Goal: Task Accomplishment & Management: Complete application form

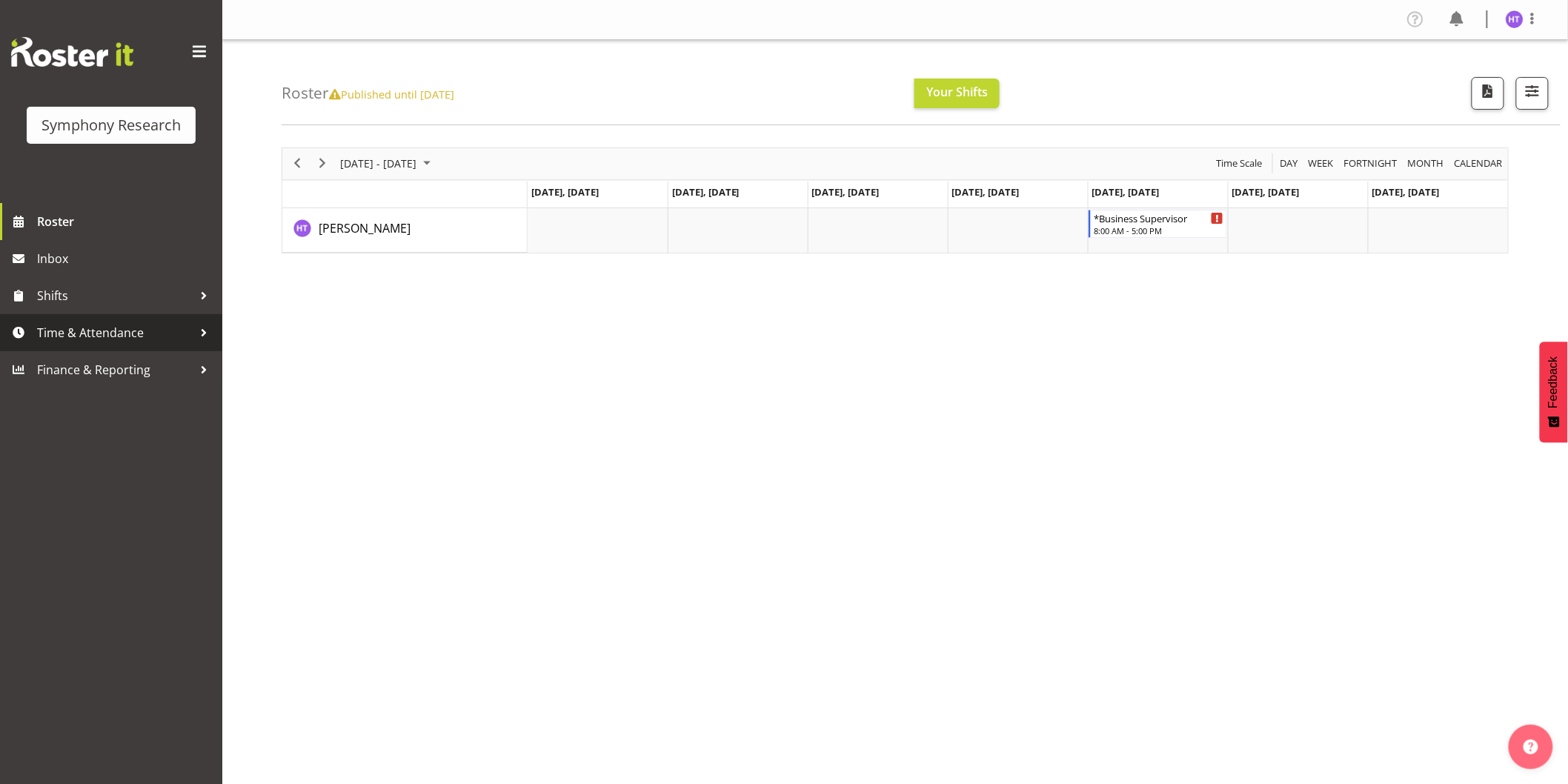
click at [109, 325] on span "Time & Attendance" at bounding box center [115, 333] width 155 height 23
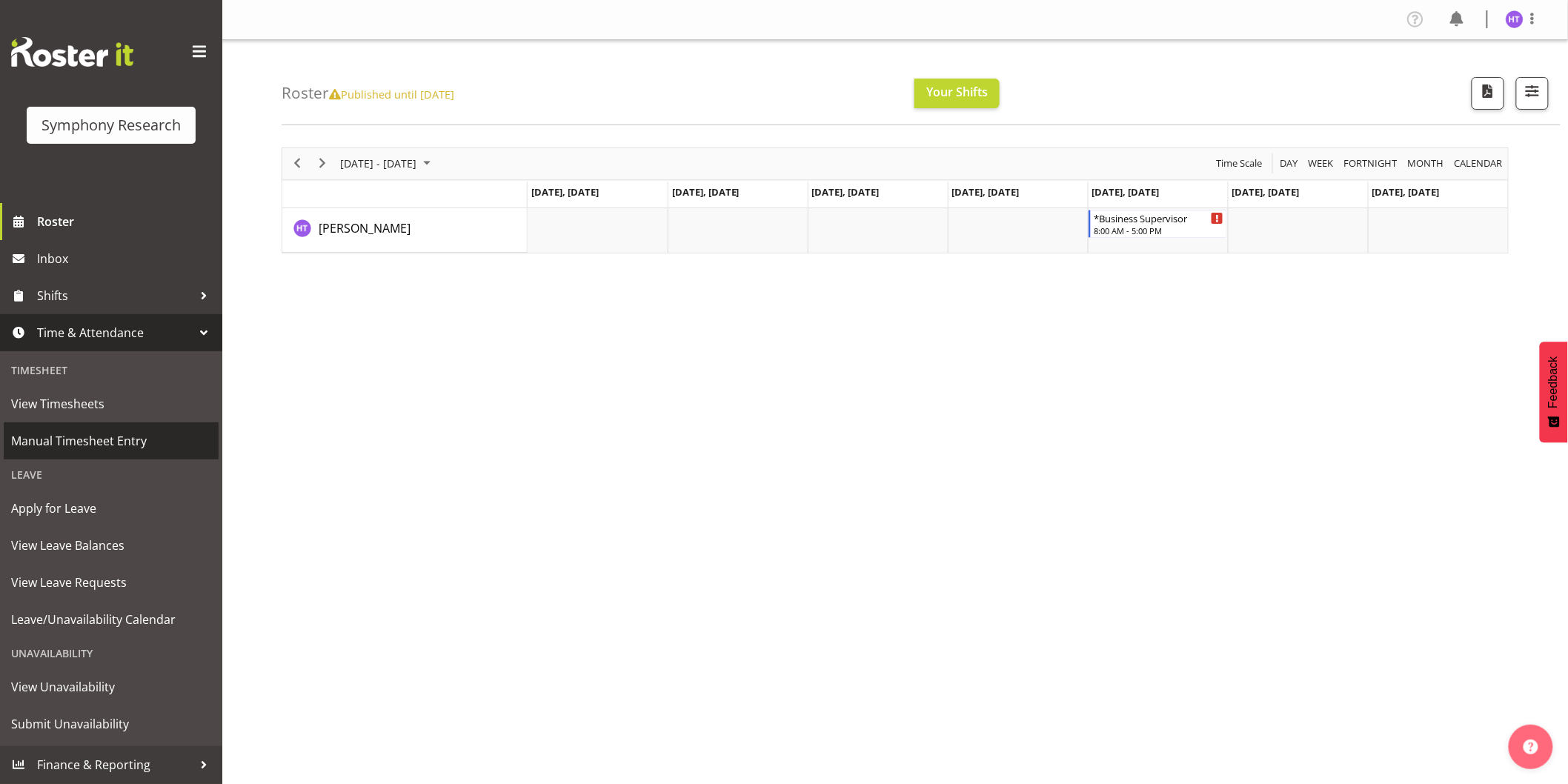
click at [87, 439] on span "Manual Timesheet Entry" at bounding box center [111, 441] width 200 height 23
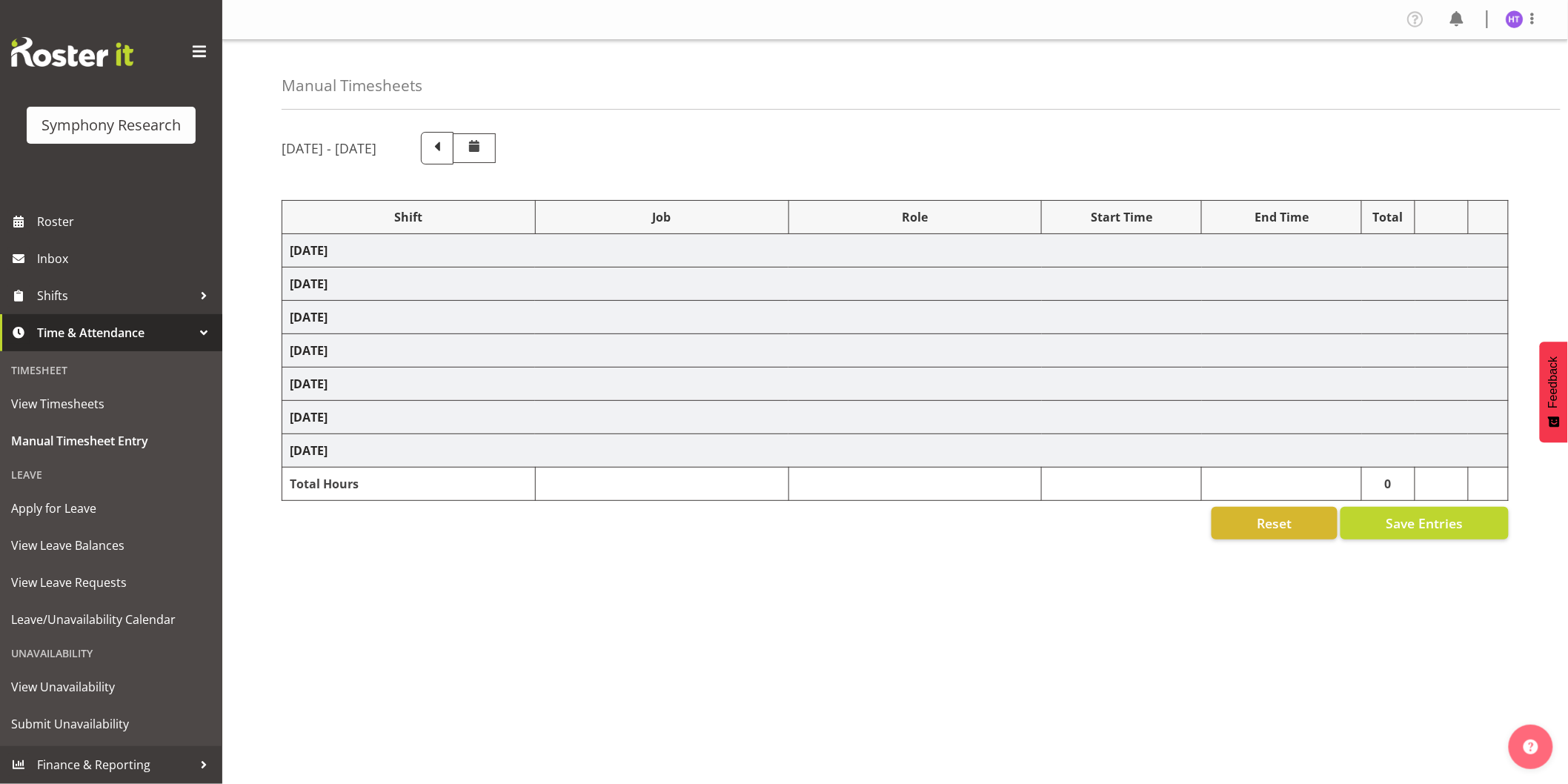
select select "26078"
select select "10731"
select select "45"
select select "41319"
select select "10575"
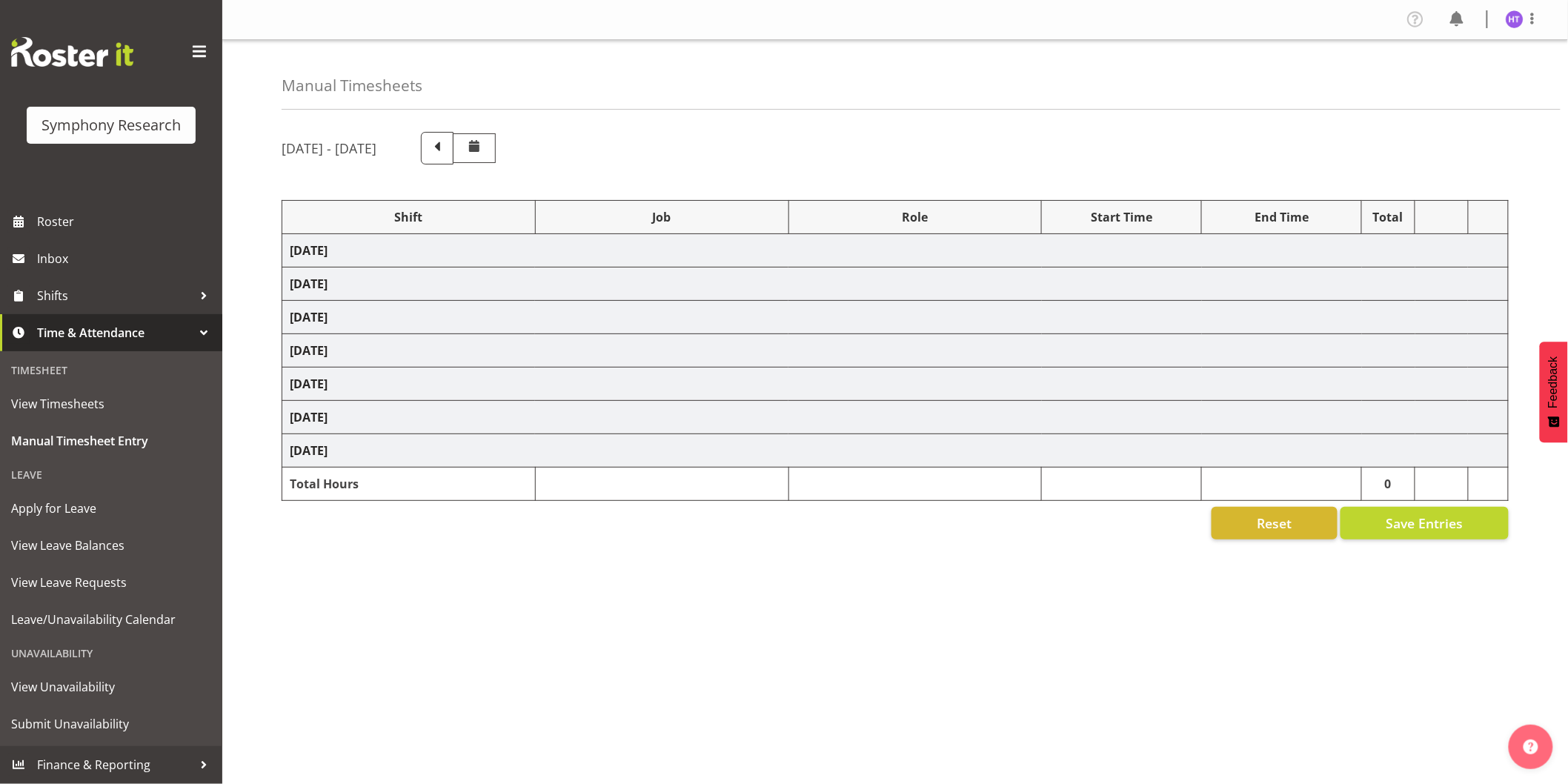
select select "45"
select select "41319"
select select
select select "45"
select select "41319"
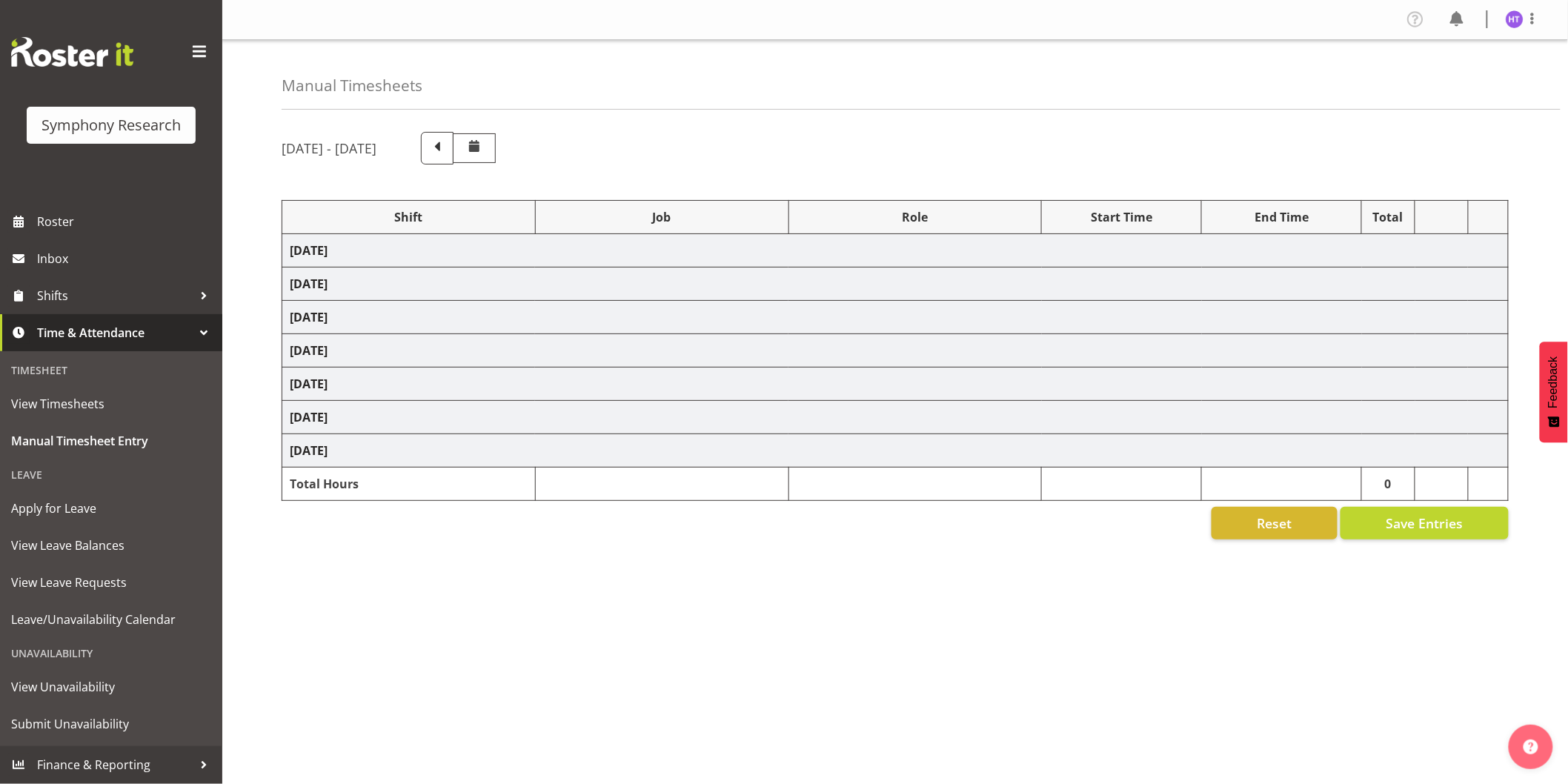
select select "10731"
select select "45"
select select "41319"
select select "10730"
select select "45"
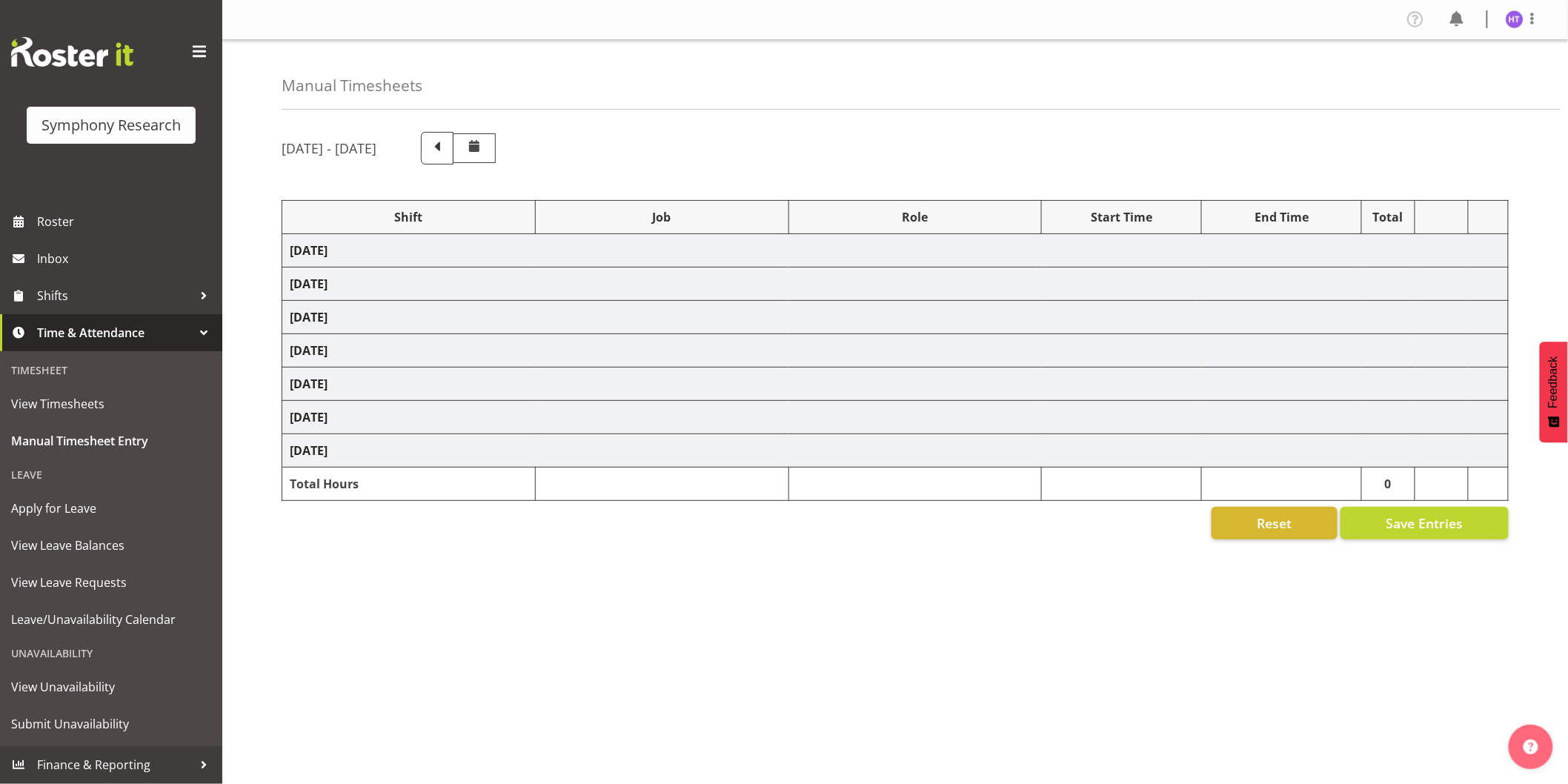
select select "41319"
select select "743"
select select "45"
select select "41319"
select select
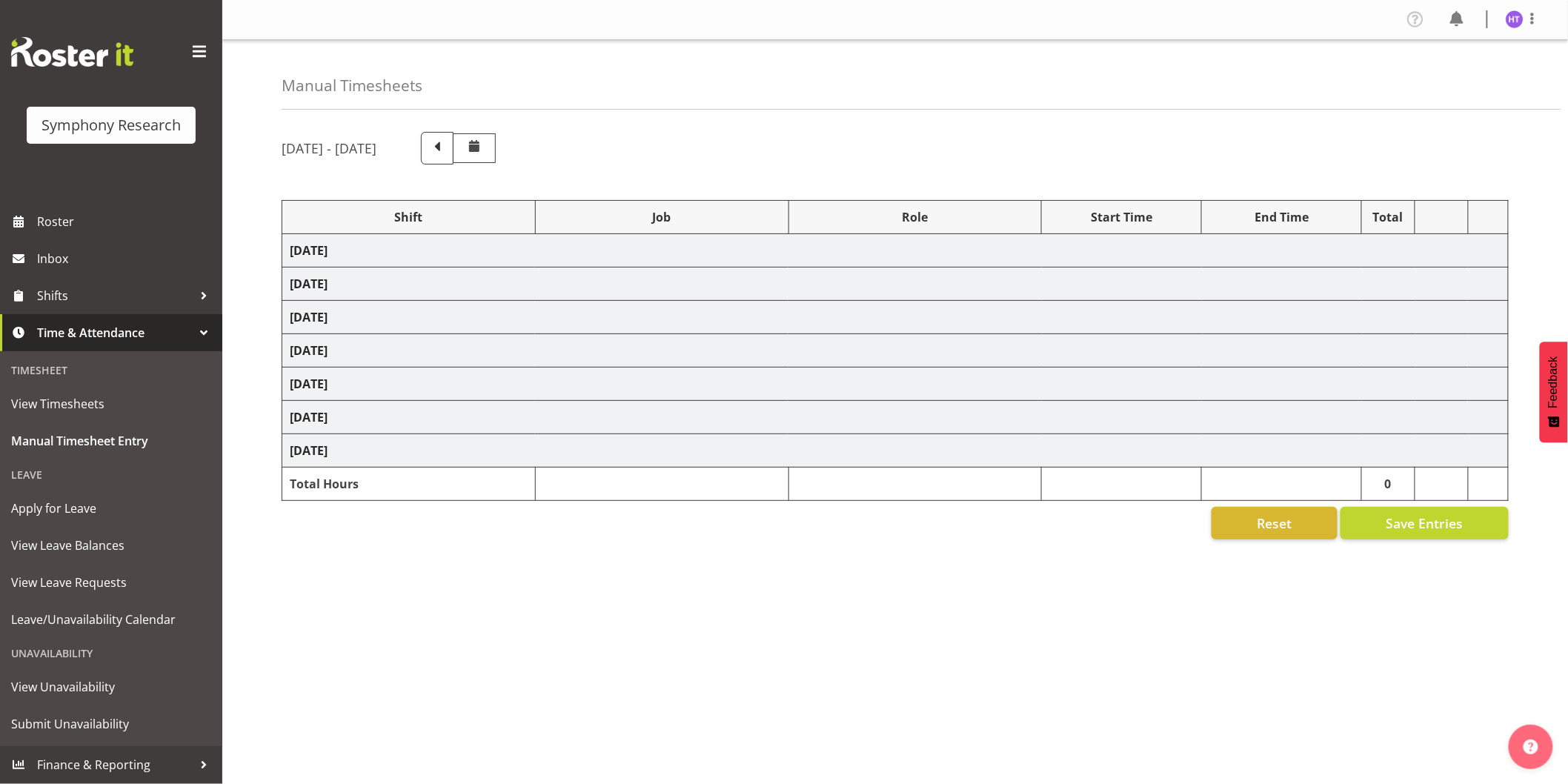
select select "45"
select select "41319"
select select "10499"
select select "45"
select select "41319"
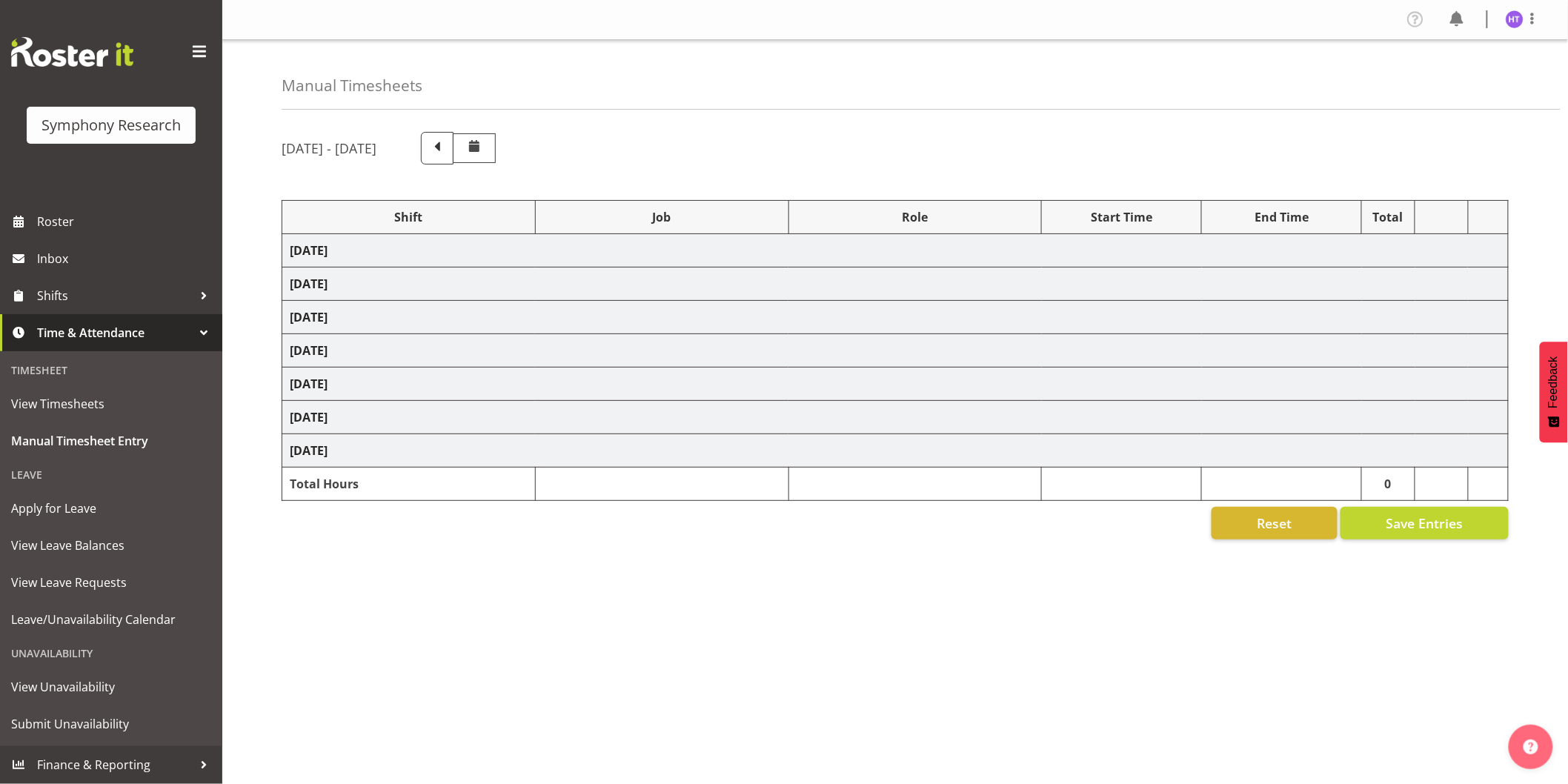
select select "10730"
select select "45"
select select "41319"
select select "743"
select select "45"
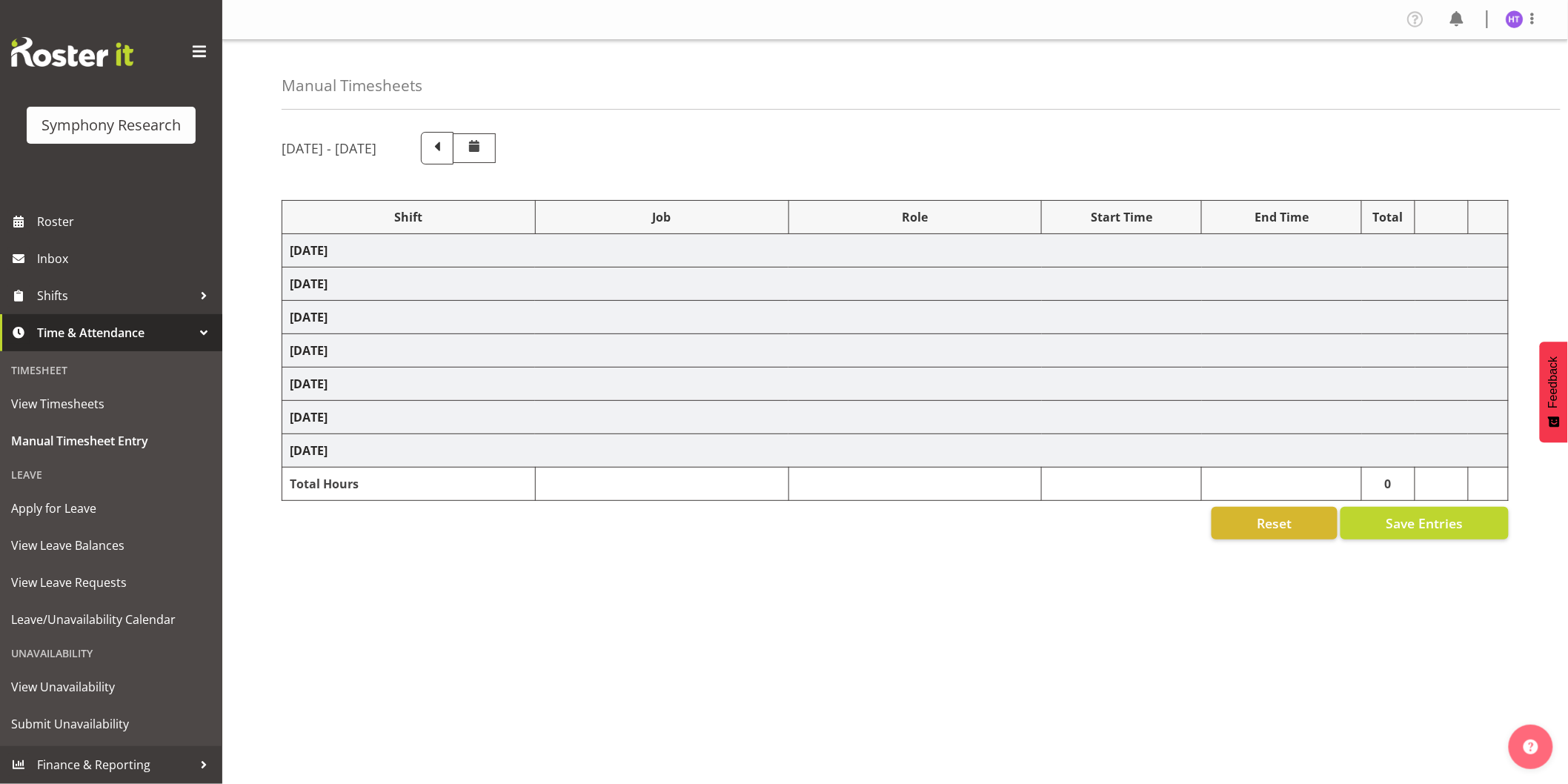
select select "26078"
select select "10730"
select select "45"
select select "26078"
select select "10731"
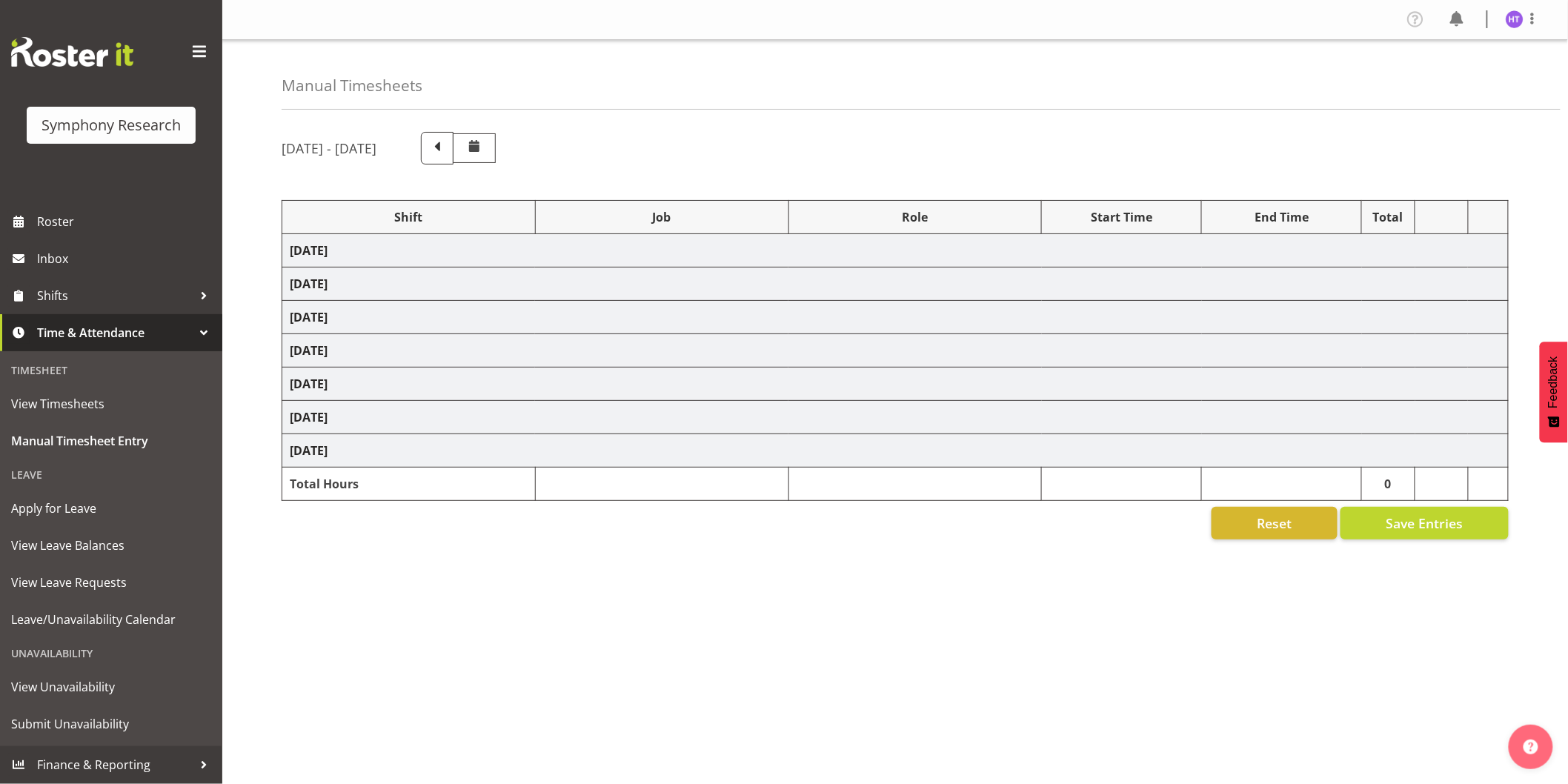
select select "45"
select select "41319"
select select "10499"
select select "45"
select select "17153"
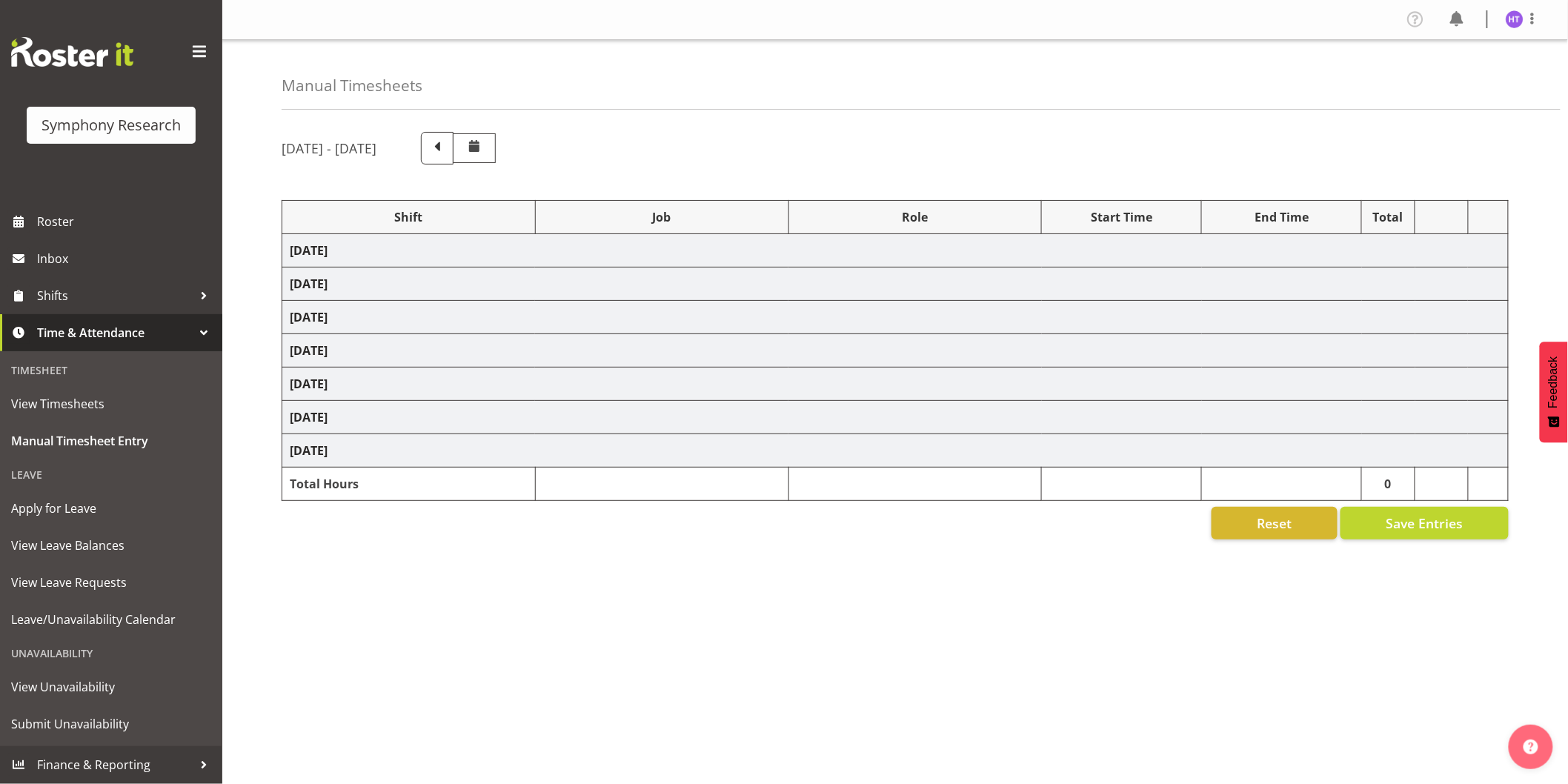
select select "743"
select select "45"
select select "26078"
select select
select select "26078"
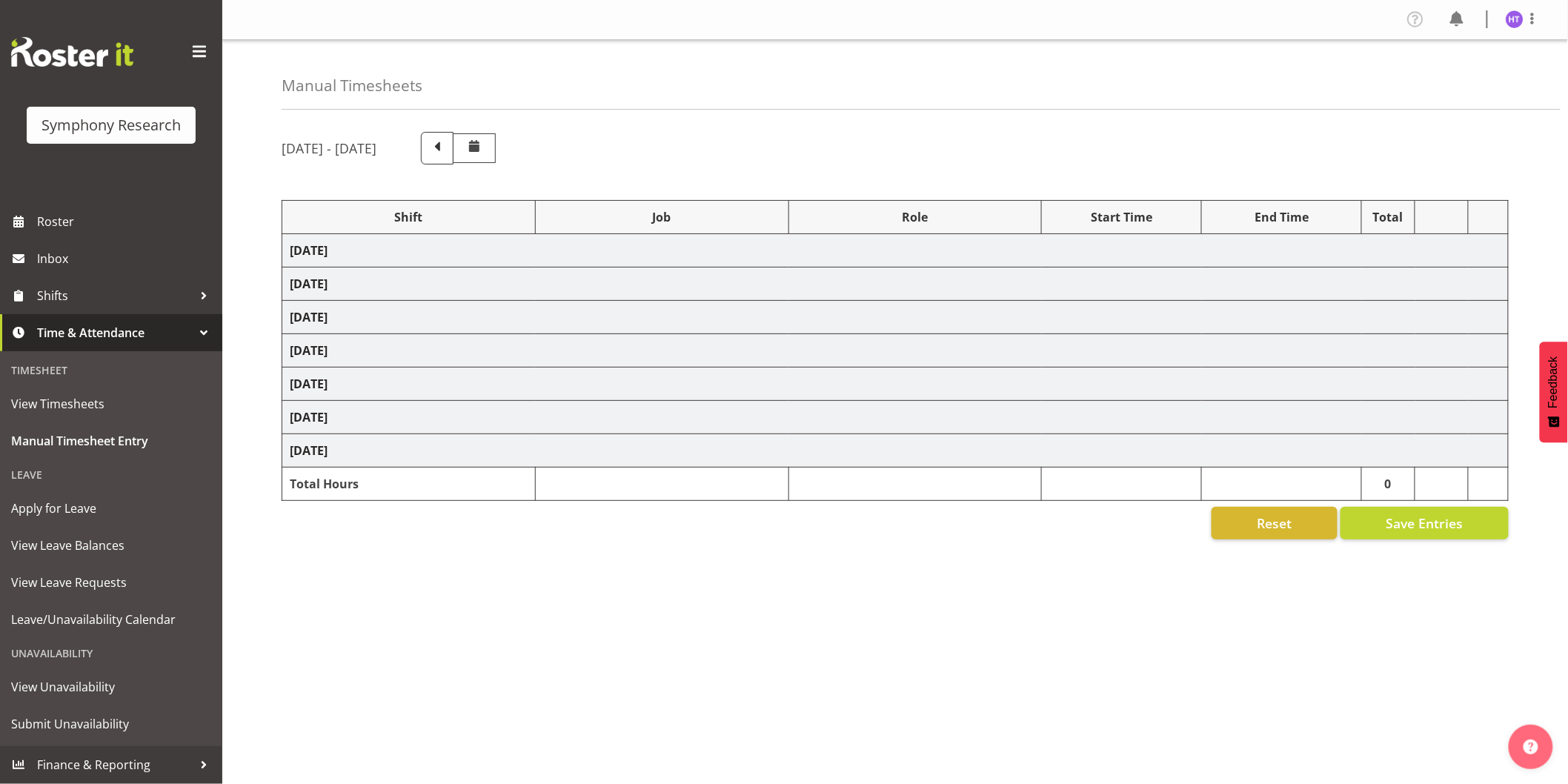
select select "10731"
select select "45"
select select "41319"
select select "10730"
select select "45"
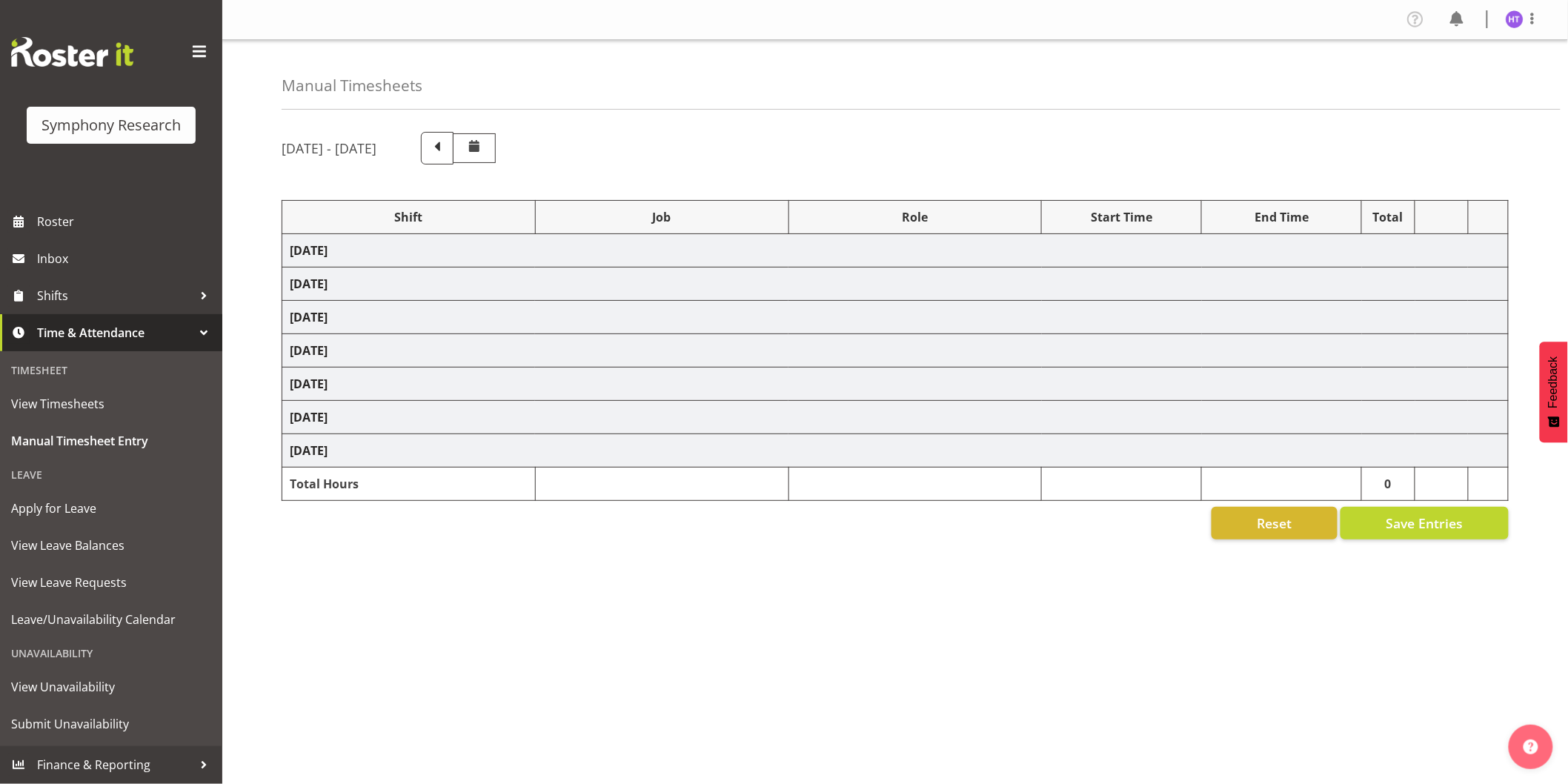
select select "41319"
select select "10575"
select select "45"
select select "41319"
select select "9426"
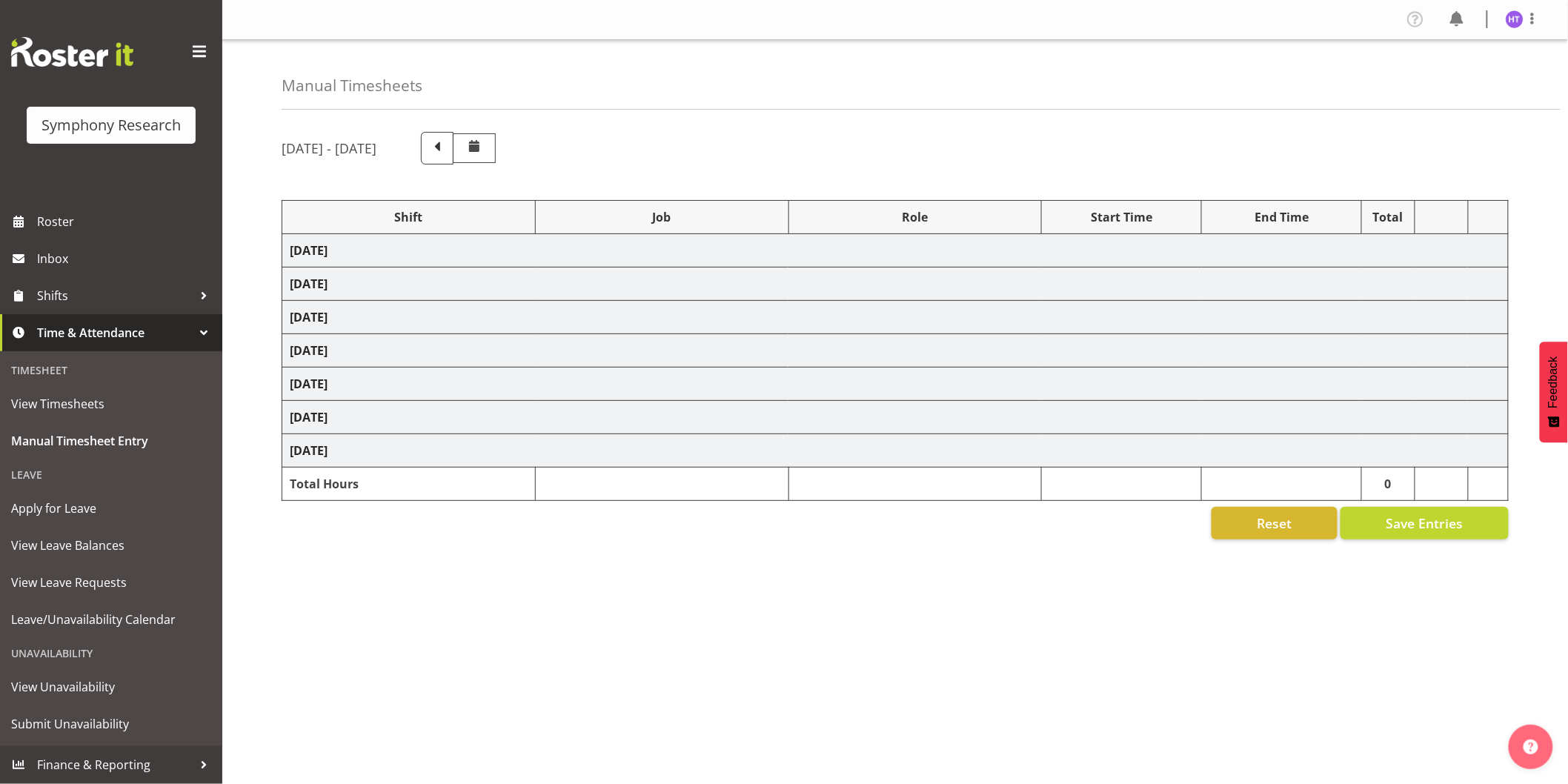
select select "45"
select select "41319"
select select "743"
select select "45"
select select "41319"
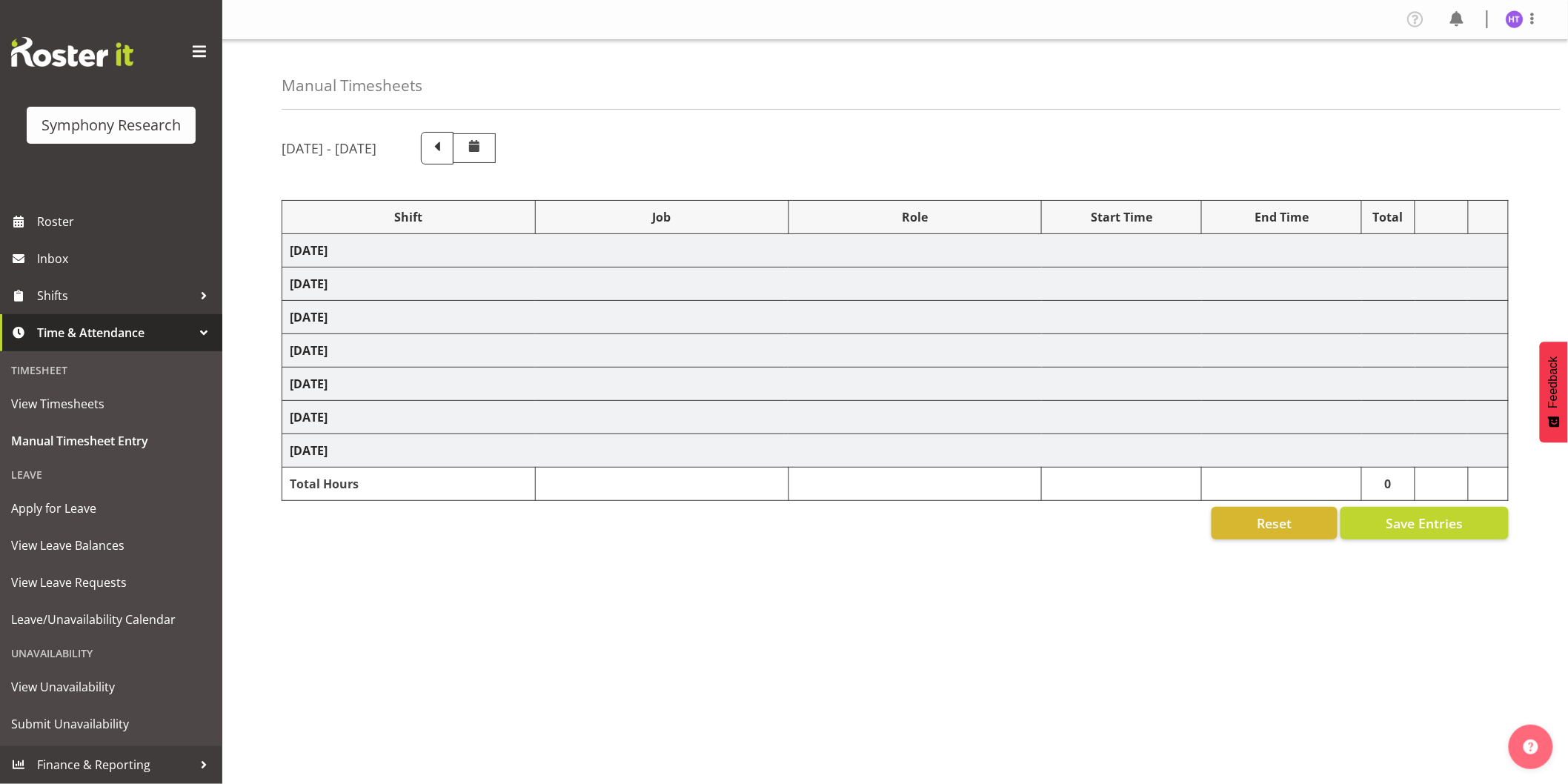
select select
select select "41319"
select select "10731"
select select "45"
select select "41319"
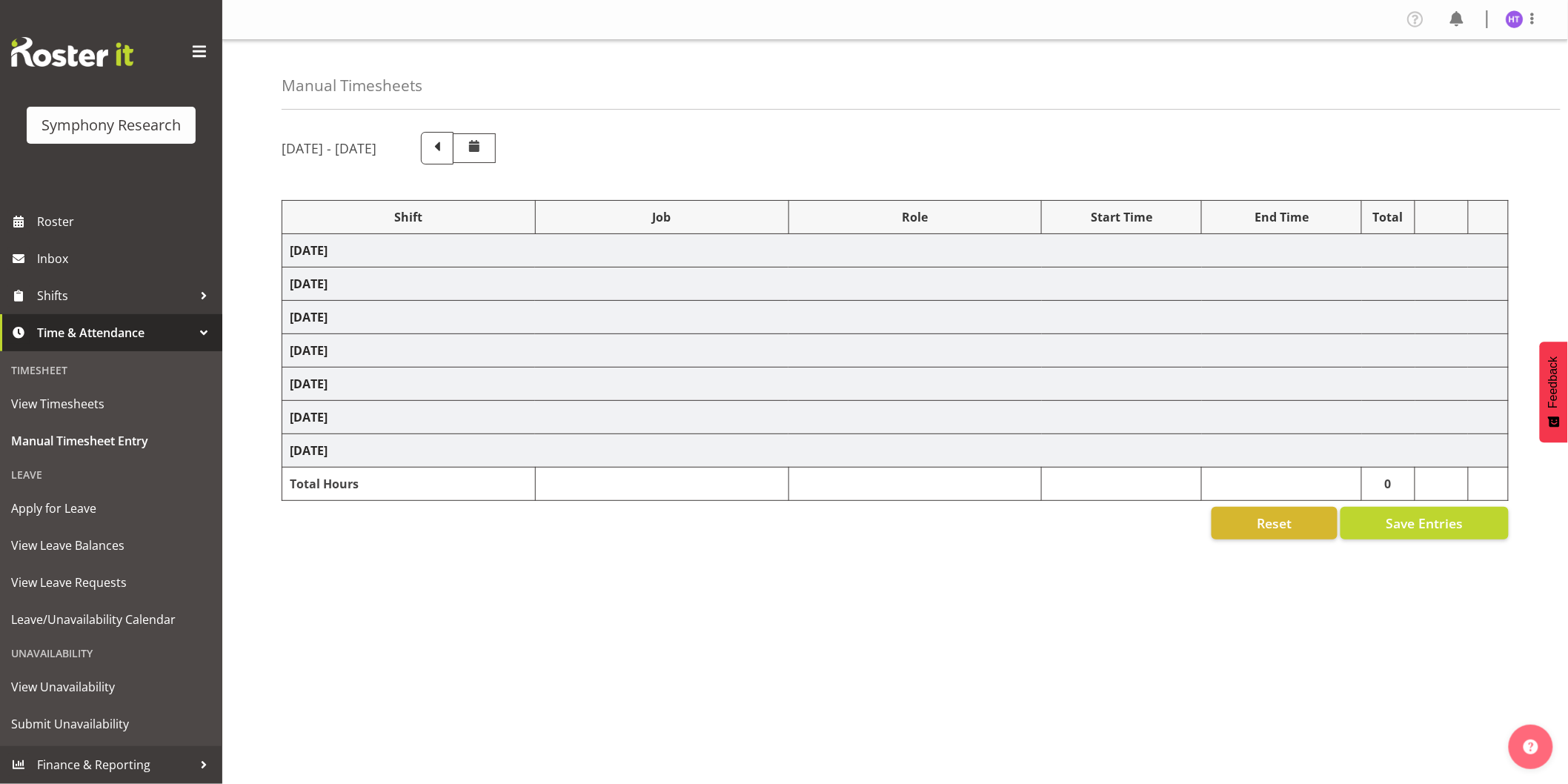
select select "10575"
select select "45"
select select "41319"
select select "743"
select select "45"
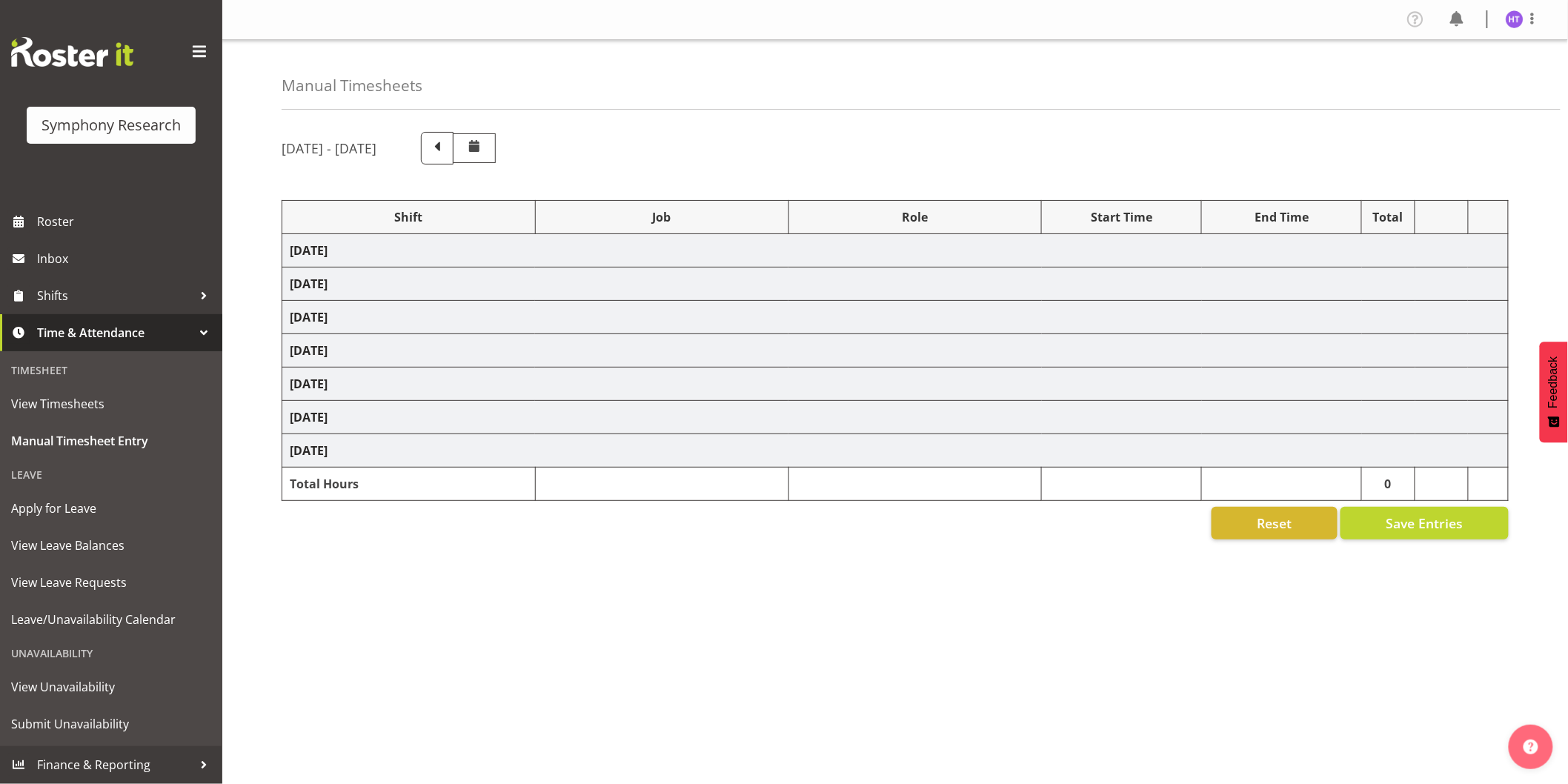
select select "41319"
select select "743"
select select "45"
select select "41319"
select select "10731"
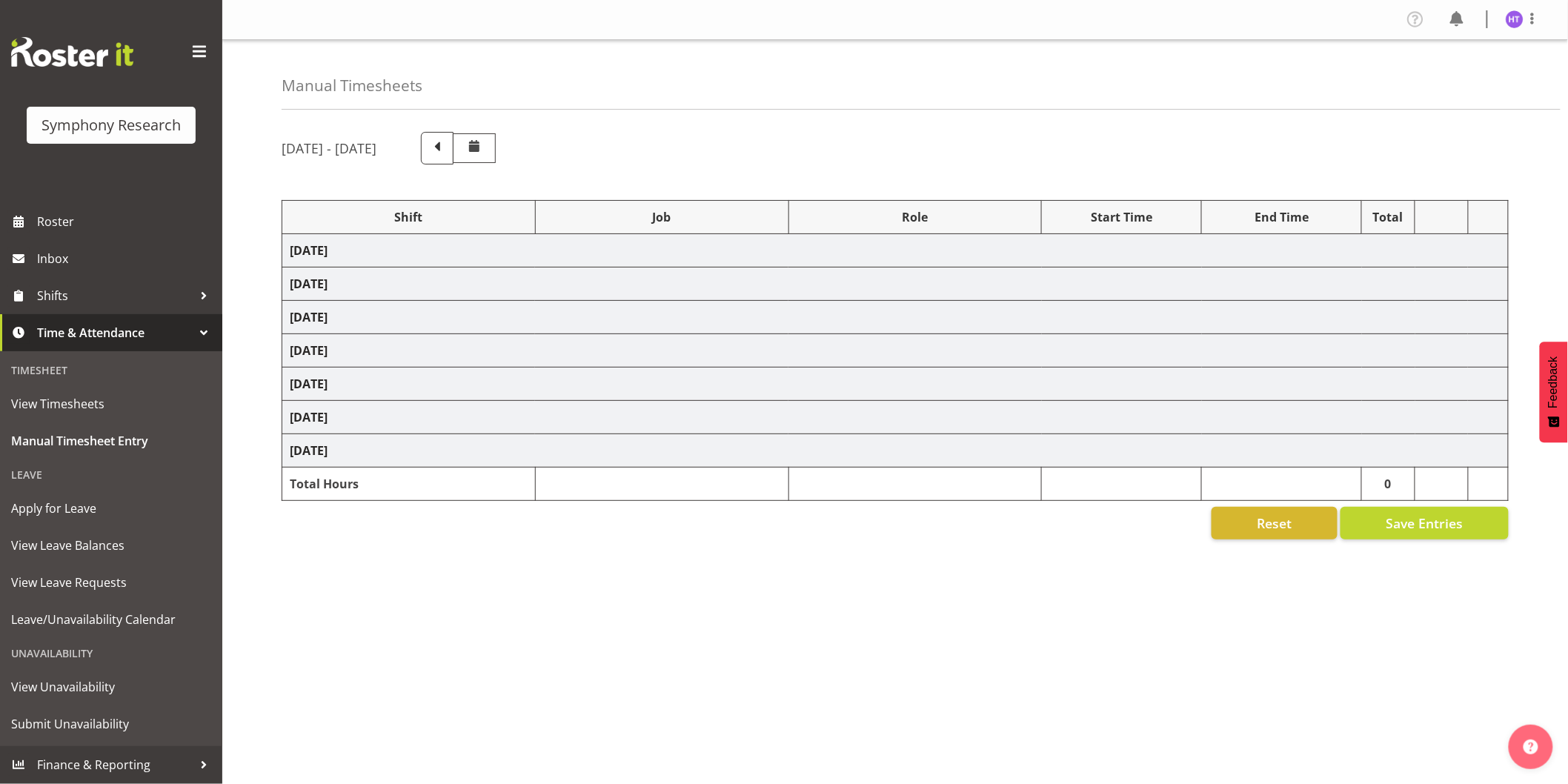
select select "45"
select select "41319"
select select "10575"
select select "45"
select select "41319"
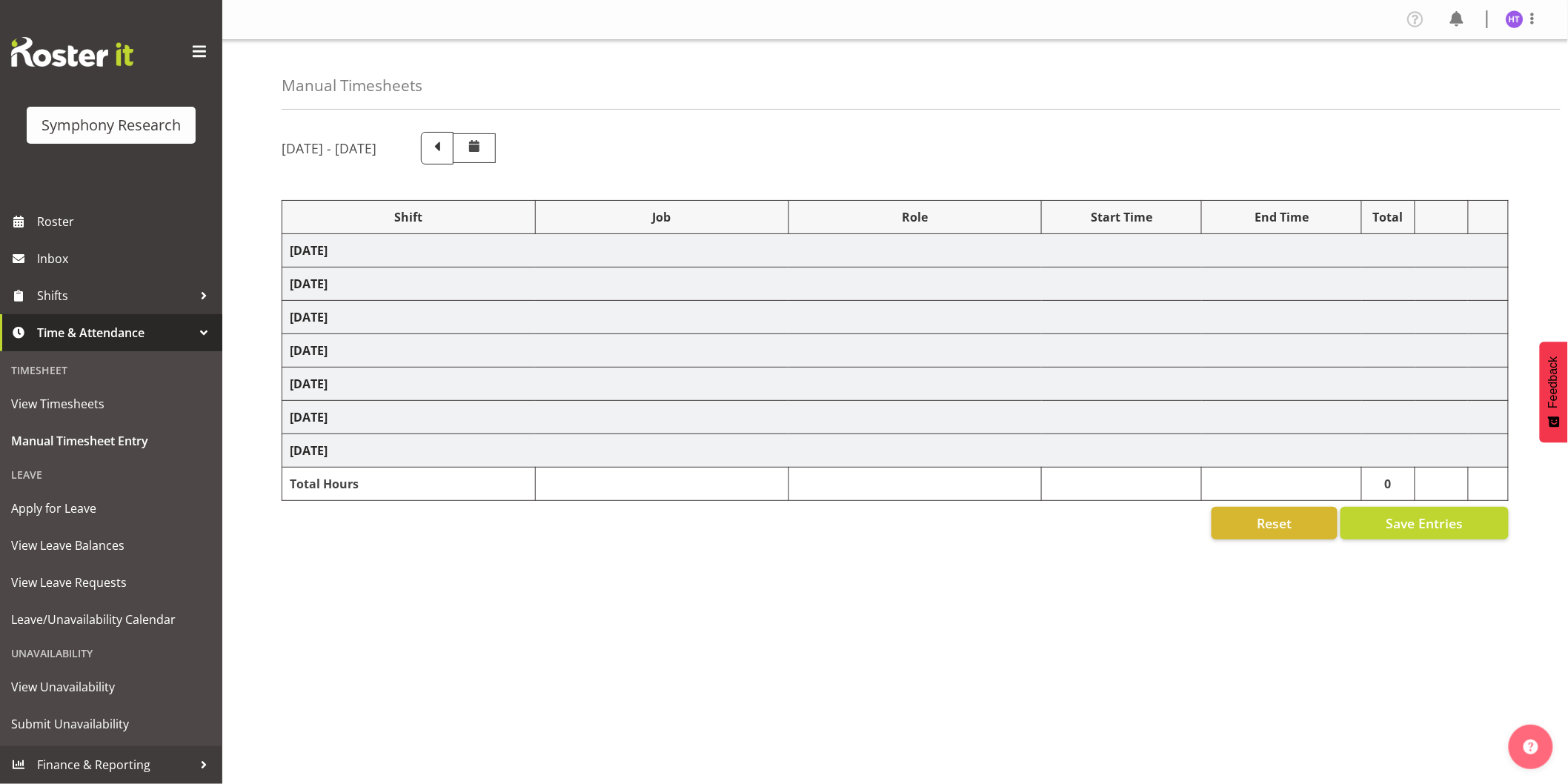
select select "10499"
select select "45"
select select "41319"
select select "743"
select select "45"
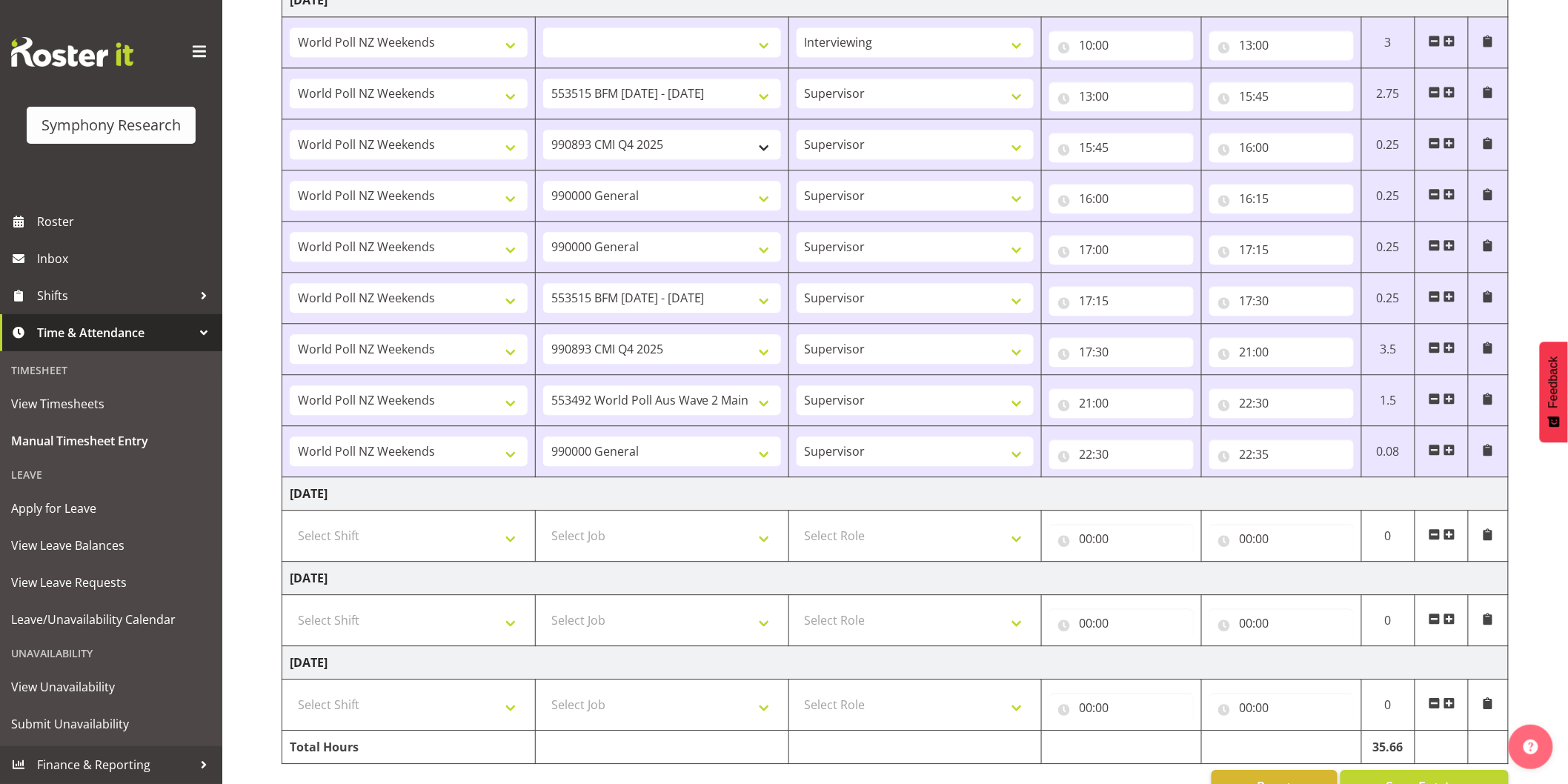
scroll to position [1418, 0]
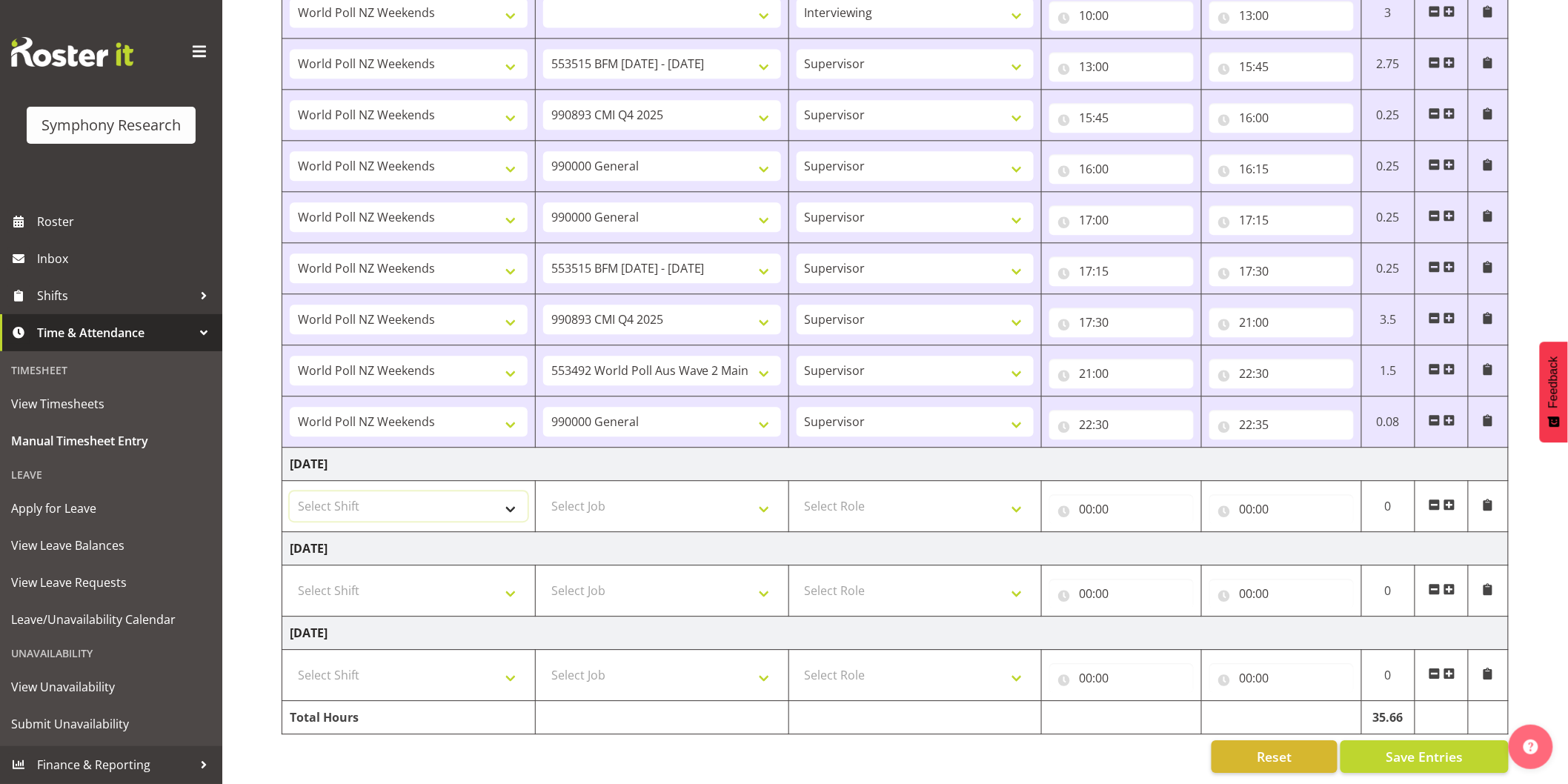
click at [359, 495] on select "Select Shift !!Weekend Residential (Roster IT Shift Label) *Business 9/10am ~ 4…" at bounding box center [409, 506] width 238 height 30
select select "41319"
click at [290, 491] on select "Select Shift !!Weekend Residential (Roster IT Shift Label) *Business 9/10am ~ 4…" at bounding box center [409, 506] width 238 height 30
select select
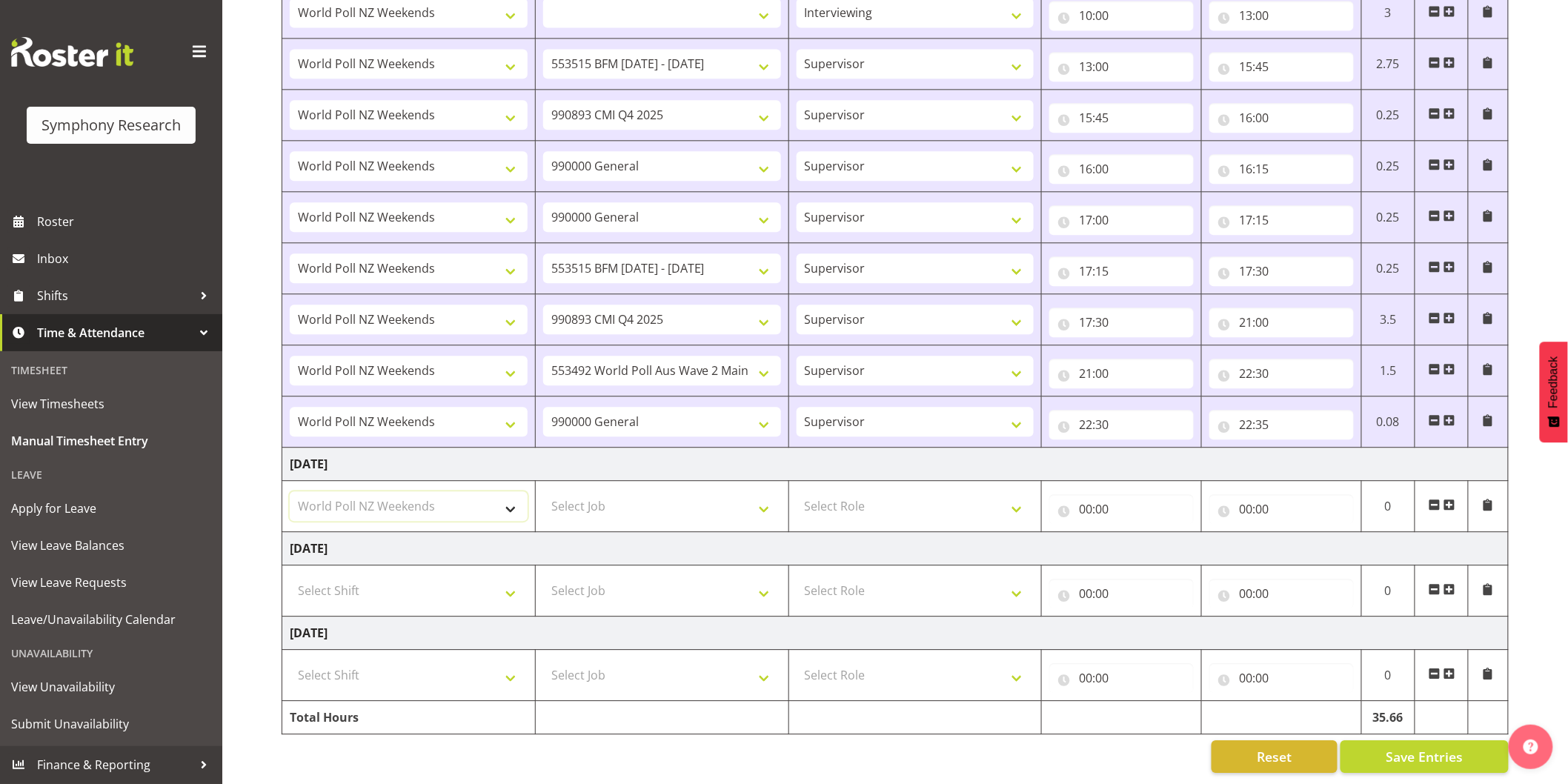
select select
click at [568, 506] on select "Select Job 550060 IF Admin 553492 World Poll Aus Wave 2 Main 2025 553493 World …" at bounding box center [662, 506] width 238 height 30
select select "10731"
click at [544, 491] on select "Select Job 550060 IF Admin 553492 World Poll Aus Wave 2 Main 2025 553493 World …" at bounding box center [662, 506] width 238 height 30
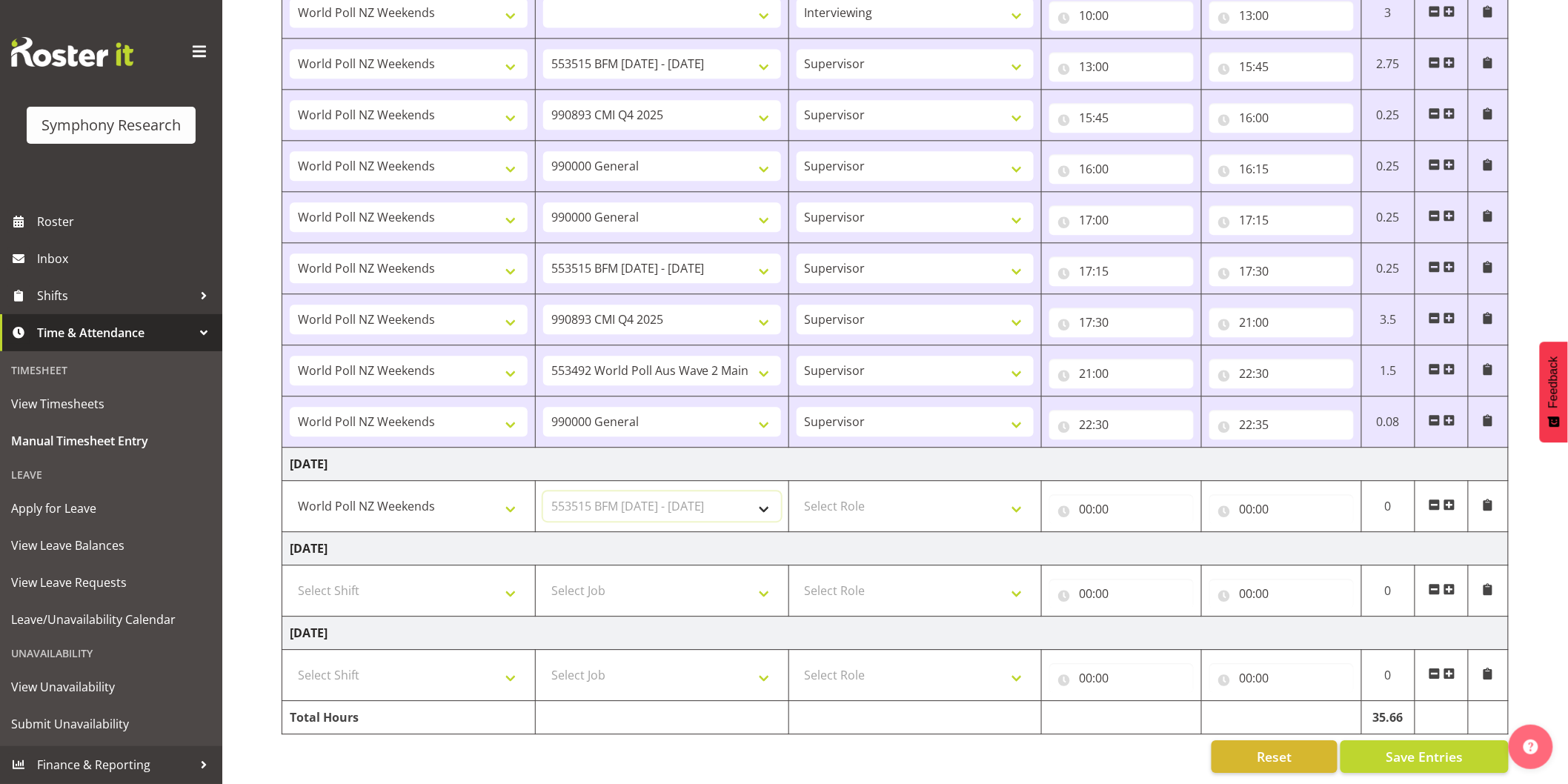
select select
click at [864, 494] on select "Select Role Interviewing Briefing Supervisor" at bounding box center [916, 506] width 238 height 30
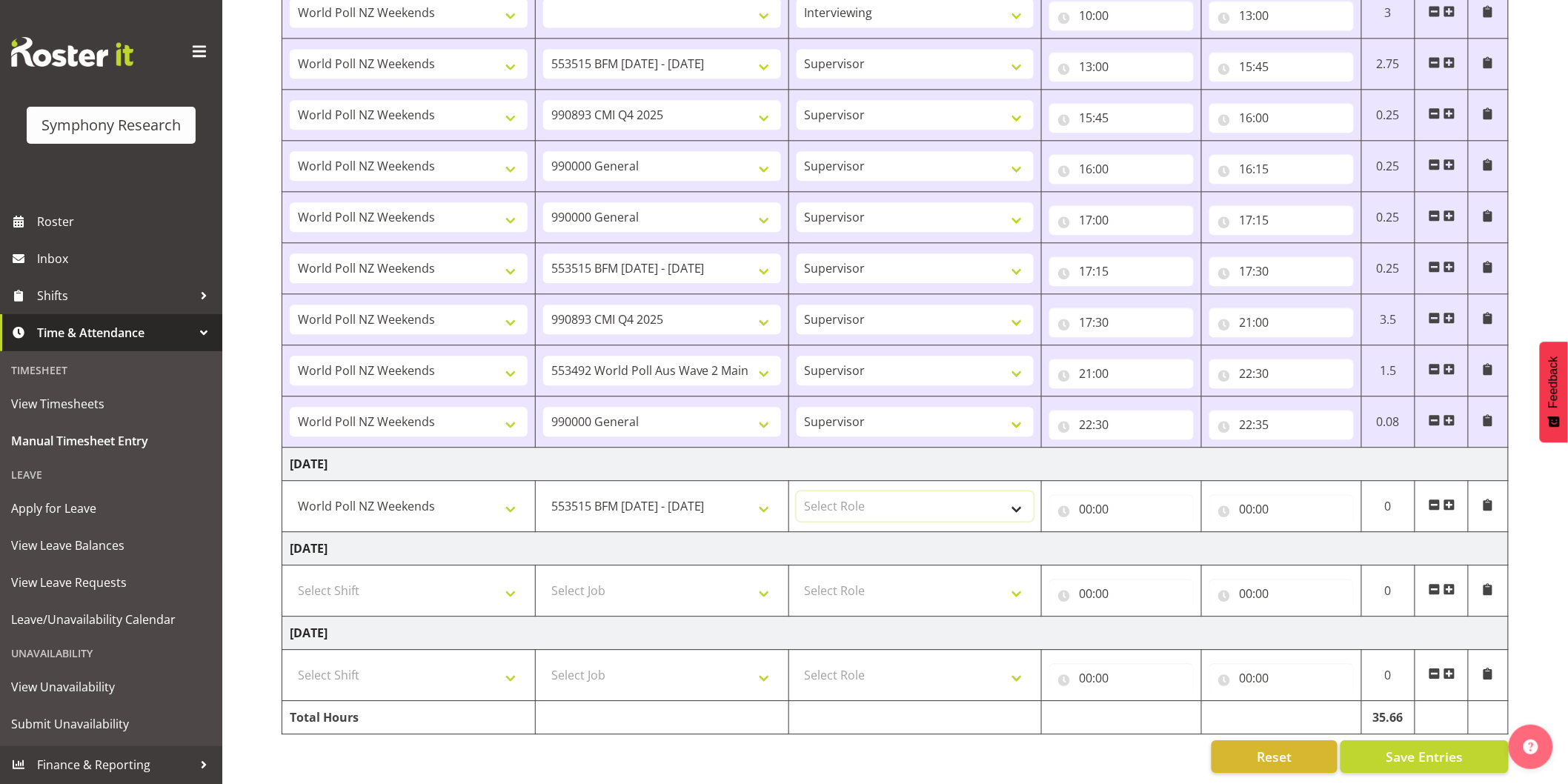
select select "47"
click at [797, 491] on select "Select Role Interviewing Briefing Supervisor" at bounding box center [916, 506] width 238 height 30
select select
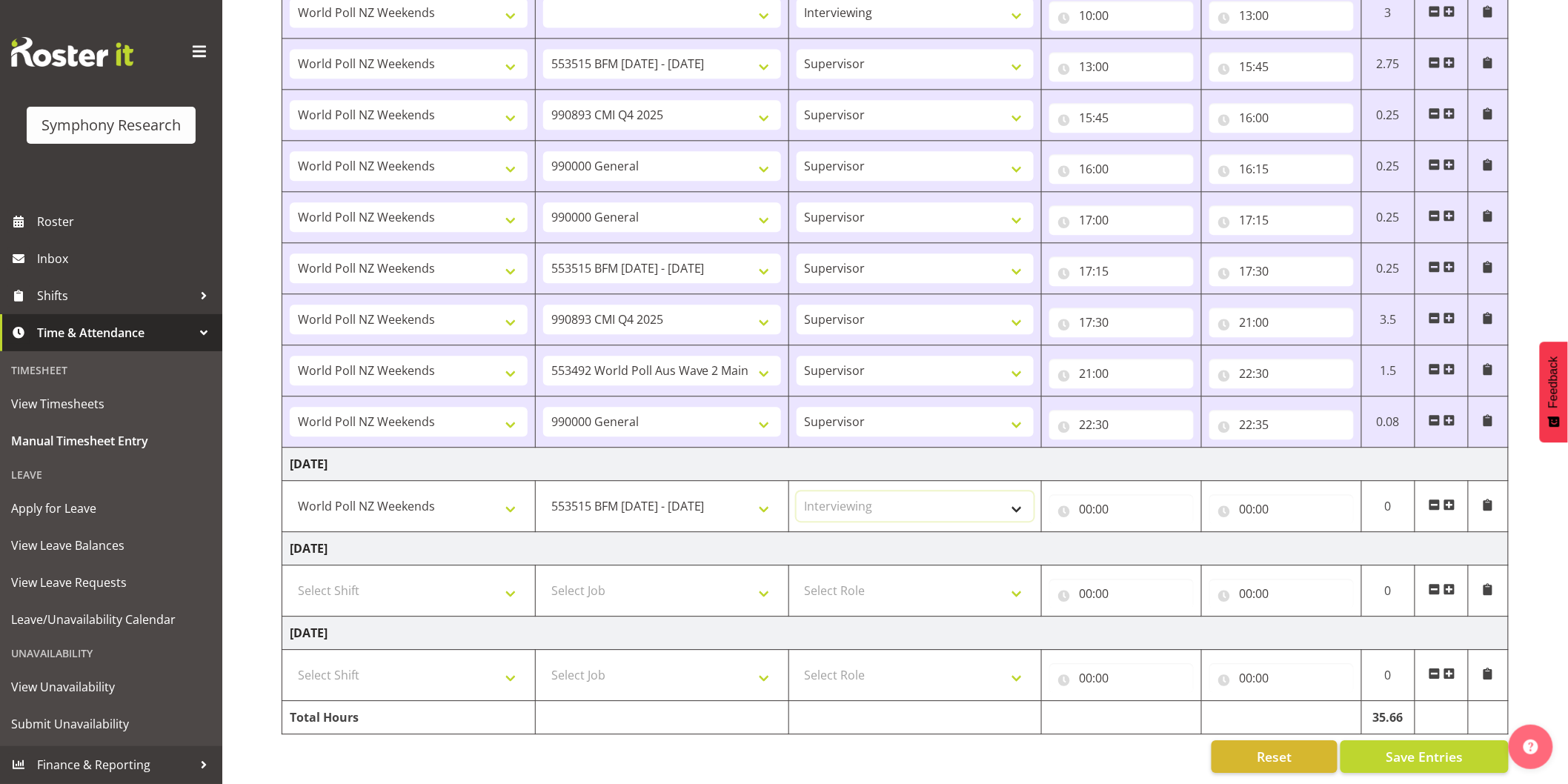
select select
click at [1093, 498] on input "00:00" at bounding box center [1122, 509] width 144 height 30
drag, startPoint x: 1146, startPoint y: 539, endPoint x: 1152, endPoint y: 535, distance: 7.2
click at [1146, 539] on select "00 01 02 03 04 05 06 07 08 09 10 11 12 13 14 15 16 17 18 19 20 21 22 23" at bounding box center [1150, 548] width 33 height 30
select select "9"
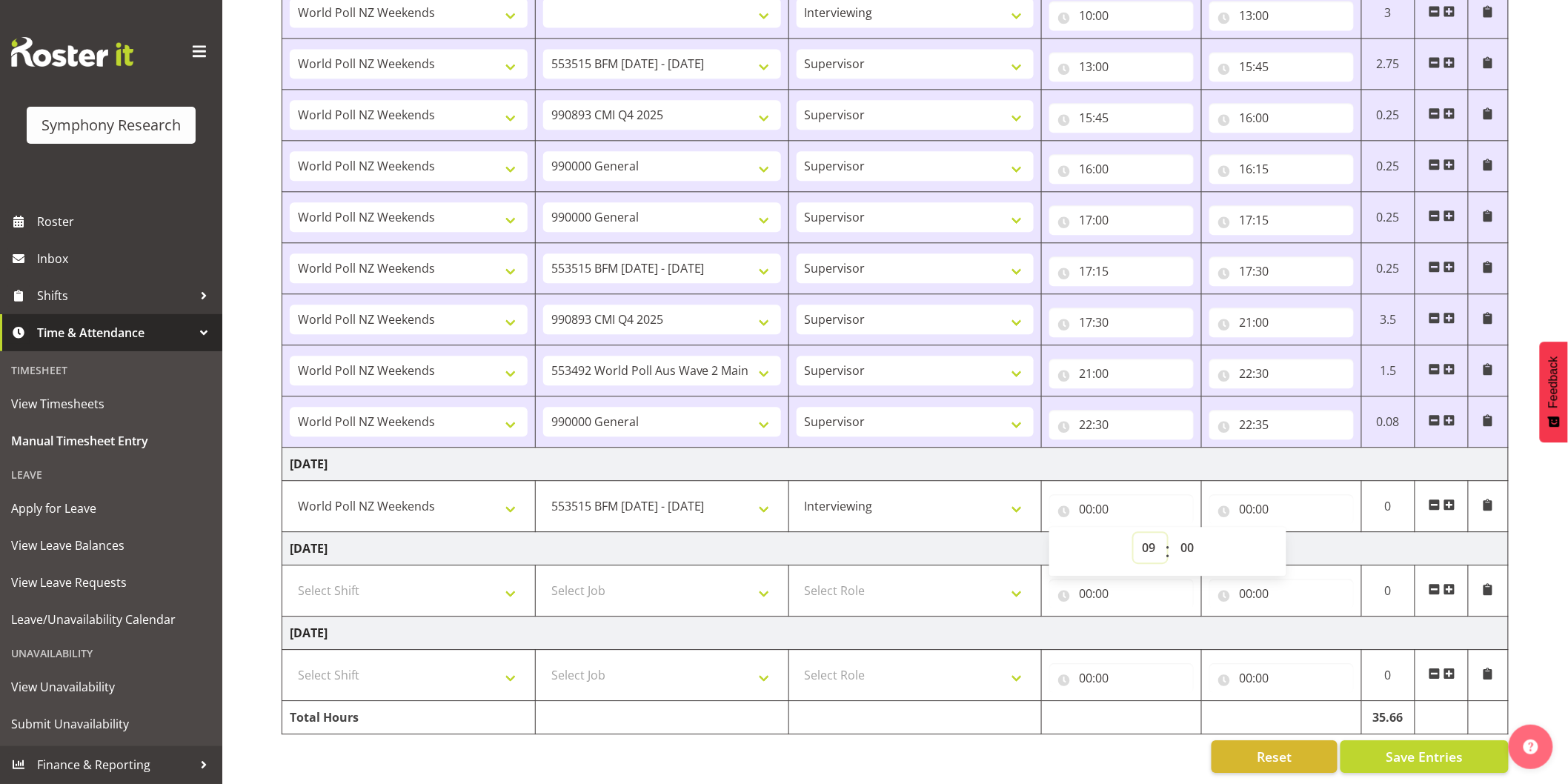
click at [1134, 533] on select "00 01 02 03 04 05 06 07 08 09 10 11 12 13 14 15 16 17 18 19 20 21 22 23" at bounding box center [1150, 548] width 33 height 30
select select
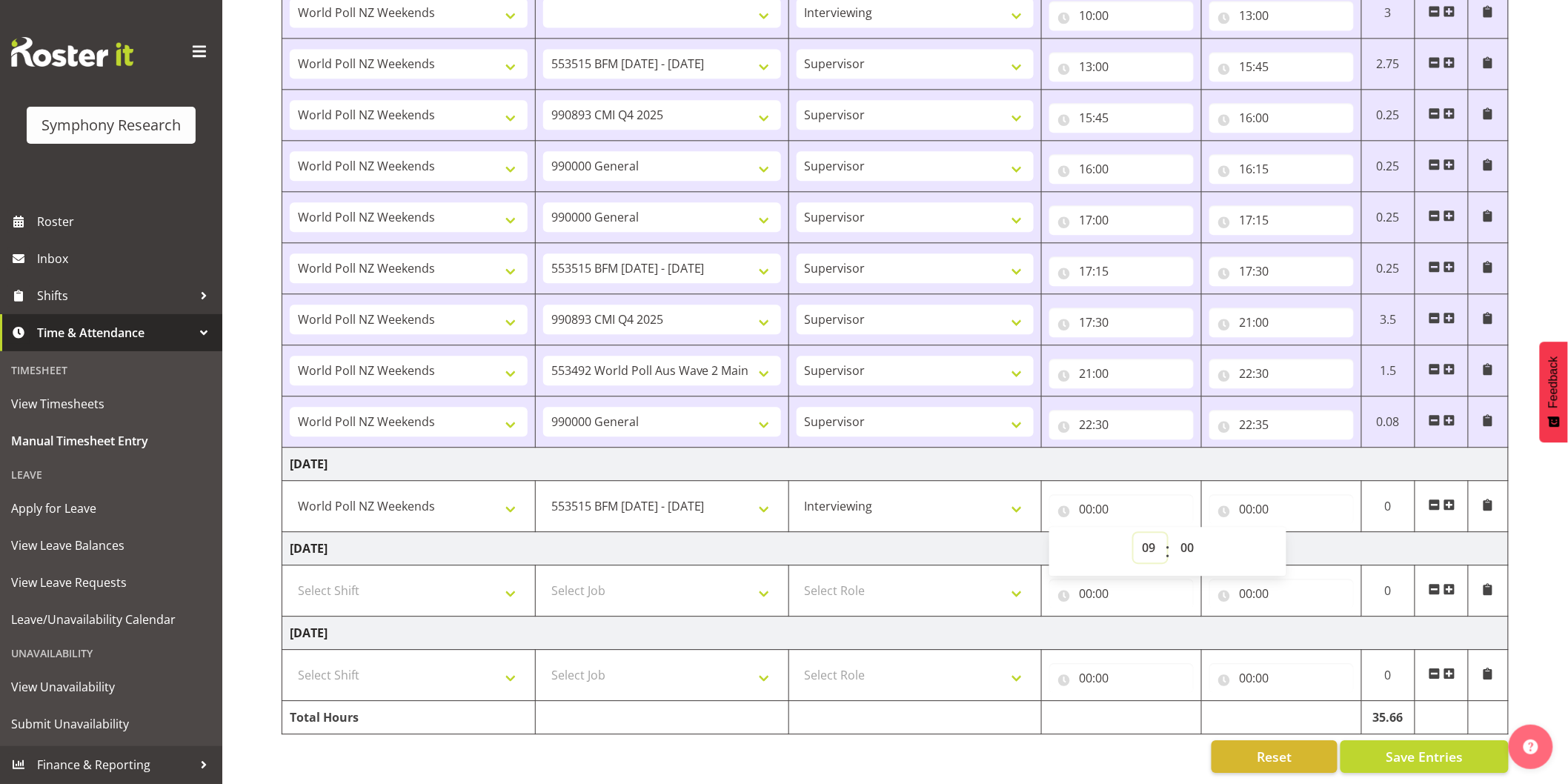
type input "09:00"
click at [1248, 494] on input "00:00" at bounding box center [1281, 509] width 144 height 30
click at [1301, 534] on select "00 01 02 03 04 05 06 07 08 09 10 11 12 13 14 15 16 17 18 19 20 21 22 23" at bounding box center [1311, 548] width 33 height 30
select select "9"
click at [1295, 533] on select "00 01 02 03 04 05 06 07 08 09 10 11 12 13 14 15 16 17 18 19 20 21 22 23" at bounding box center [1311, 548] width 33 height 30
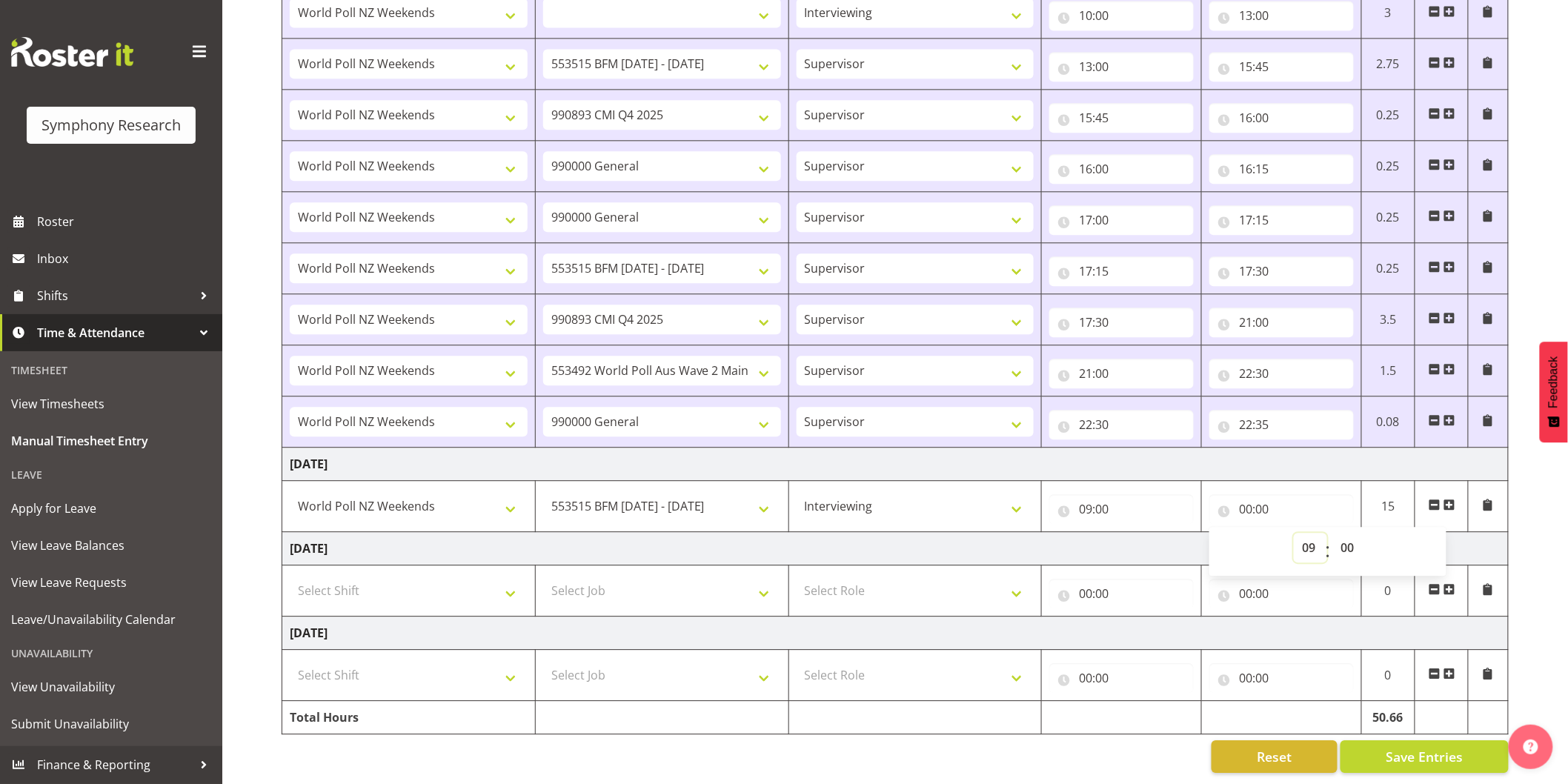
select select
type input "09:00"
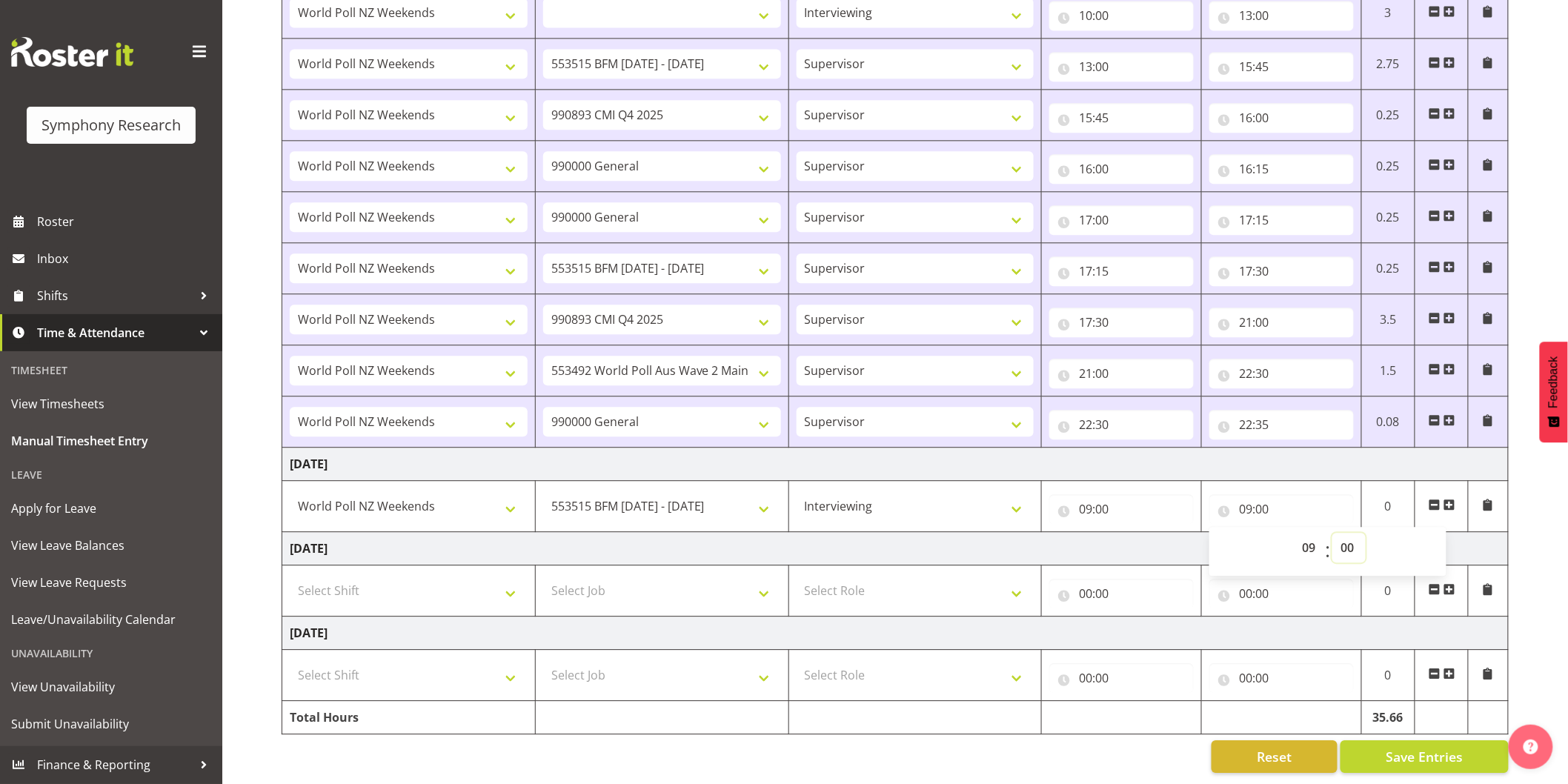
click at [1347, 543] on select "00 01 02 03 04 05 06 07 08 09 10 11 12 13 14 15 16 17 18 19 20 21 22 23 24 25 2…" at bounding box center [1349, 548] width 33 height 30
select select "35"
click at [1333, 533] on select "00 01 02 03 04 05 06 07 08 09 10 11 12 13 14 15 16 17 18 19 20 21 22 23 24 25 2…" at bounding box center [1349, 548] width 33 height 30
select select
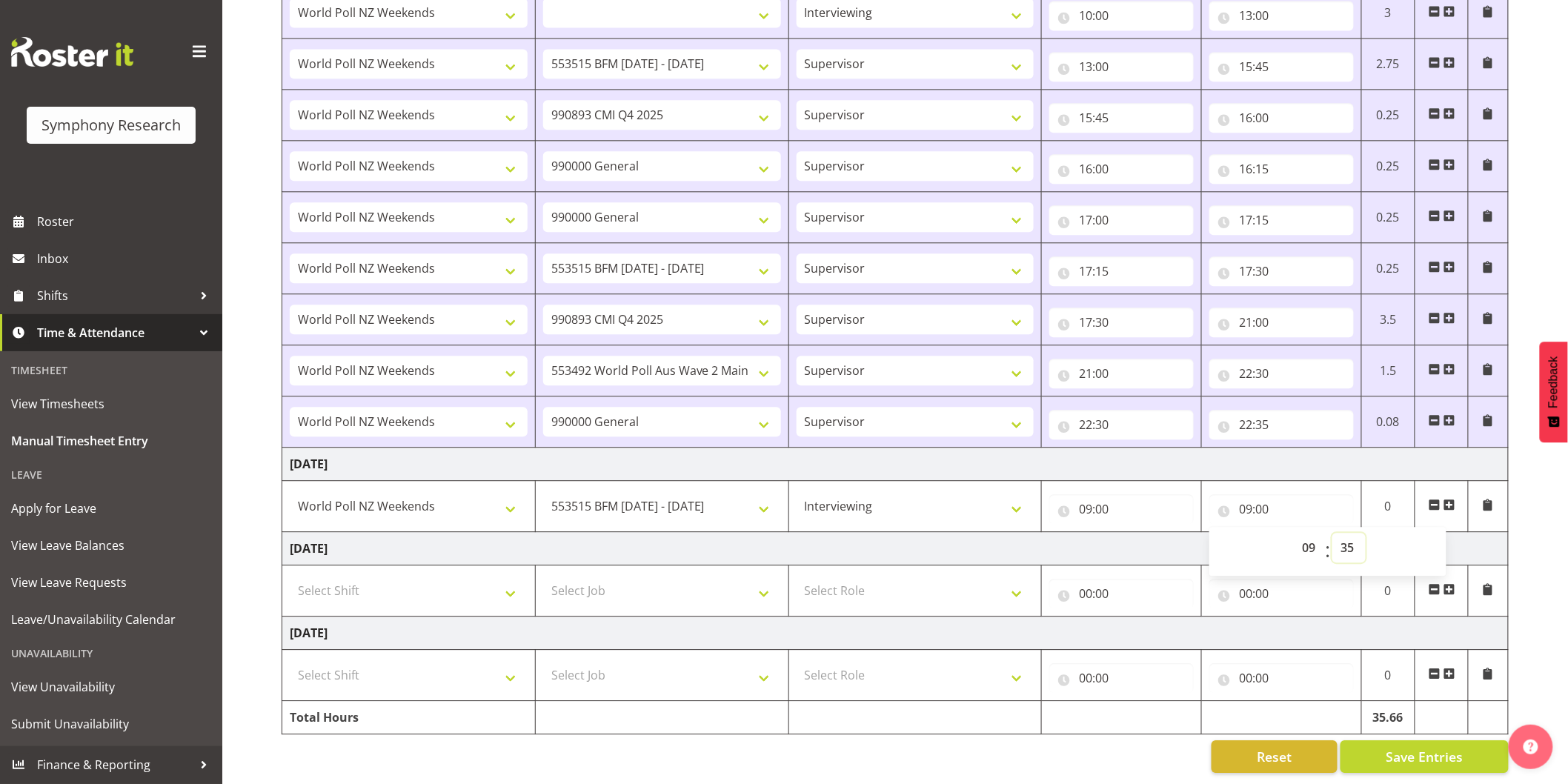
select select
type input "09:35"
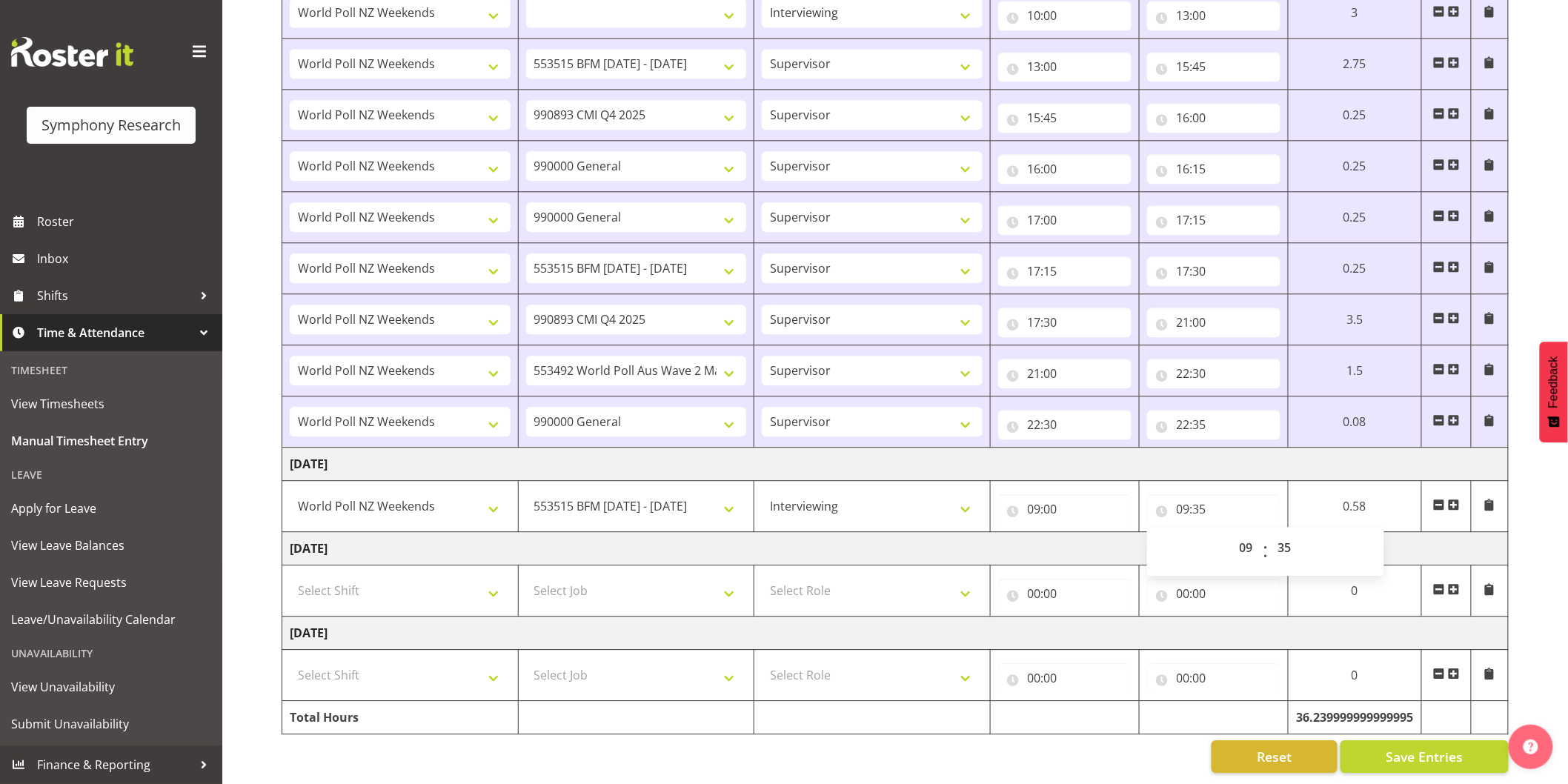
click at [1455, 499] on span at bounding box center [1454, 505] width 12 height 12
select select
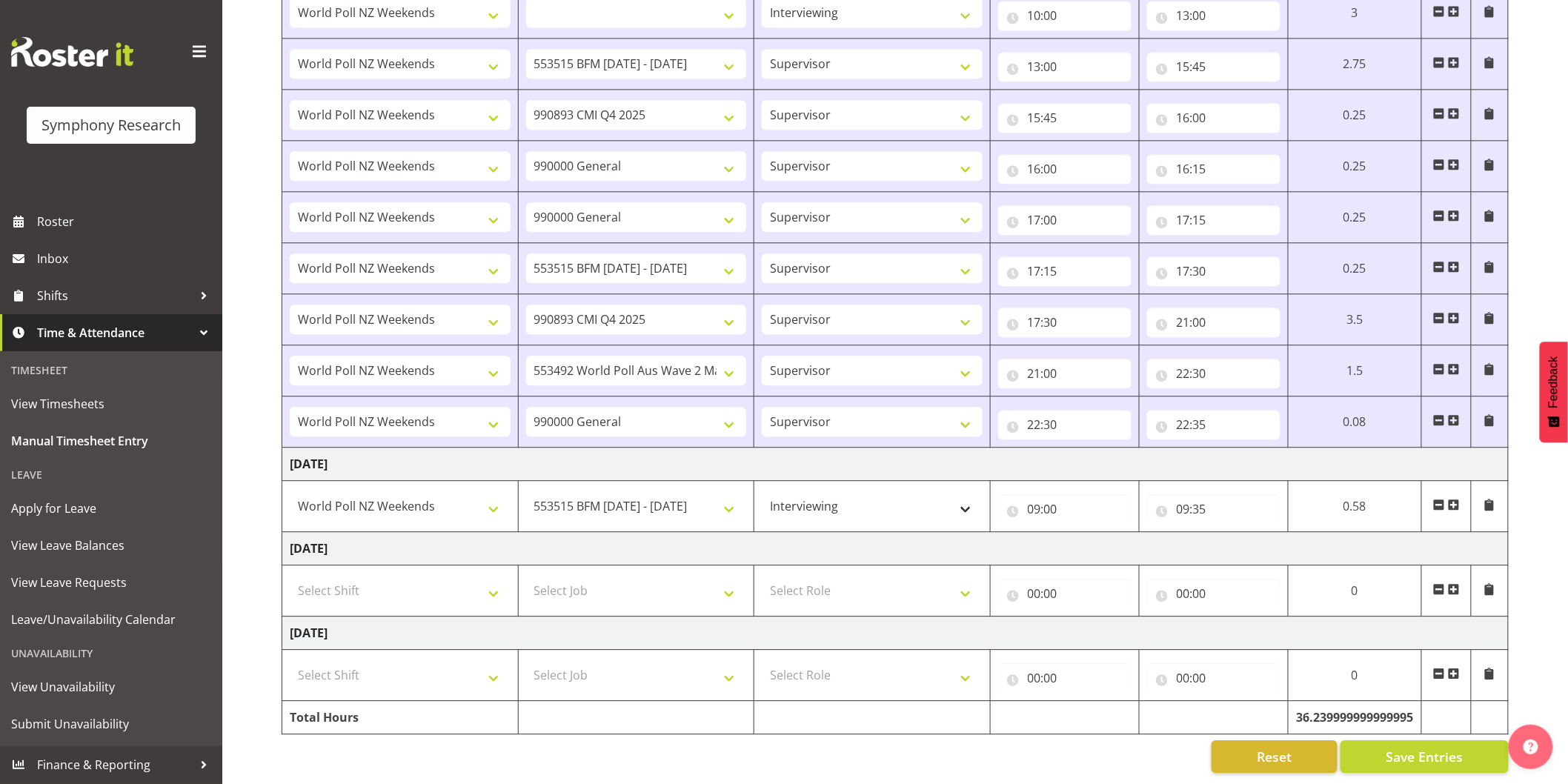
select select
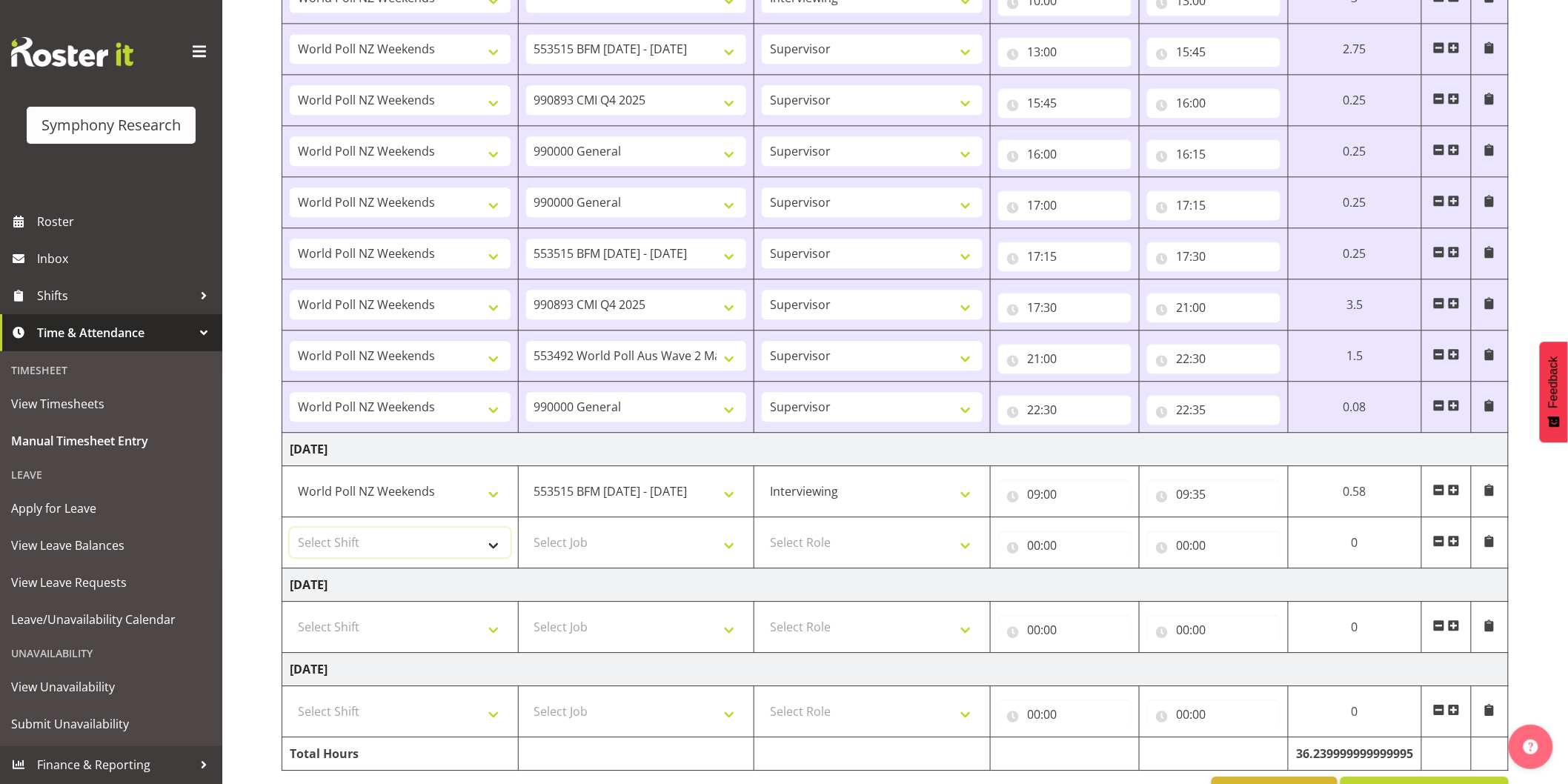
click at [413, 537] on select "Select Shift !!Weekend Residential (Roster IT Shift Label) *Business 9/10am ~ 4…" at bounding box center [400, 543] width 221 height 30
select select "41319"
click at [290, 530] on select "Select Shift !!Weekend Residential (Roster IT Shift Label) *Business 9/10am ~ 4…" at bounding box center [400, 543] width 221 height 30
select select
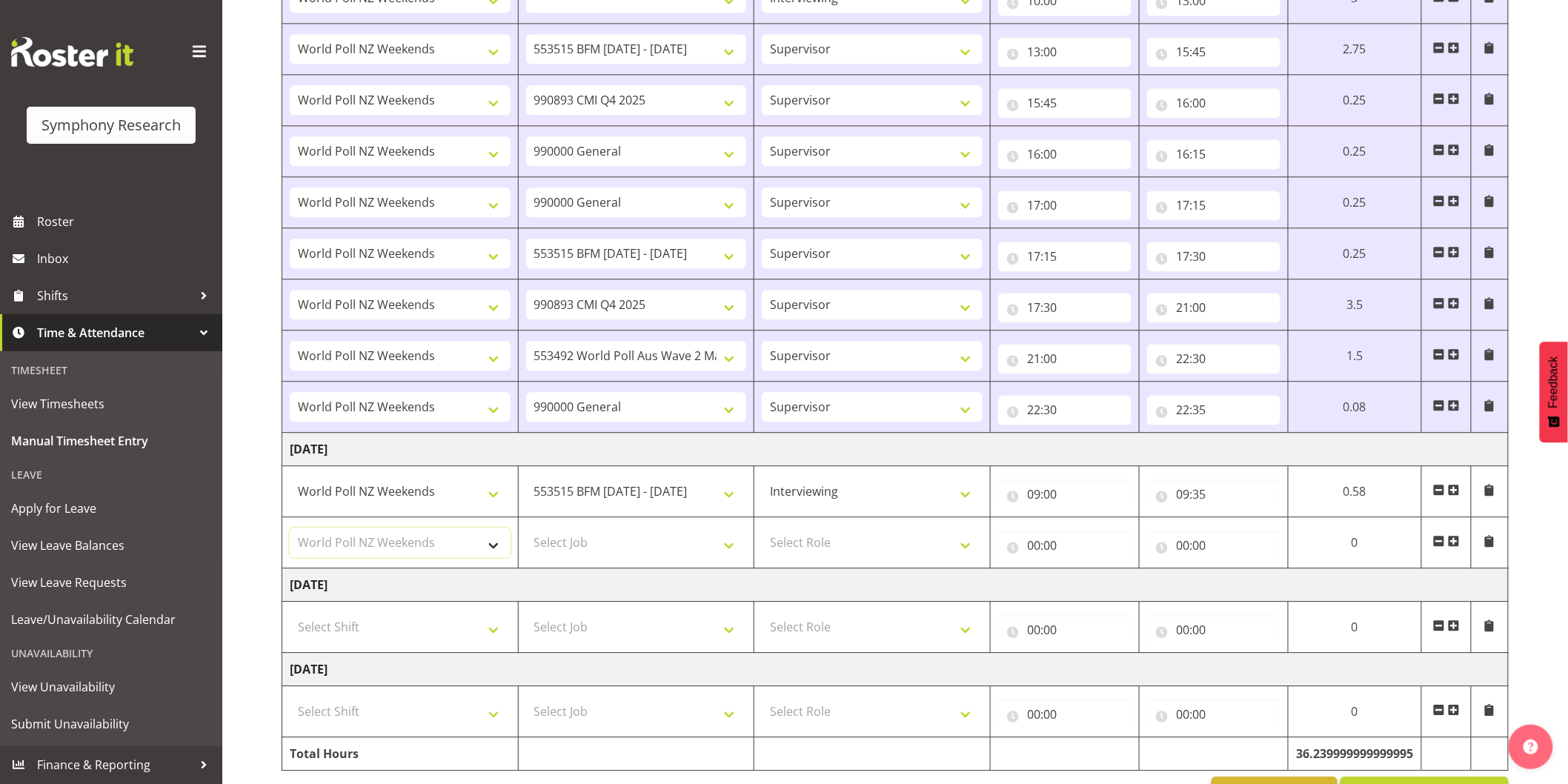
select select
click at [581, 531] on select "Select Job 550060 IF Admin 553492 World Poll Aus Wave 2 Main 2025 553493 World …" at bounding box center [636, 543] width 221 height 30
select select "10730"
click at [526, 530] on select "Select Job 550060 IF Admin 553492 World Poll Aus Wave 2 Main 2025 553493 World …" at bounding box center [636, 543] width 221 height 30
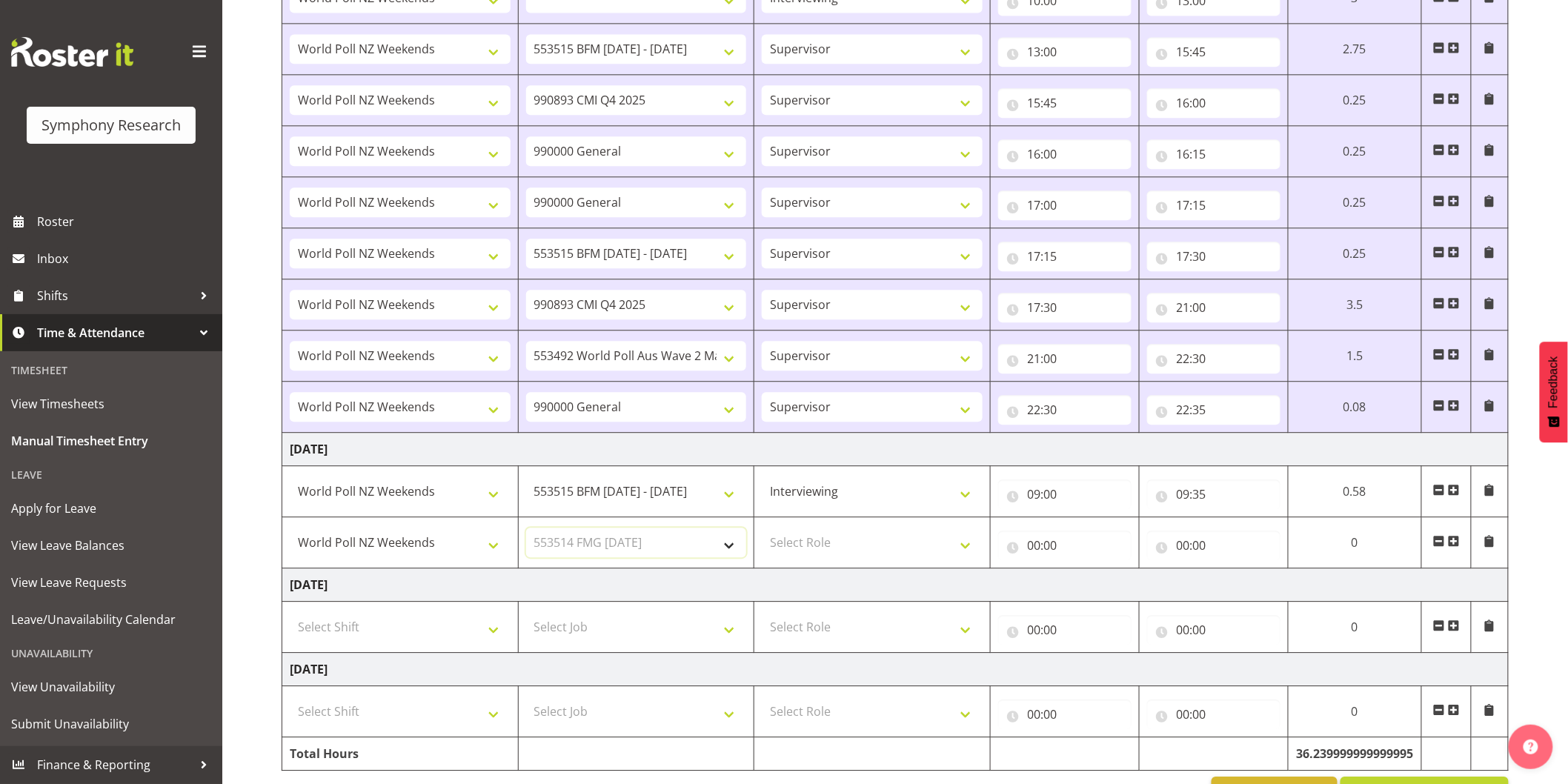
select select
click at [810, 541] on select "Select Role Interviewing Briefing Supervisor" at bounding box center [873, 543] width 221 height 30
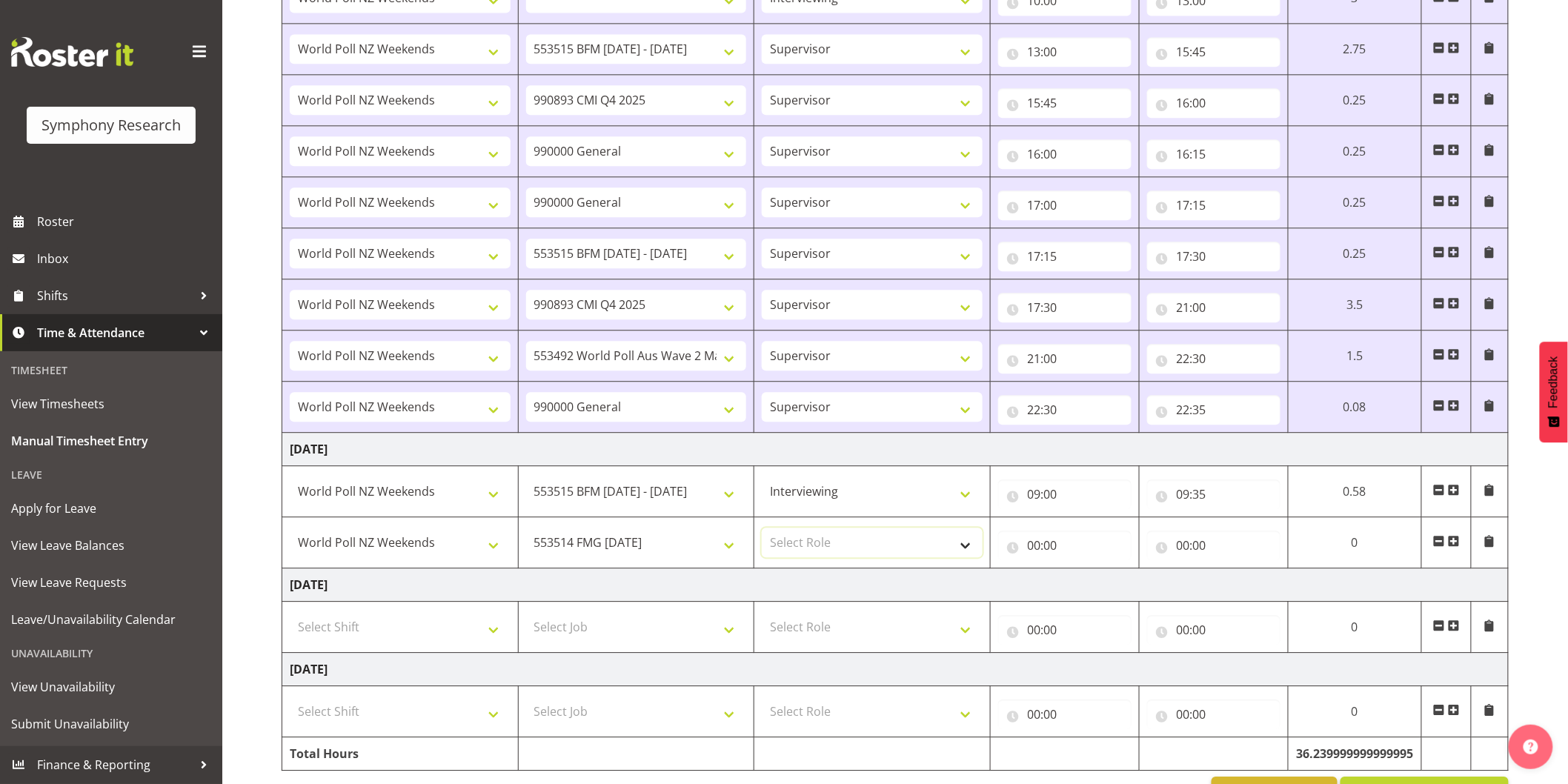
select select "47"
click at [762, 530] on select "Select Role Interviewing Briefing Supervisor" at bounding box center [873, 543] width 221 height 30
select select
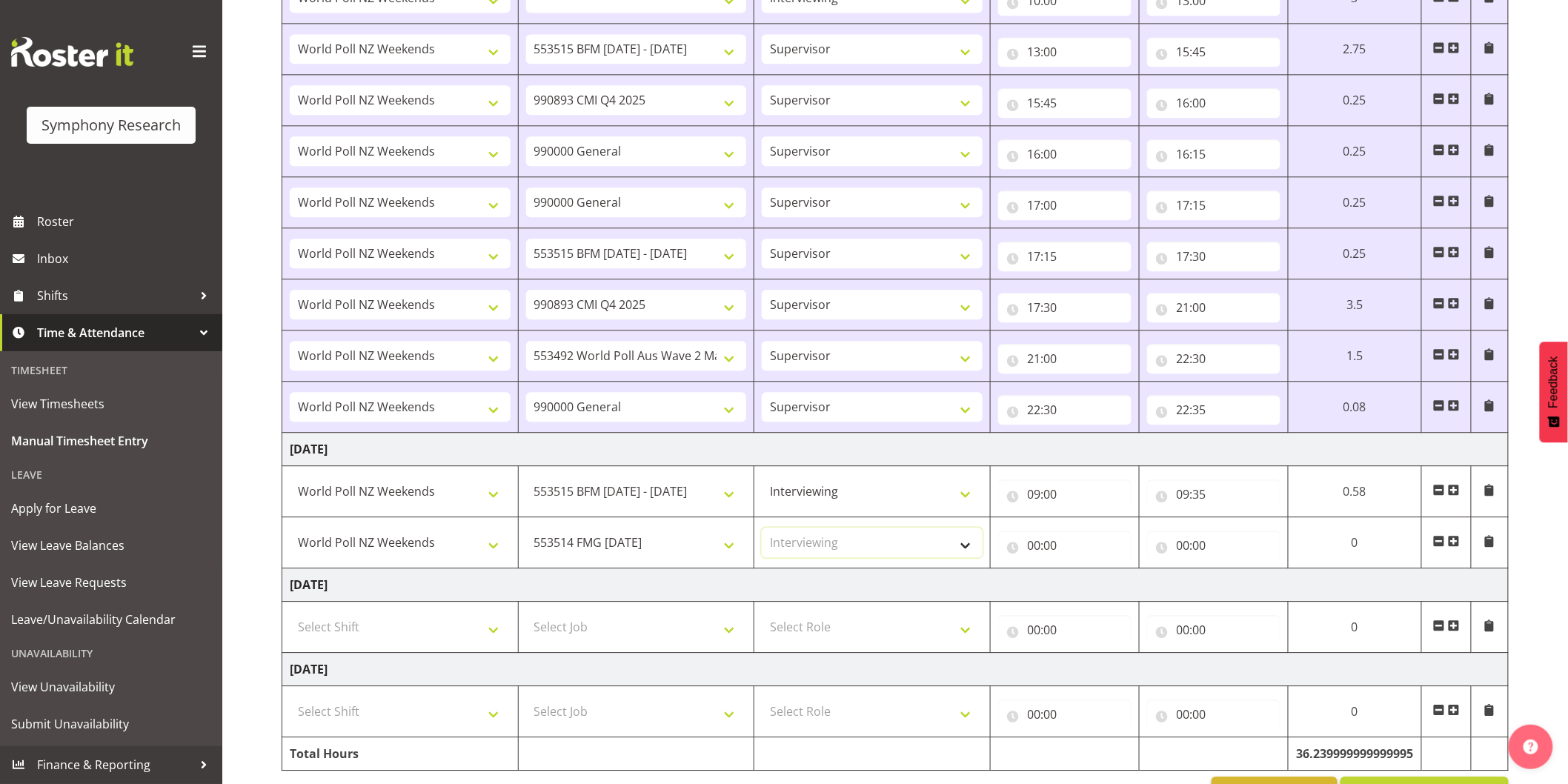
select select
click at [1026, 549] on input "00:00" at bounding box center [1065, 545] width 134 height 30
drag, startPoint x: 1093, startPoint y: 578, endPoint x: 1102, endPoint y: 575, distance: 9.5
click at [1102, 575] on select "00 01 02 03 04 05 06 07 08 09 10 11 12 13 14 15 16 17 18 19 20 21 22 23" at bounding box center [1099, 584] width 33 height 30
select select "9"
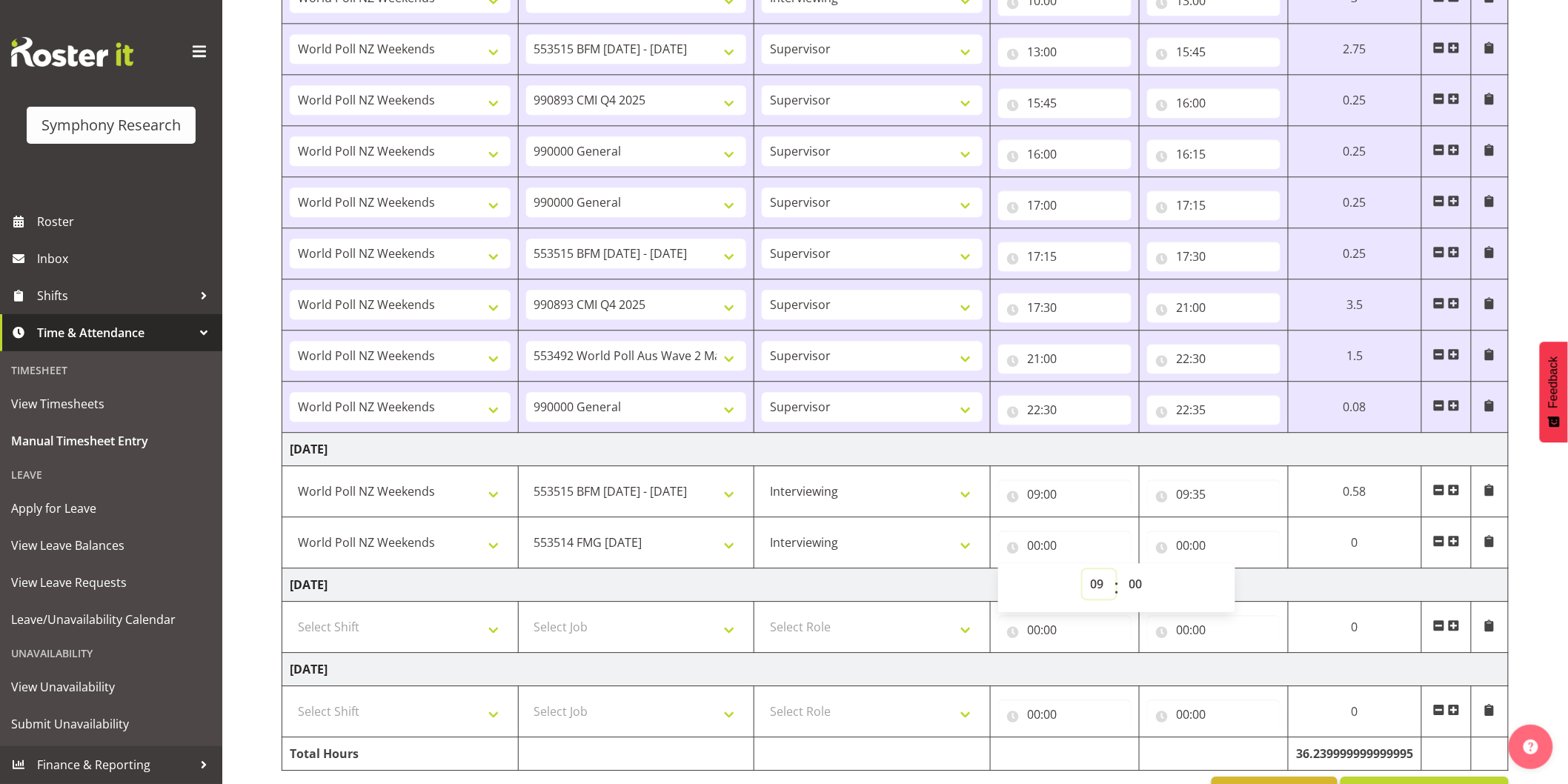
click at [1083, 571] on select "00 01 02 03 04 05 06 07 08 09 10 11 12 13 14 15 16 17 18 19 20 21 22 23" at bounding box center [1099, 584] width 33 height 30
select select
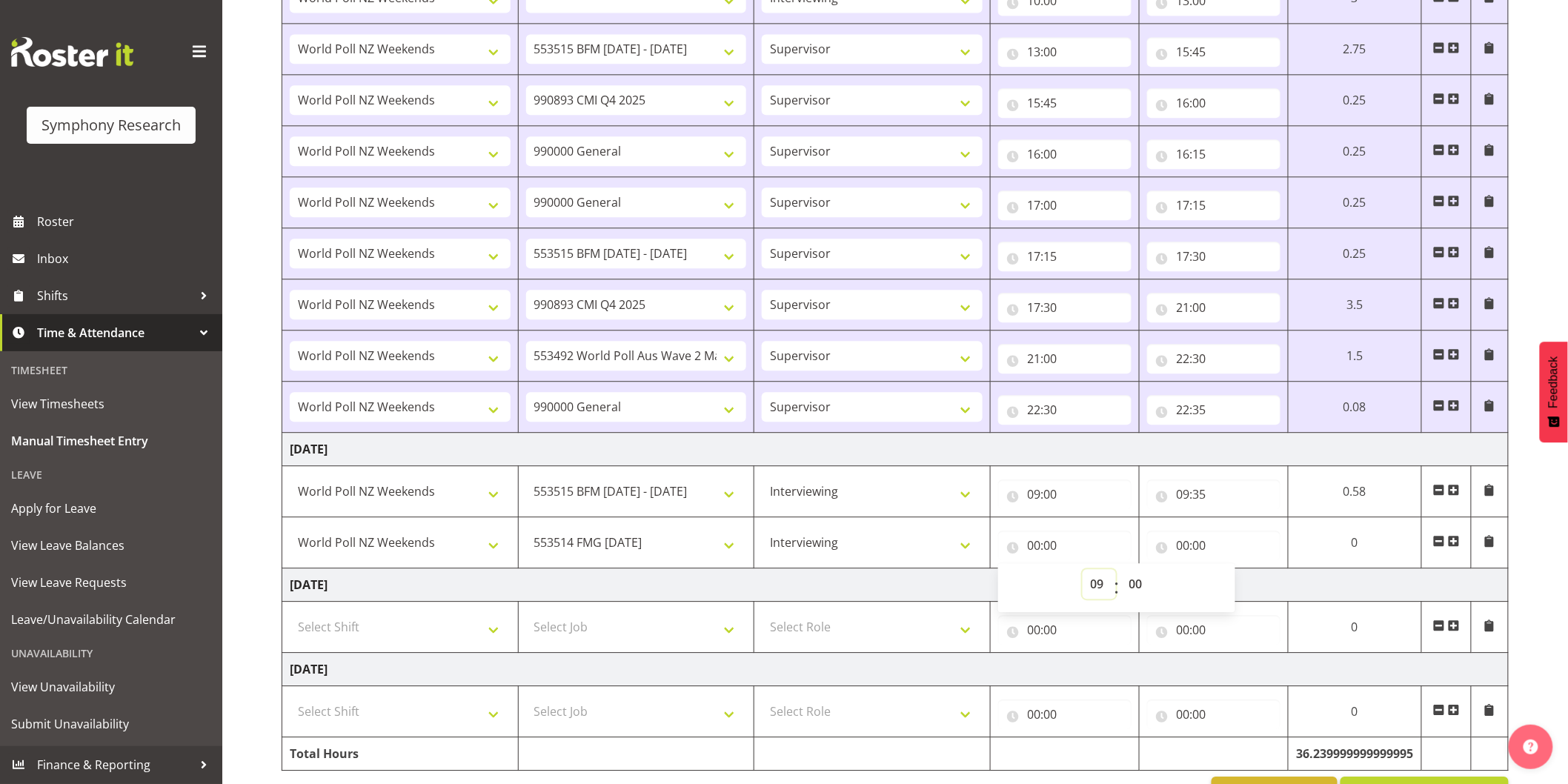
type input "09:00"
click at [1128, 588] on select "00 01 02 03 04 05 06 07 08 09 10 11 12 13 14 15 16 17 18 19 20 21 22 23 24 25 2…" at bounding box center [1138, 584] width 33 height 30
select select "35"
click at [1155, 571] on select "00 01 02 03 04 05 06 07 08 09 10 11 12 13 14 15 16 17 18 19 20 21 22 23 24 25 2…" at bounding box center [1138, 584] width 33 height 30
select select
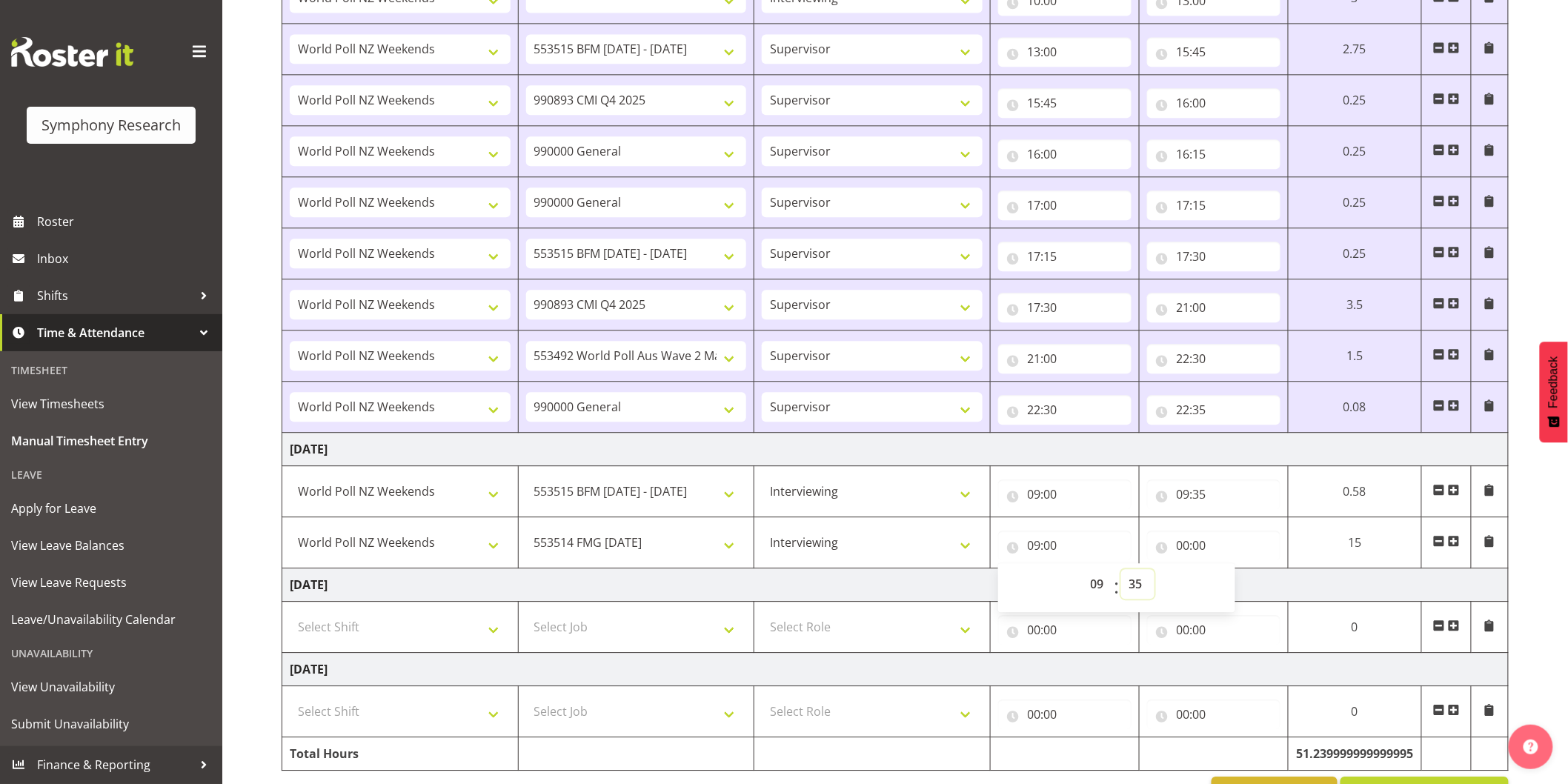
select select
type input "09:35"
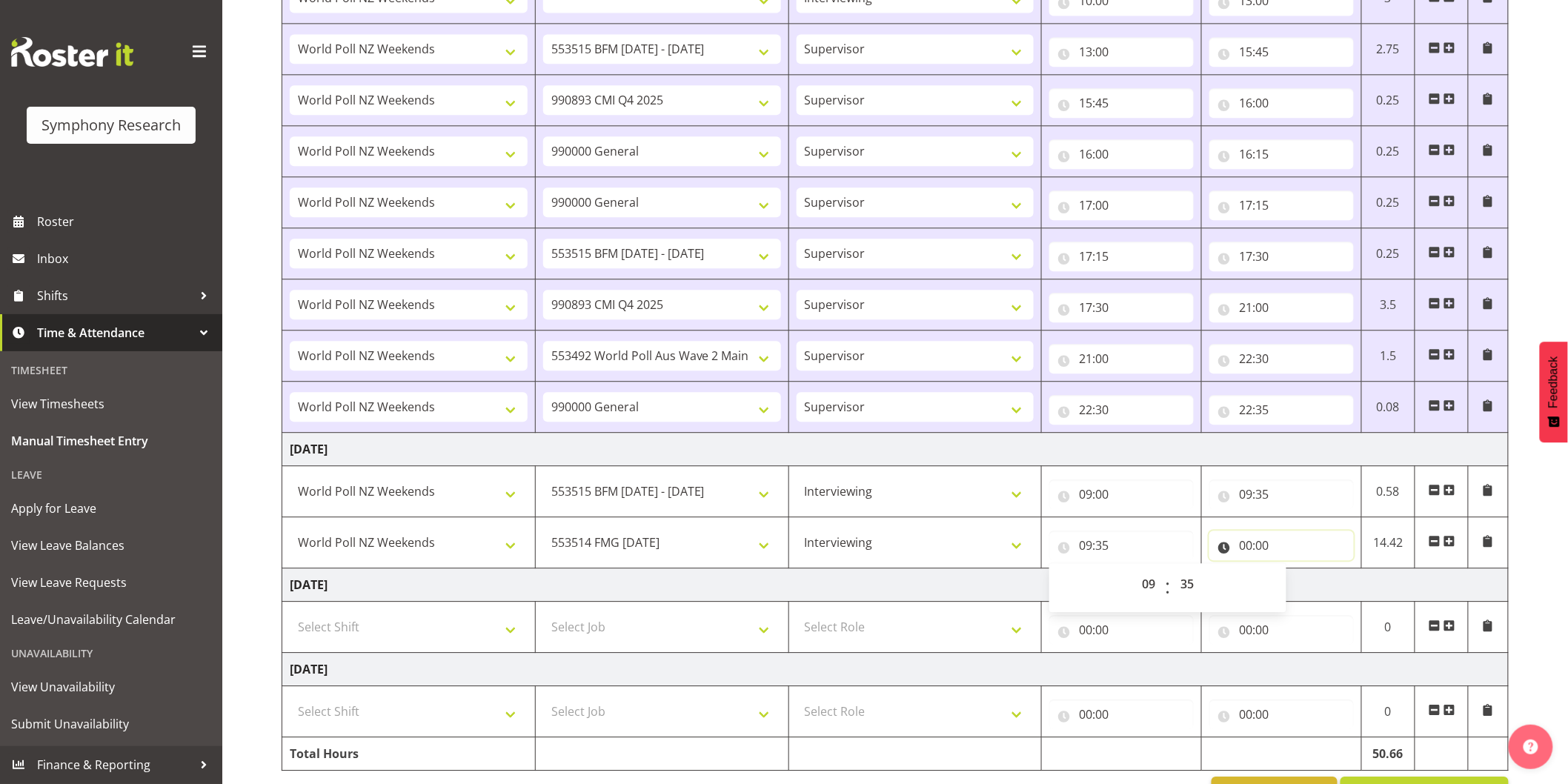
click at [1253, 547] on input "00:00" at bounding box center [1281, 545] width 144 height 30
click at [1295, 586] on select "00 01 02 03 04 05 06 07 08 09 10 11 12 13 14 15 16 17 18 19 20 21 22 23" at bounding box center [1311, 584] width 33 height 30
select select "9"
click at [1295, 571] on select "00 01 02 03 04 05 06 07 08 09 10 11 12 13 14 15 16 17 18 19 20 21 22 23" at bounding box center [1311, 584] width 33 height 30
select select
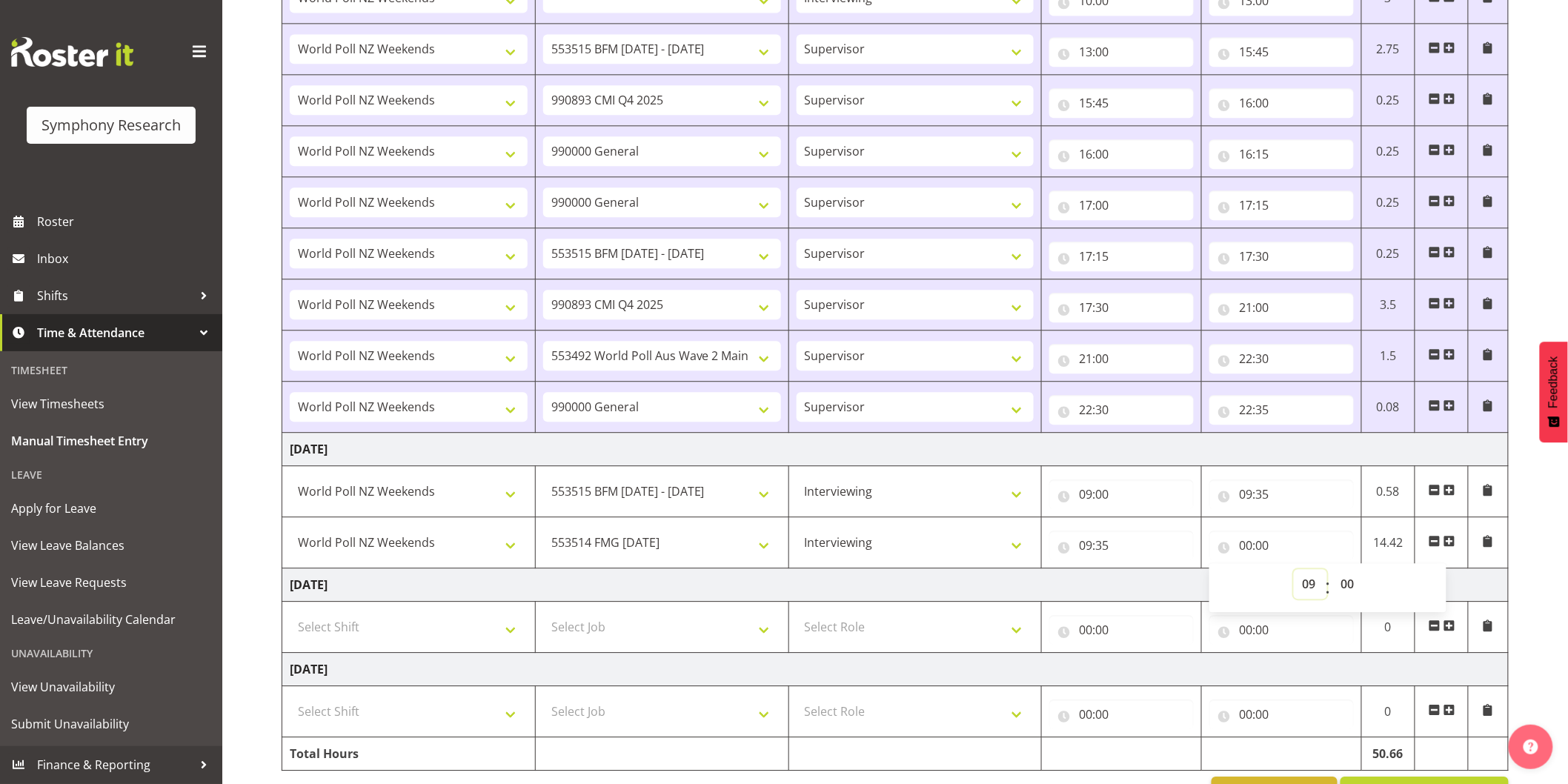
select select
type input "09:00"
click at [1347, 590] on select "00 01 02 03 04 05 06 07 08 09 10 11 12 13 14 15 16 17 18 19 20 21 22 23 24 25 2…" at bounding box center [1349, 584] width 33 height 30
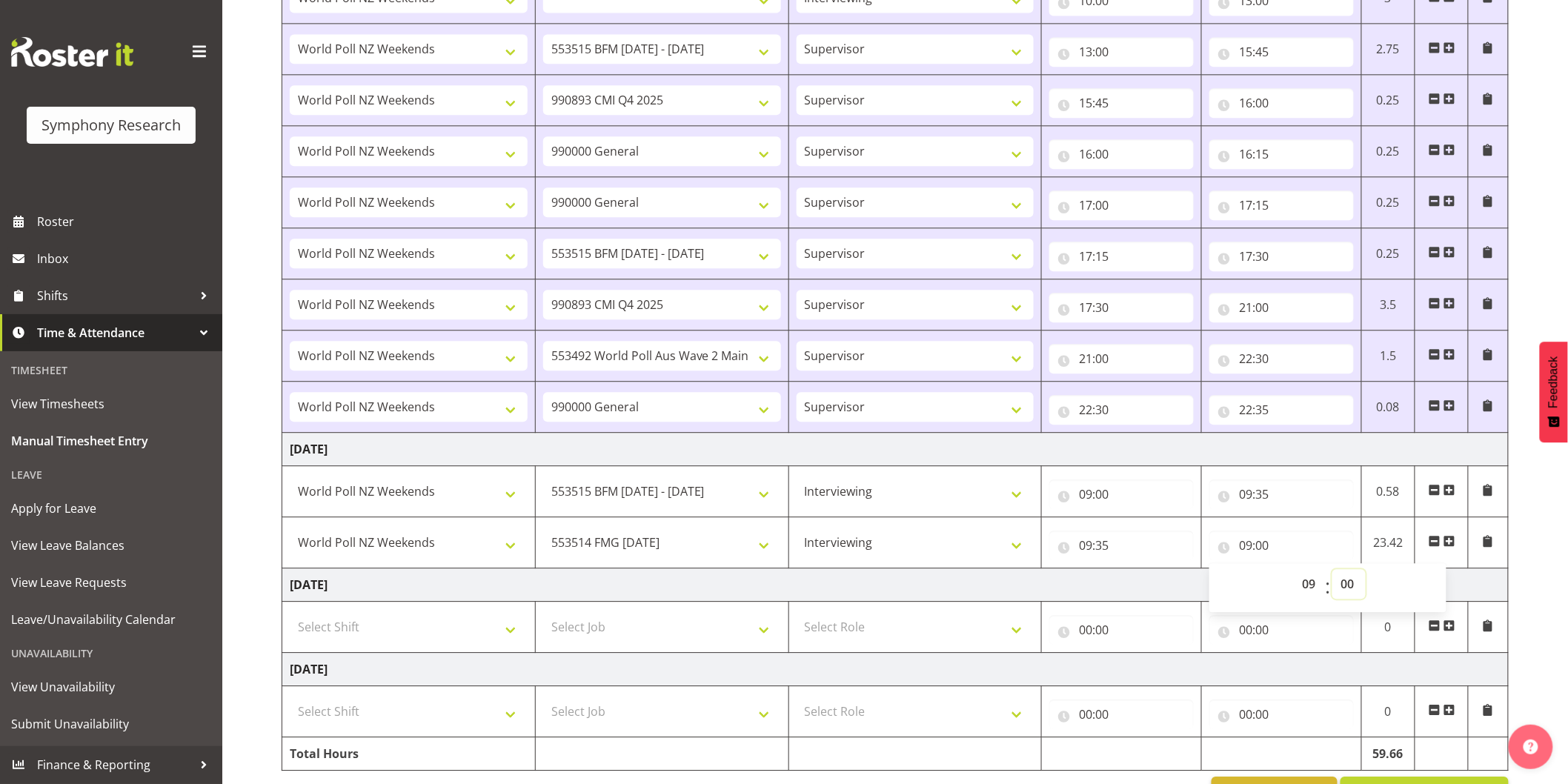
select select "50"
click at [1333, 571] on select "00 01 02 03 04 05 06 07 08 09 10 11 12 13 14 15 16 17 18 19 20 21 22 23 24 25 2…" at bounding box center [1349, 584] width 33 height 30
select select
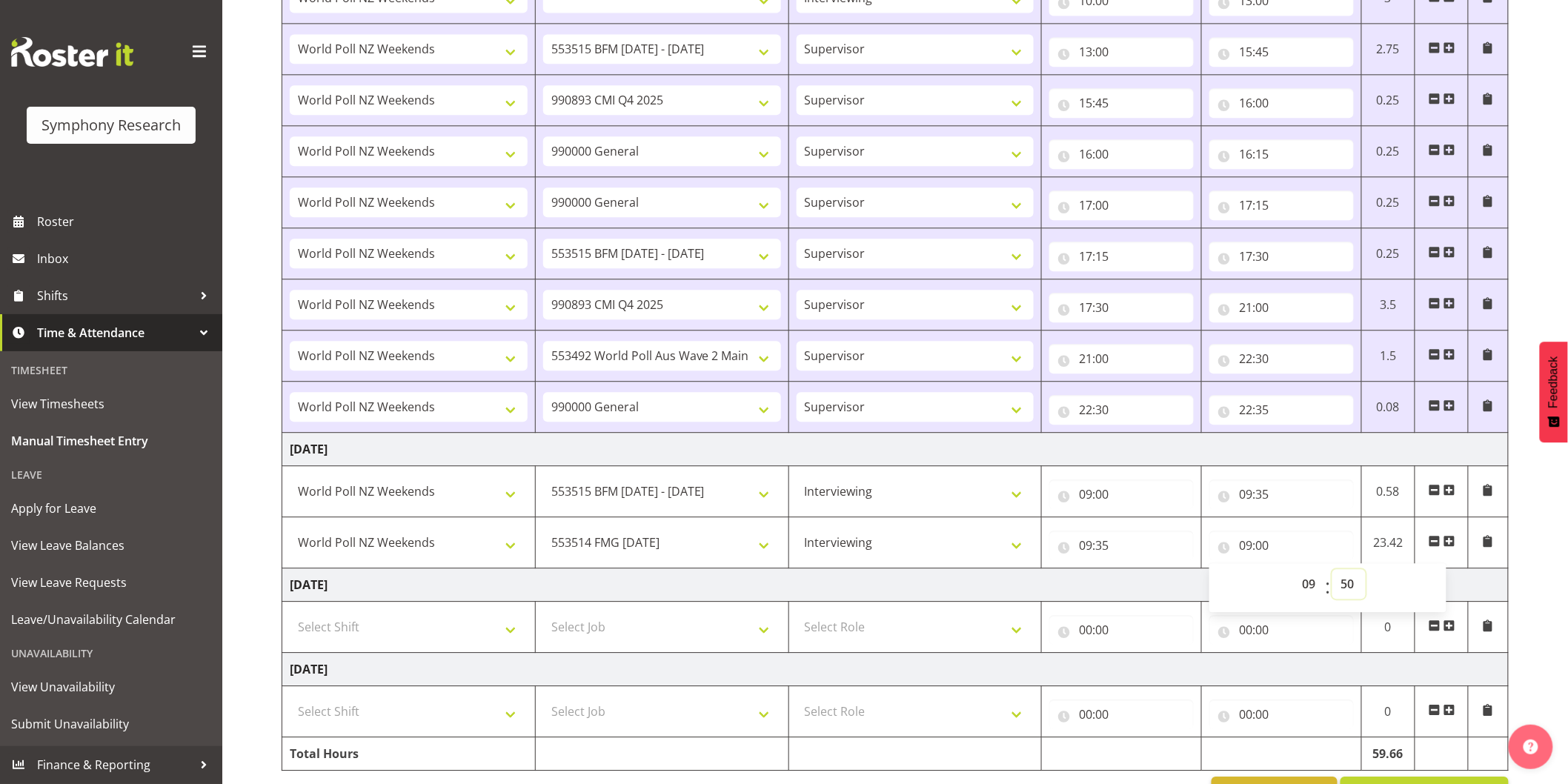
select select
type input "09:50"
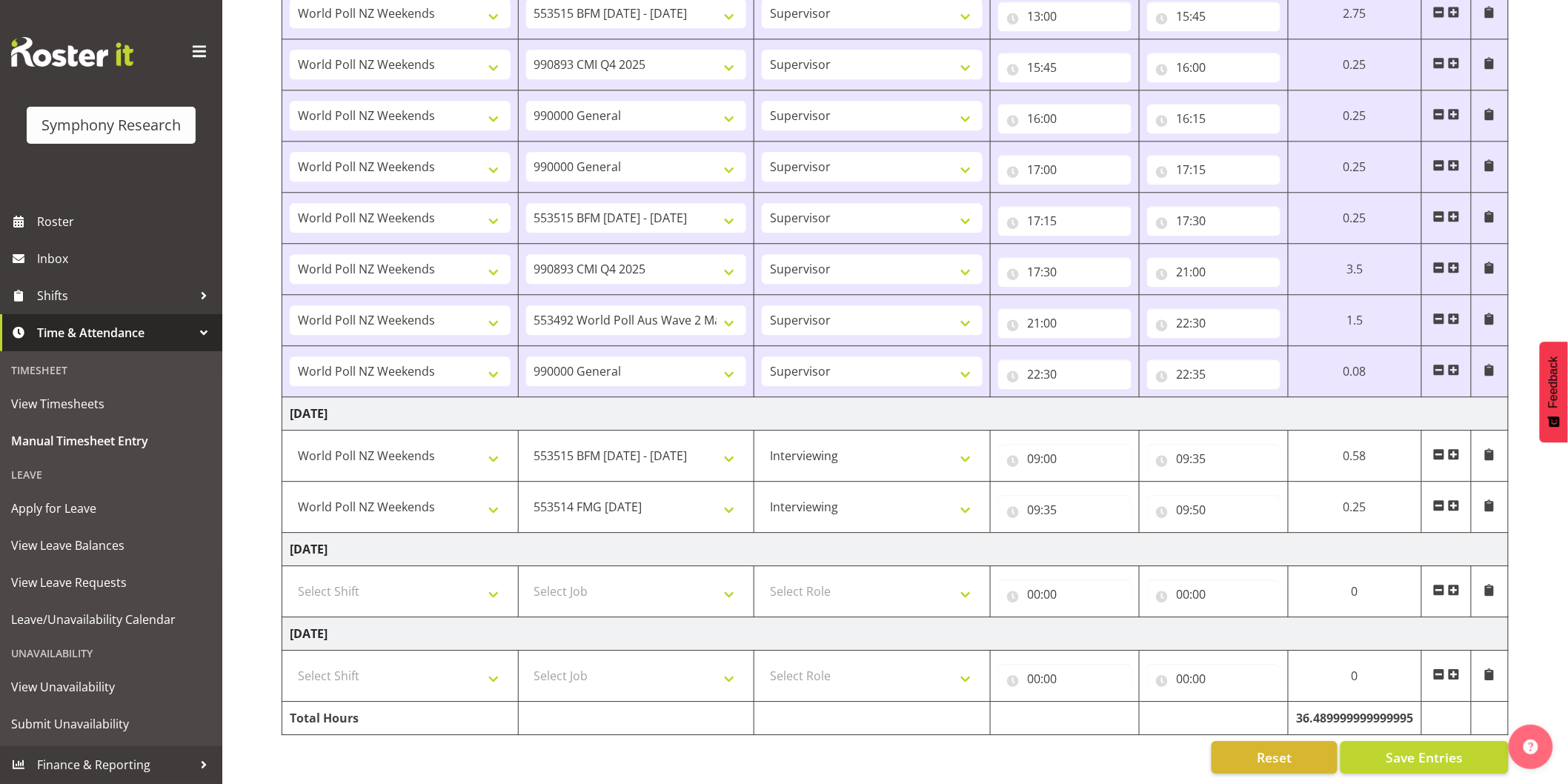
scroll to position [1469, 0]
click at [1435, 741] on button "Save Entries" at bounding box center [1425, 757] width 168 height 33
select select
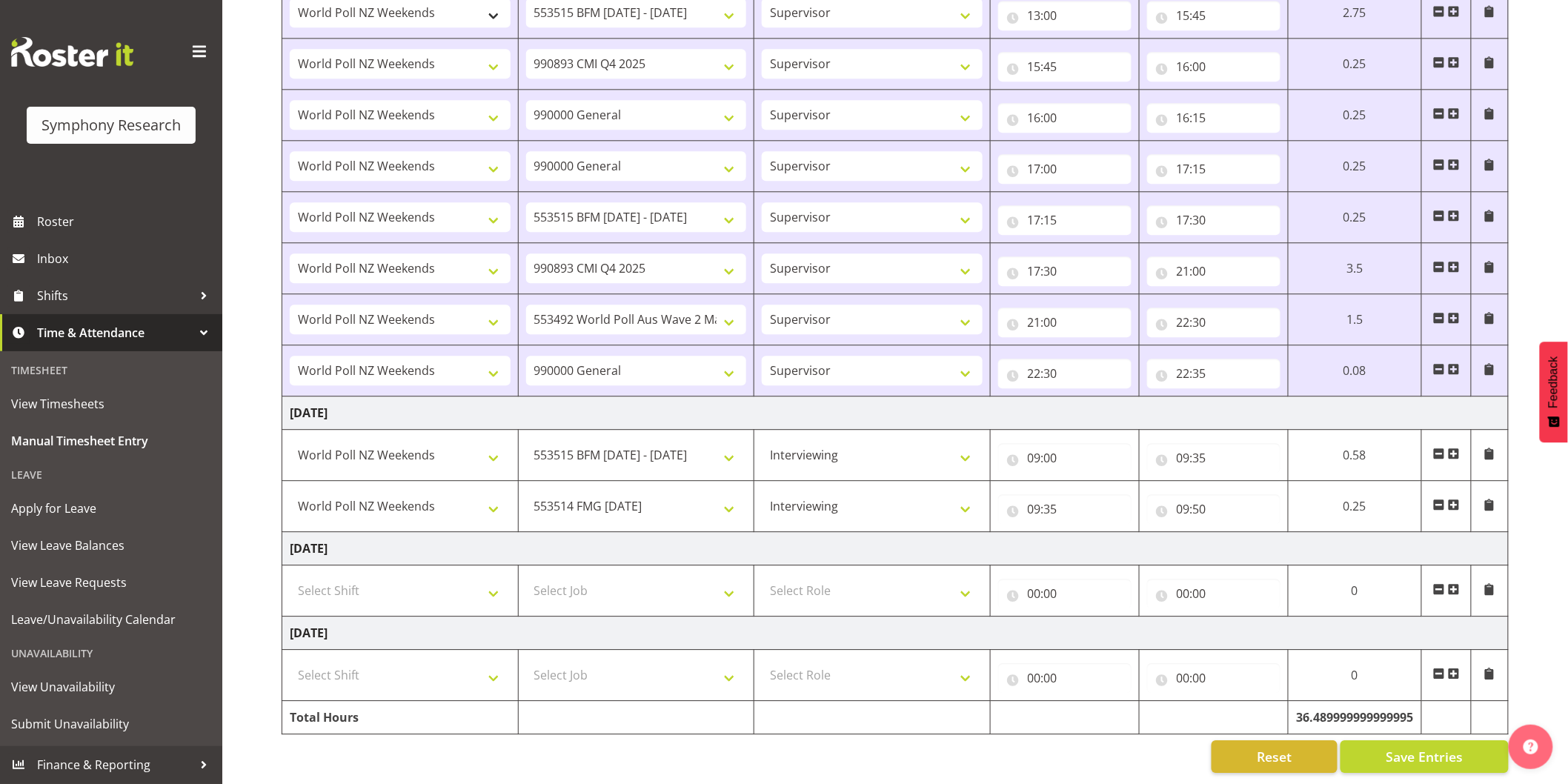
select select
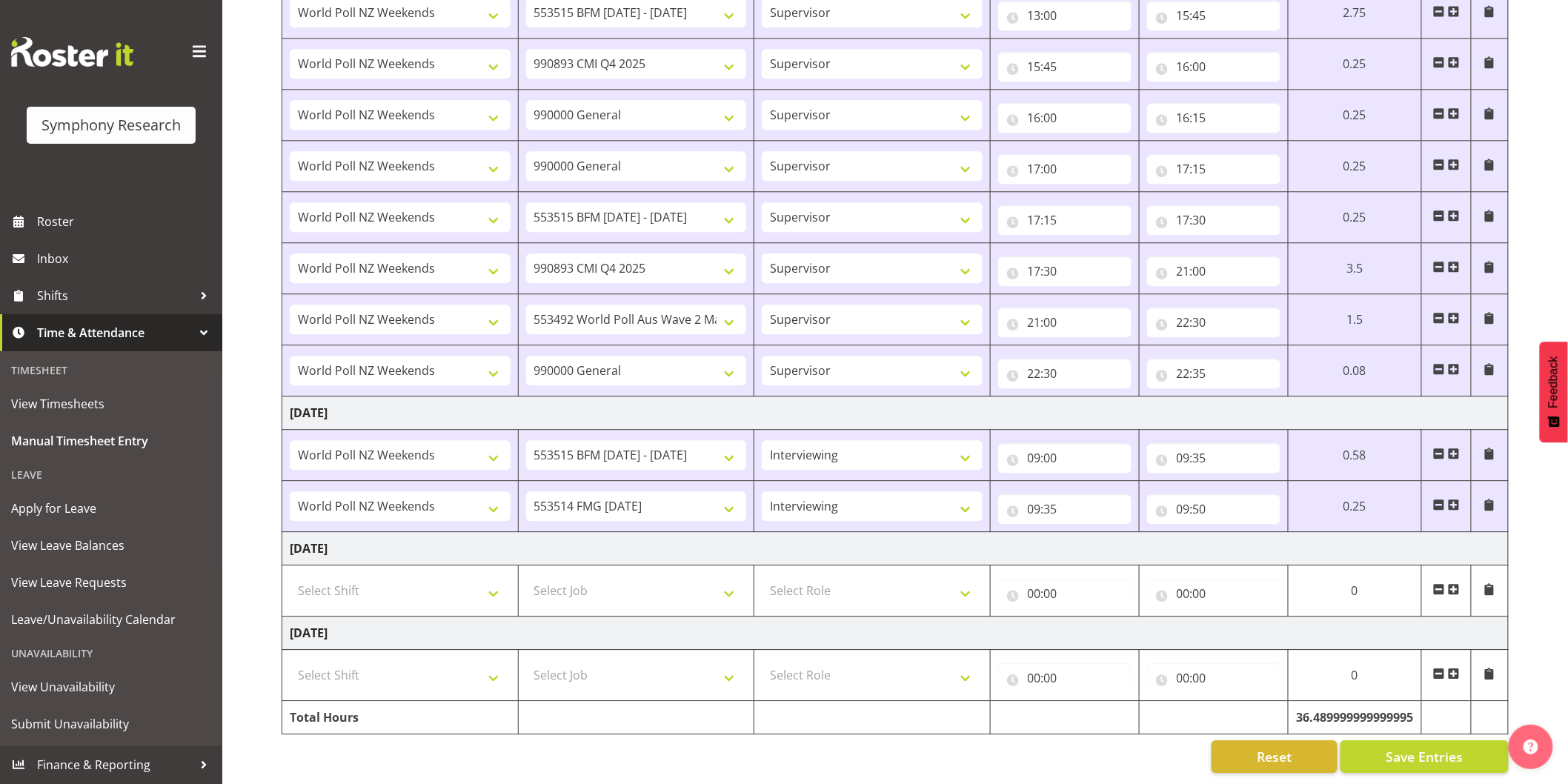
click at [1456, 499] on span at bounding box center [1454, 505] width 12 height 12
select select
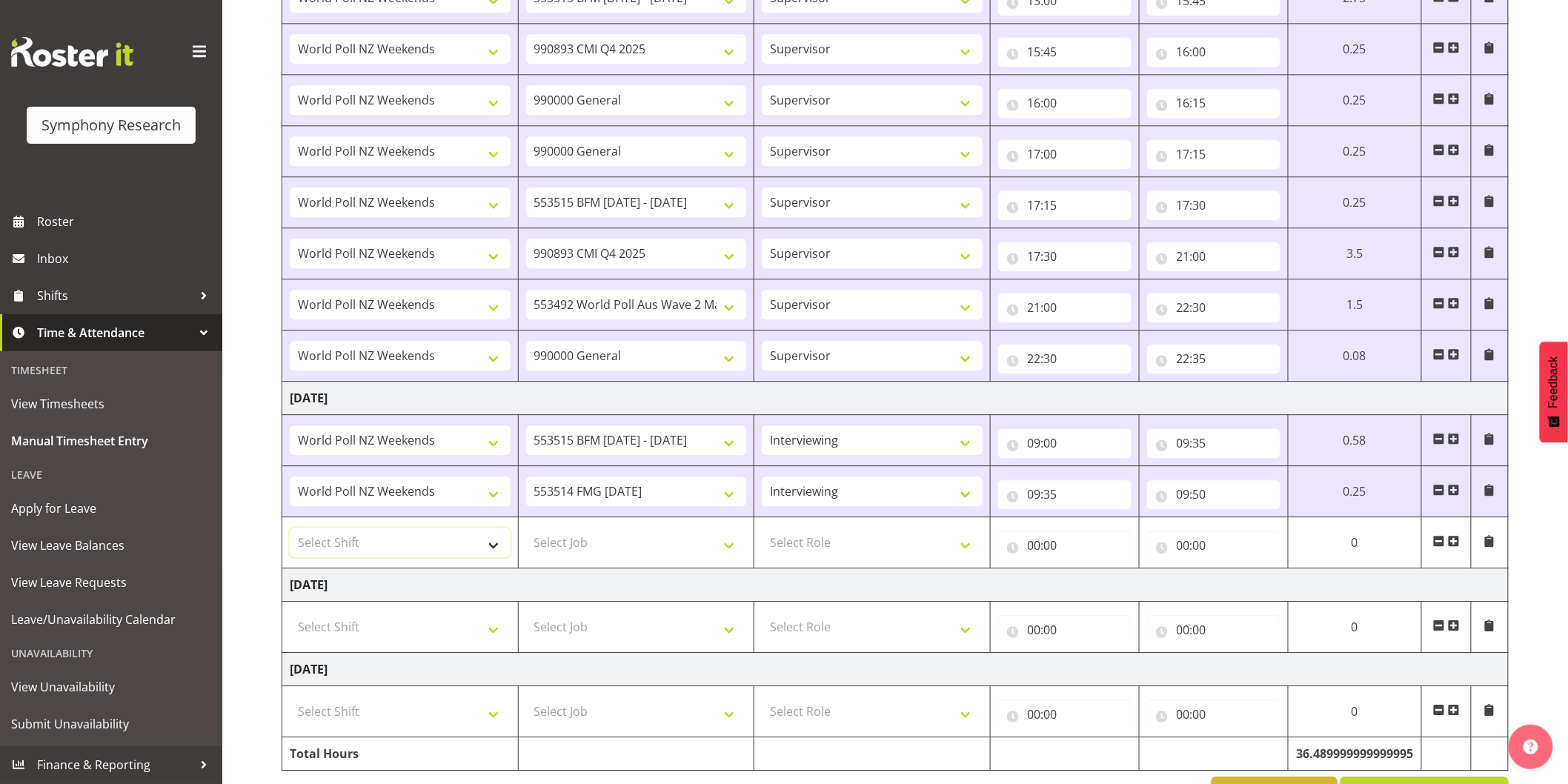
click at [410, 536] on select "Select Shift !!Weekend Residential (Roster IT Shift Label) *Business 9/10am ~ 4…" at bounding box center [400, 543] width 221 height 30
select select "41319"
click at [290, 530] on select "Select Shift !!Weekend Residential (Roster IT Shift Label) *Business 9/10am ~ 4…" at bounding box center [400, 543] width 221 height 30
select select
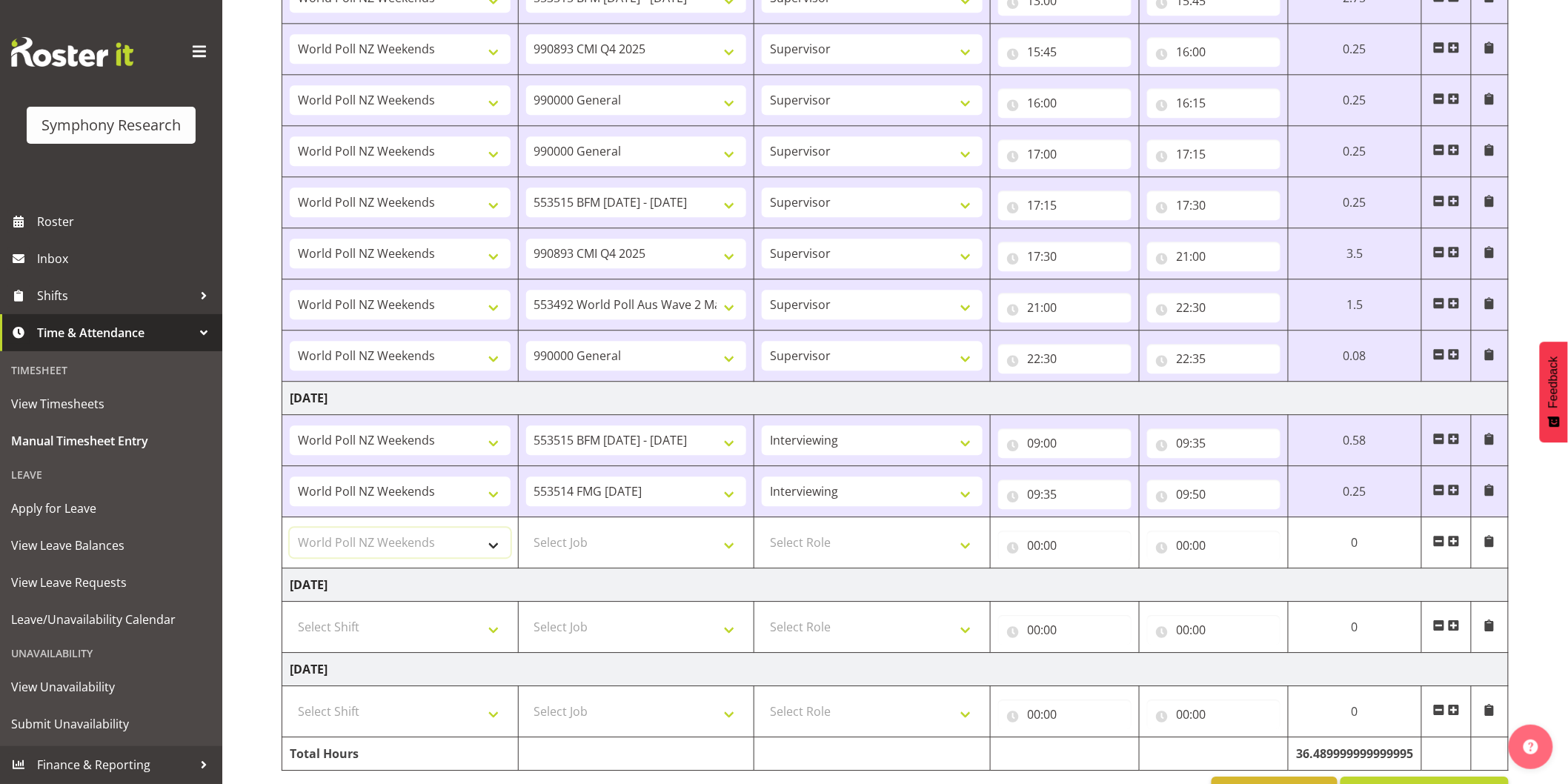
select select
click at [583, 545] on select "Select Job 550060 IF Admin 553492 World Poll Aus Wave 2 Main 2025 553493 World …" at bounding box center [636, 543] width 221 height 30
select select "10575"
click at [526, 530] on select "Select Job 550060 IF Admin 553492 World Poll Aus Wave 2 Main 2025 553493 World …" at bounding box center [636, 543] width 221 height 30
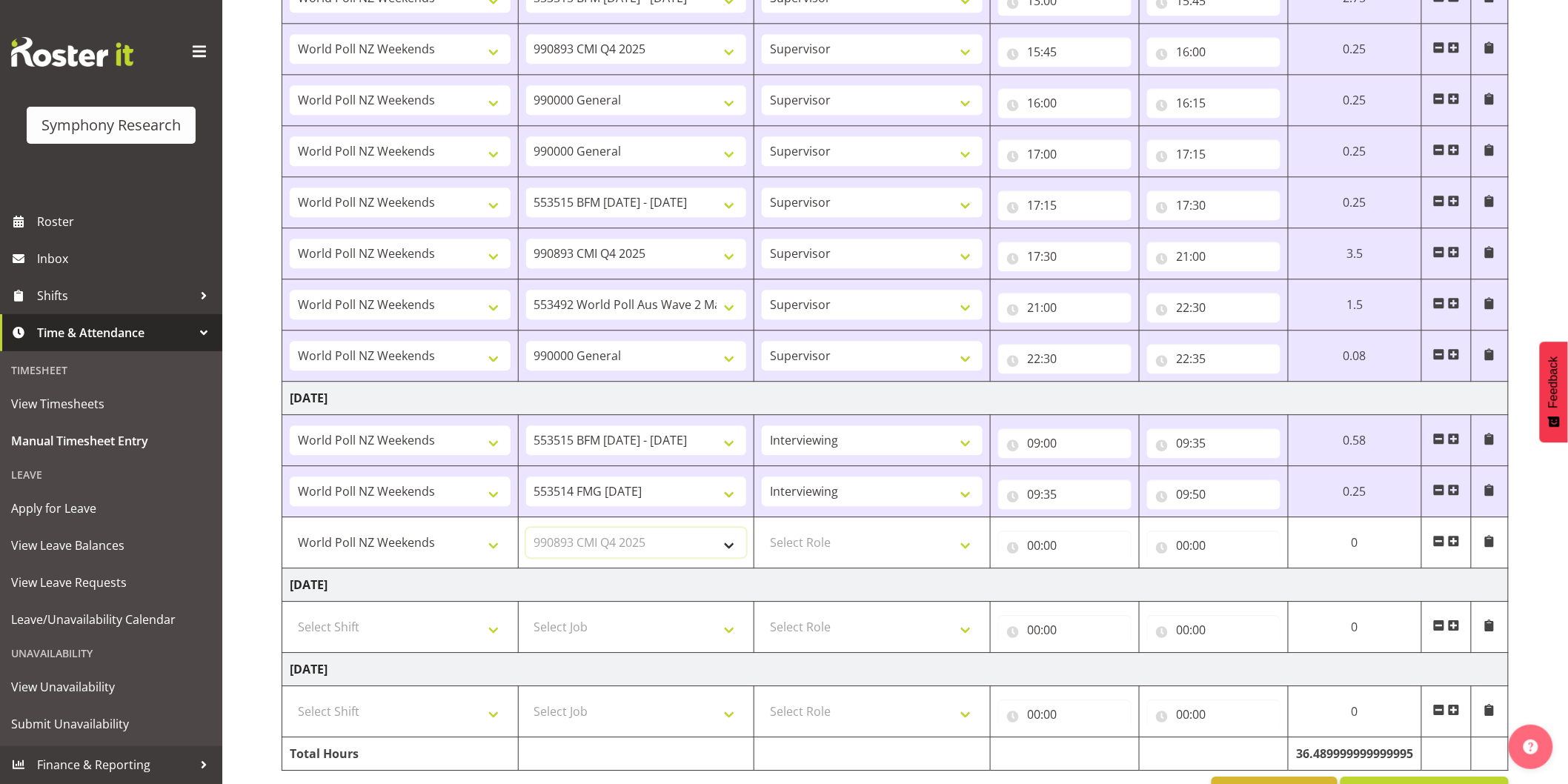
select select
click at [848, 539] on select "Select Role Interviewing Briefing Supervisor" at bounding box center [873, 543] width 221 height 30
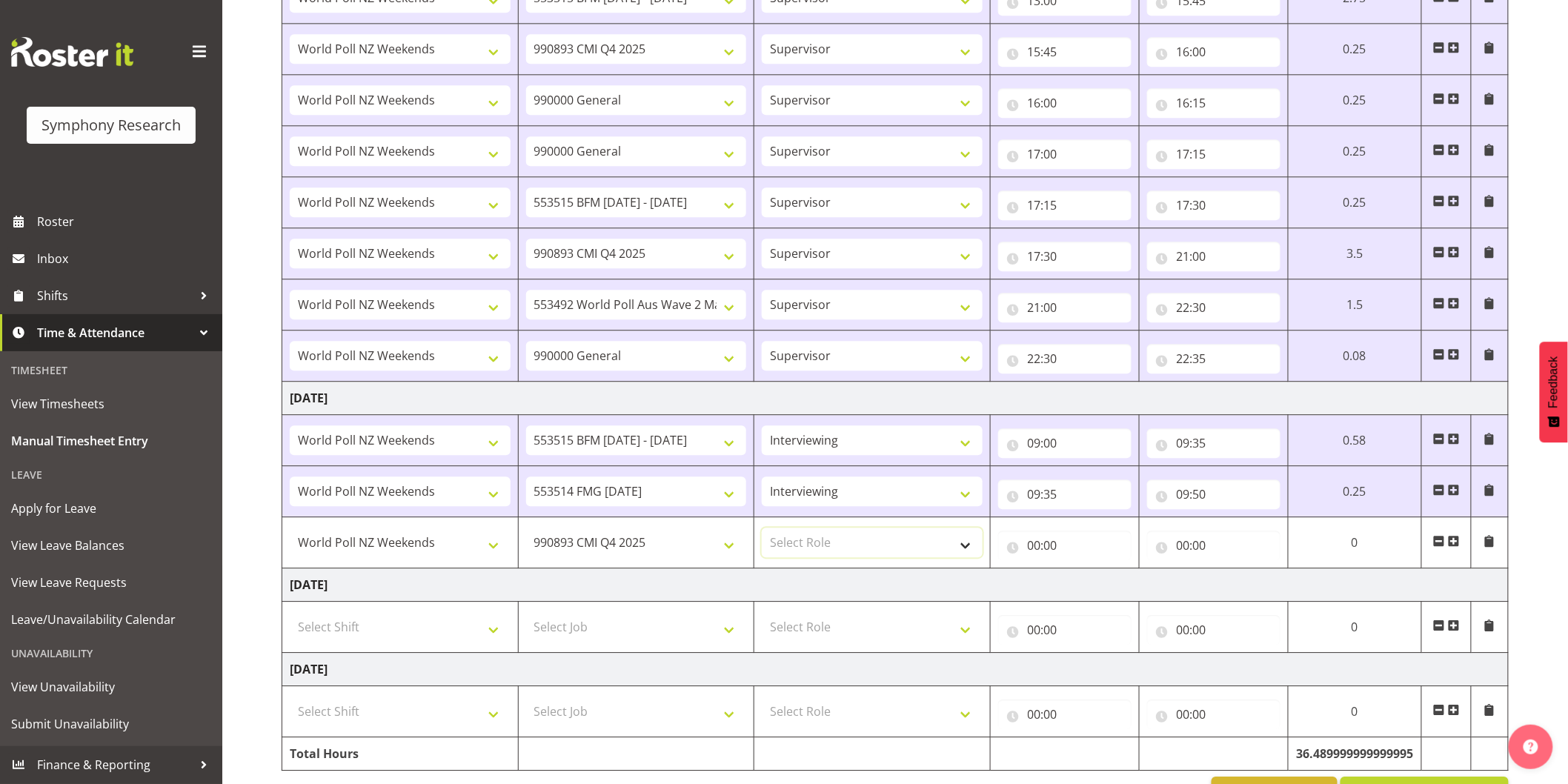
select select "47"
click at [762, 530] on select "Select Role Interviewing Briefing Supervisor" at bounding box center [873, 543] width 221 height 30
select select
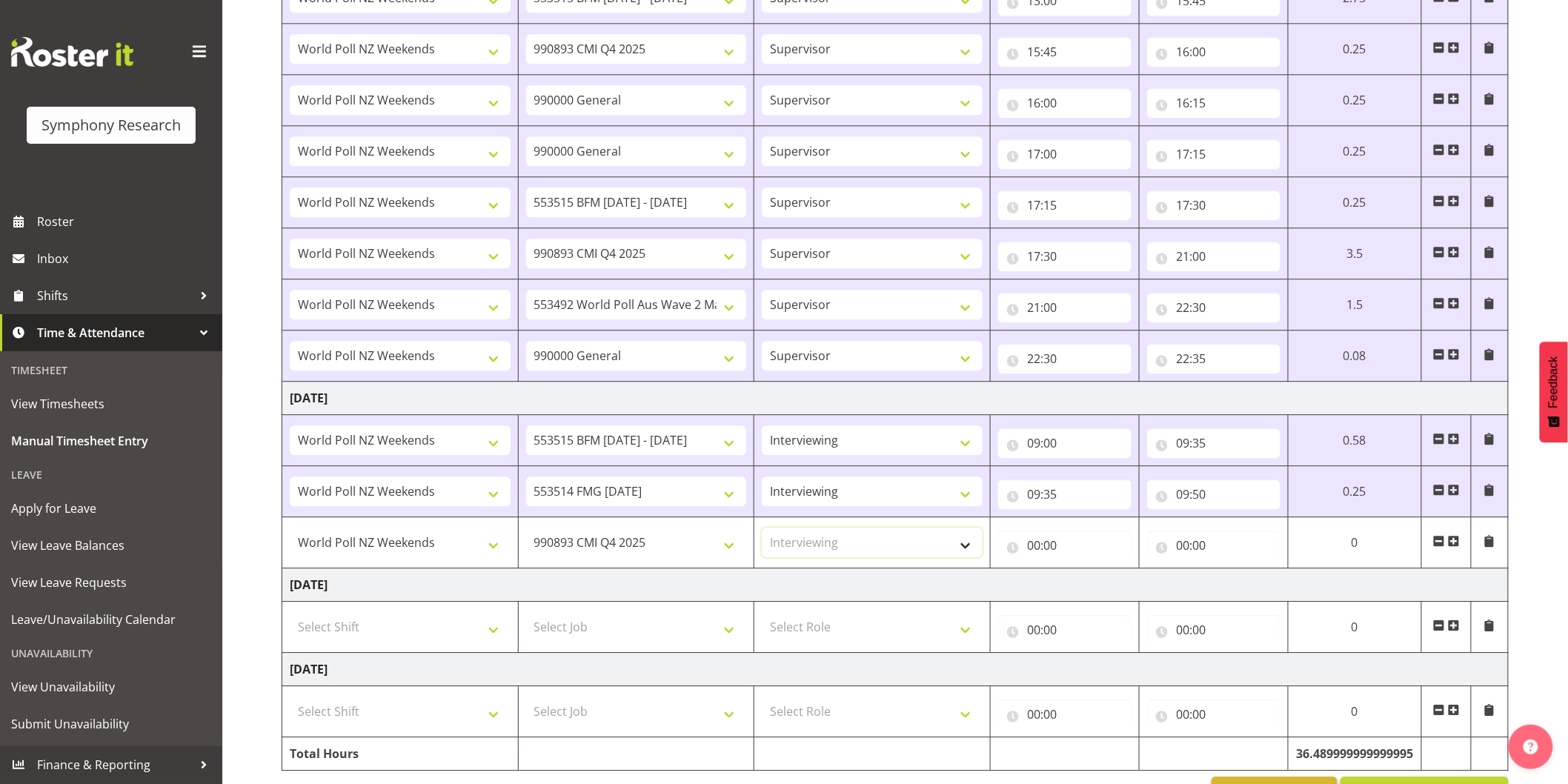
select select
click at [1029, 545] on input "00:00" at bounding box center [1065, 545] width 134 height 30
click at [1097, 596] on select "00 01 02 03 04 05 06 07 08 09 10 11 12 13 14 15 16 17 18 19 20 21 22 23" at bounding box center [1099, 584] width 33 height 30
select select "9"
click at [1083, 572] on select "00 01 02 03 04 05 06 07 08 09 10 11 12 13 14 15 16 17 18 19 20 21 22 23" at bounding box center [1099, 584] width 33 height 30
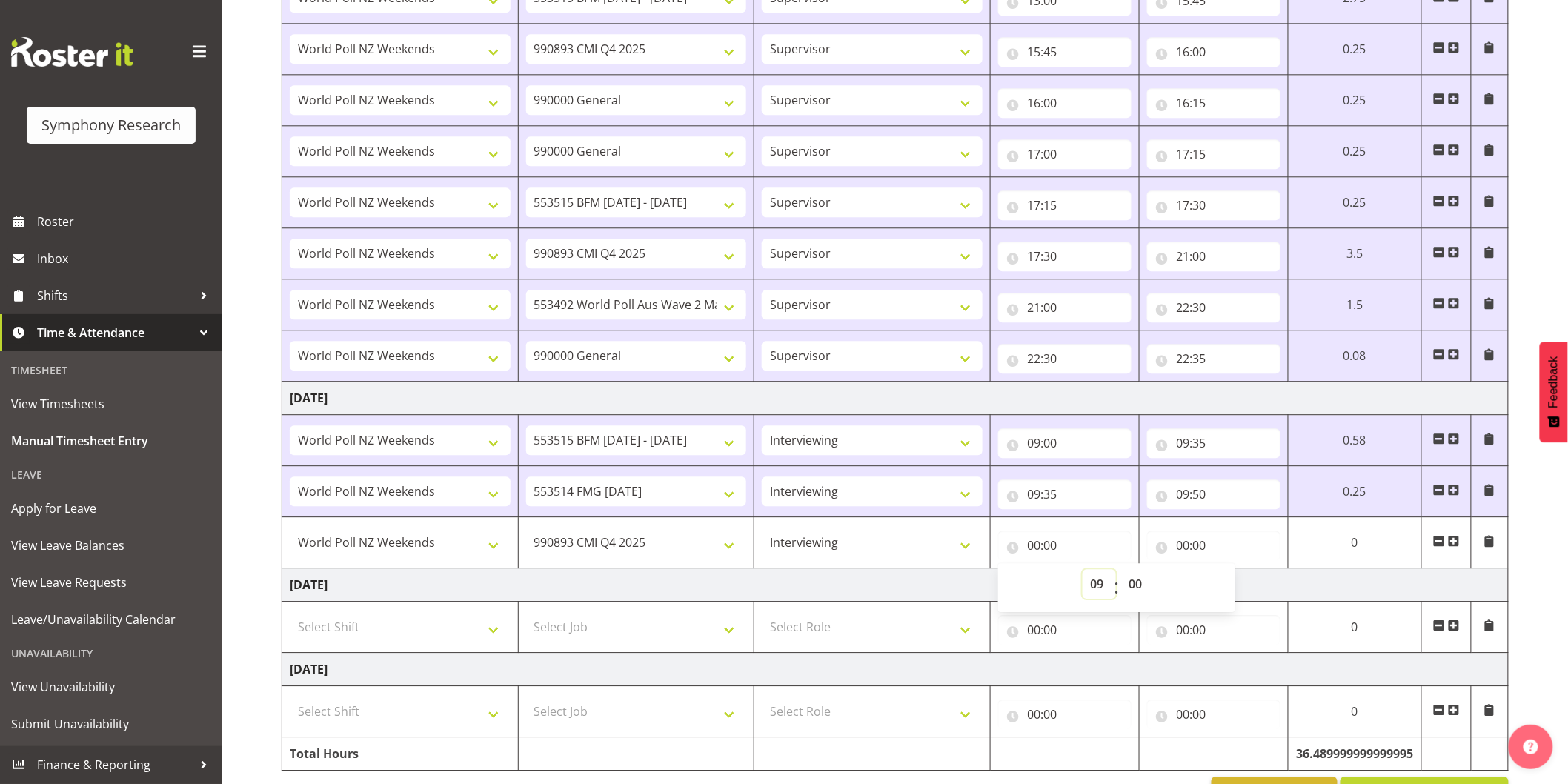
select select
type input "09:00"
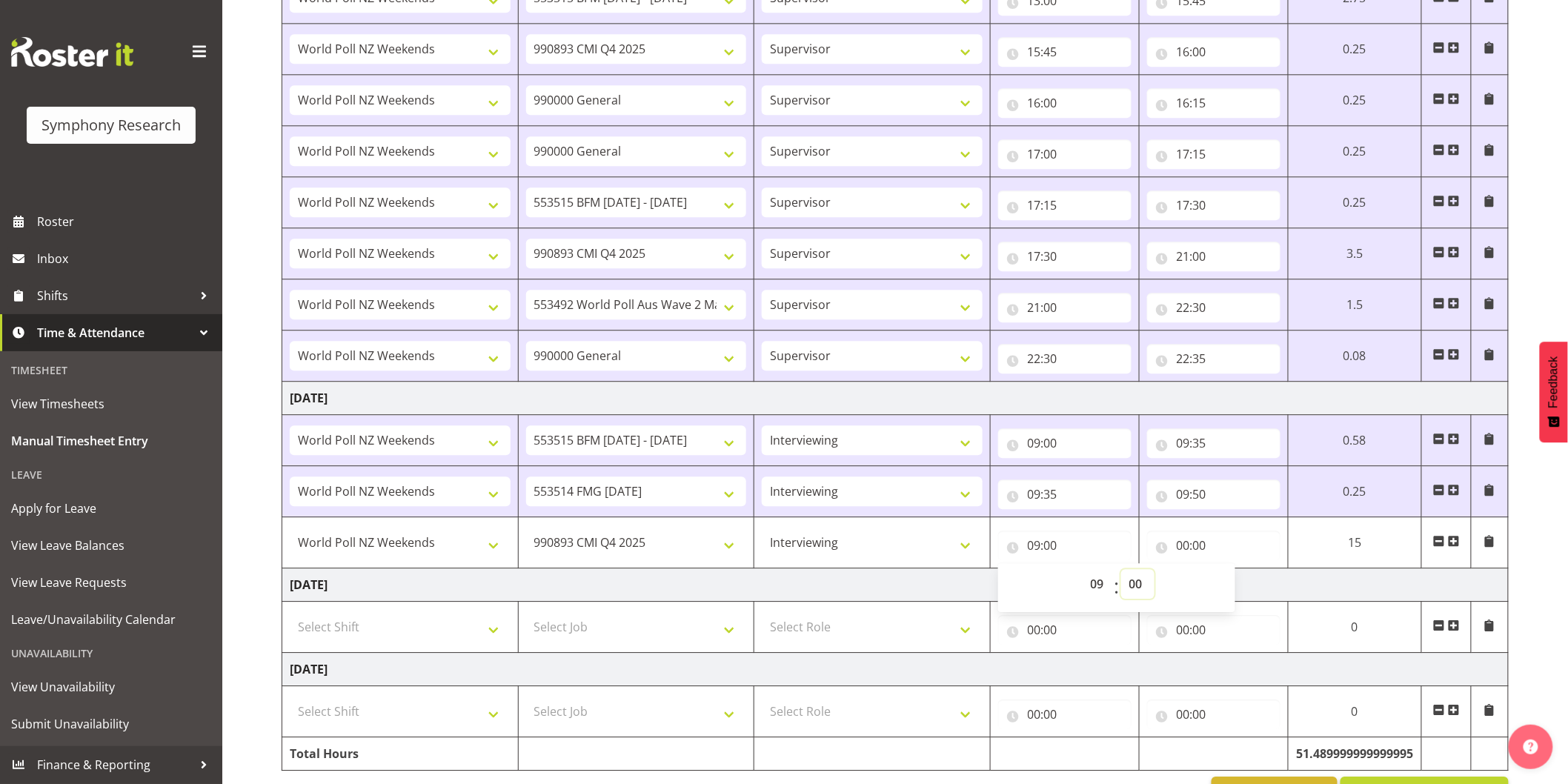
click at [1140, 585] on select "00 01 02 03 04 05 06 07 08 09 10 11 12 13 14 15 16 17 18 19 20 21 22 23 24 25 2…" at bounding box center [1138, 584] width 33 height 30
select select "50"
click at [1155, 572] on select "00 01 02 03 04 05 06 07 08 09 10 11 12 13 14 15 16 17 18 19 20 21 22 23 24 25 2…" at bounding box center [1138, 584] width 33 height 30
select select
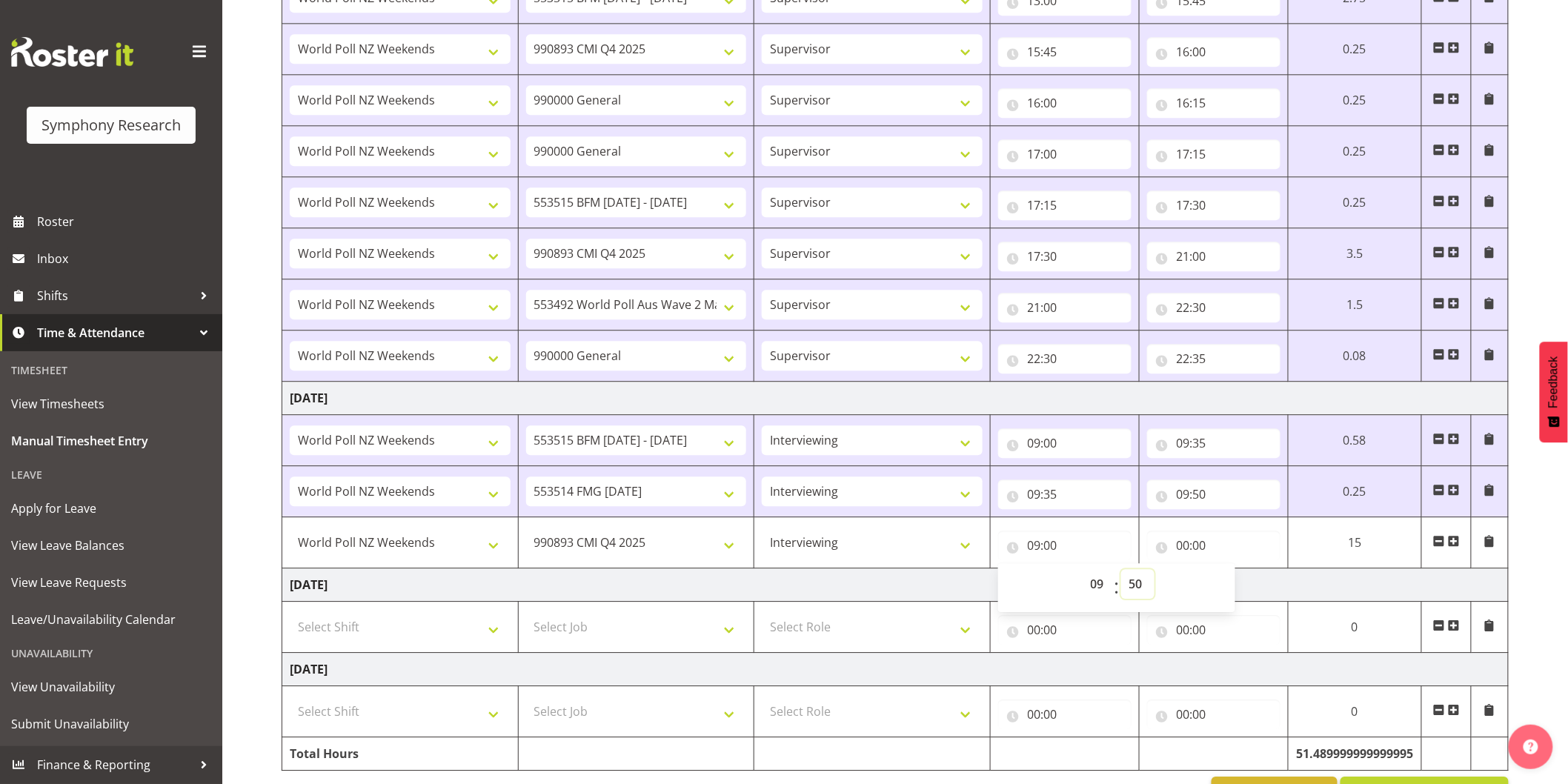
select select
type input "09:50"
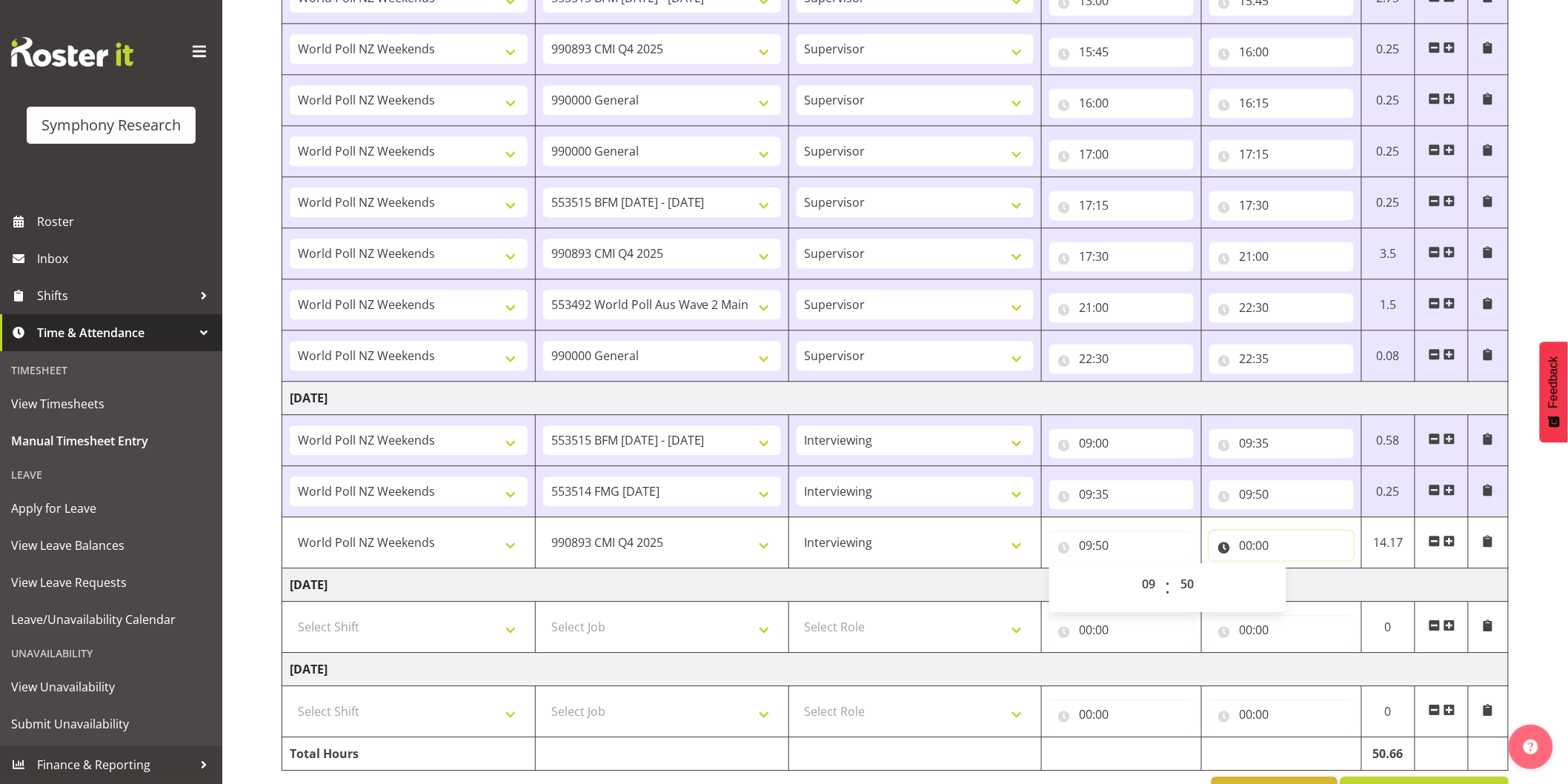
click at [1265, 545] on input "00:00" at bounding box center [1281, 545] width 144 height 30
click at [1307, 586] on select "00 01 02 03 04 05 06 07 08 09 10 11 12 13 14 15 16 17 18 19 20 21 22 23" at bounding box center [1311, 584] width 33 height 30
select select "10"
click at [1295, 572] on select "00 01 02 03 04 05 06 07 08 09 10 11 12 13 14 15 16 17 18 19 20 21 22 23" at bounding box center [1311, 584] width 33 height 30
select select
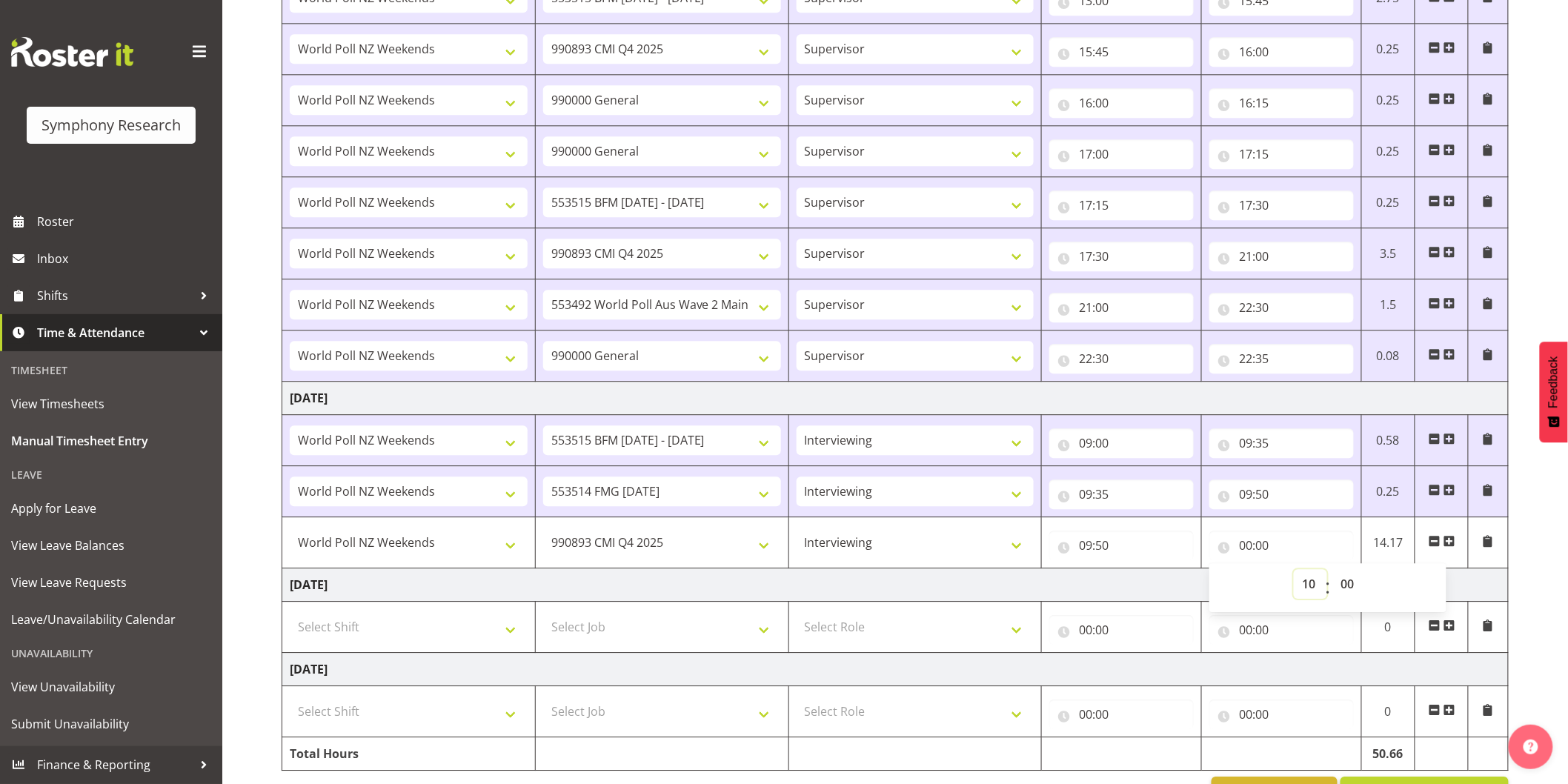
select select
click at [1446, 544] on span at bounding box center [1450, 541] width 12 height 12
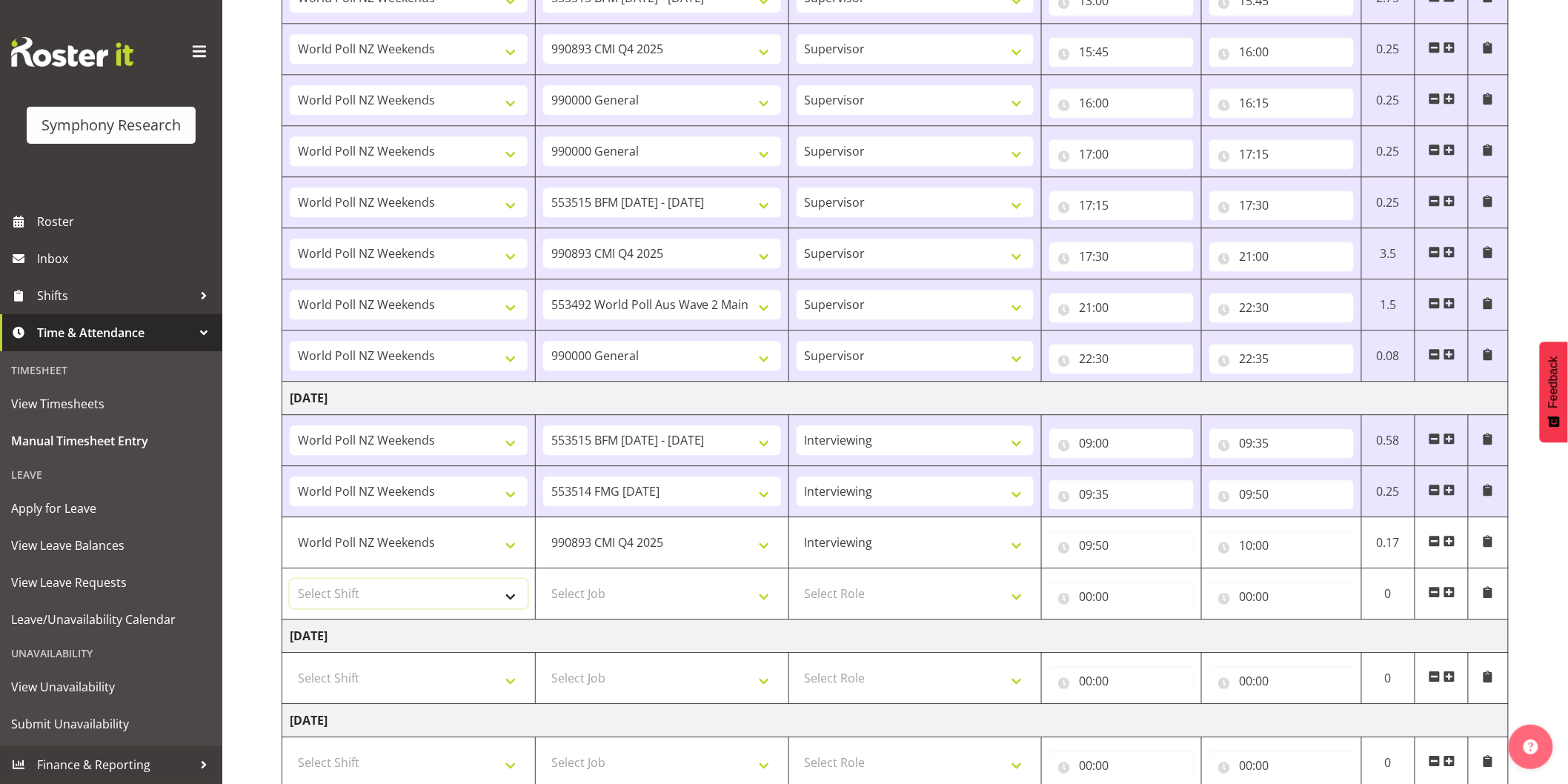
click at [410, 594] on select "Select Shift !!Weekend Residential (Roster IT Shift Label) *Business 9/10am ~ 4…" at bounding box center [409, 594] width 238 height 30
click at [290, 582] on select "Select Shift !!Weekend Residential (Roster IT Shift Label) *Business 9/10am ~ 4…" at bounding box center [409, 594] width 238 height 30
click at [603, 596] on select "Select Job 550060 IF Admin 553492 World Poll Aus Wave 2 Main 2025 553493 World …" at bounding box center [662, 594] width 238 height 30
click at [544, 582] on select "Select Job 550060 IF Admin 553492 World Poll Aus Wave 2 Main 2025 553493 World …" at bounding box center [662, 594] width 238 height 30
click at [878, 600] on select "Select Role Interviewing Briefing Supervisor" at bounding box center [916, 594] width 238 height 30
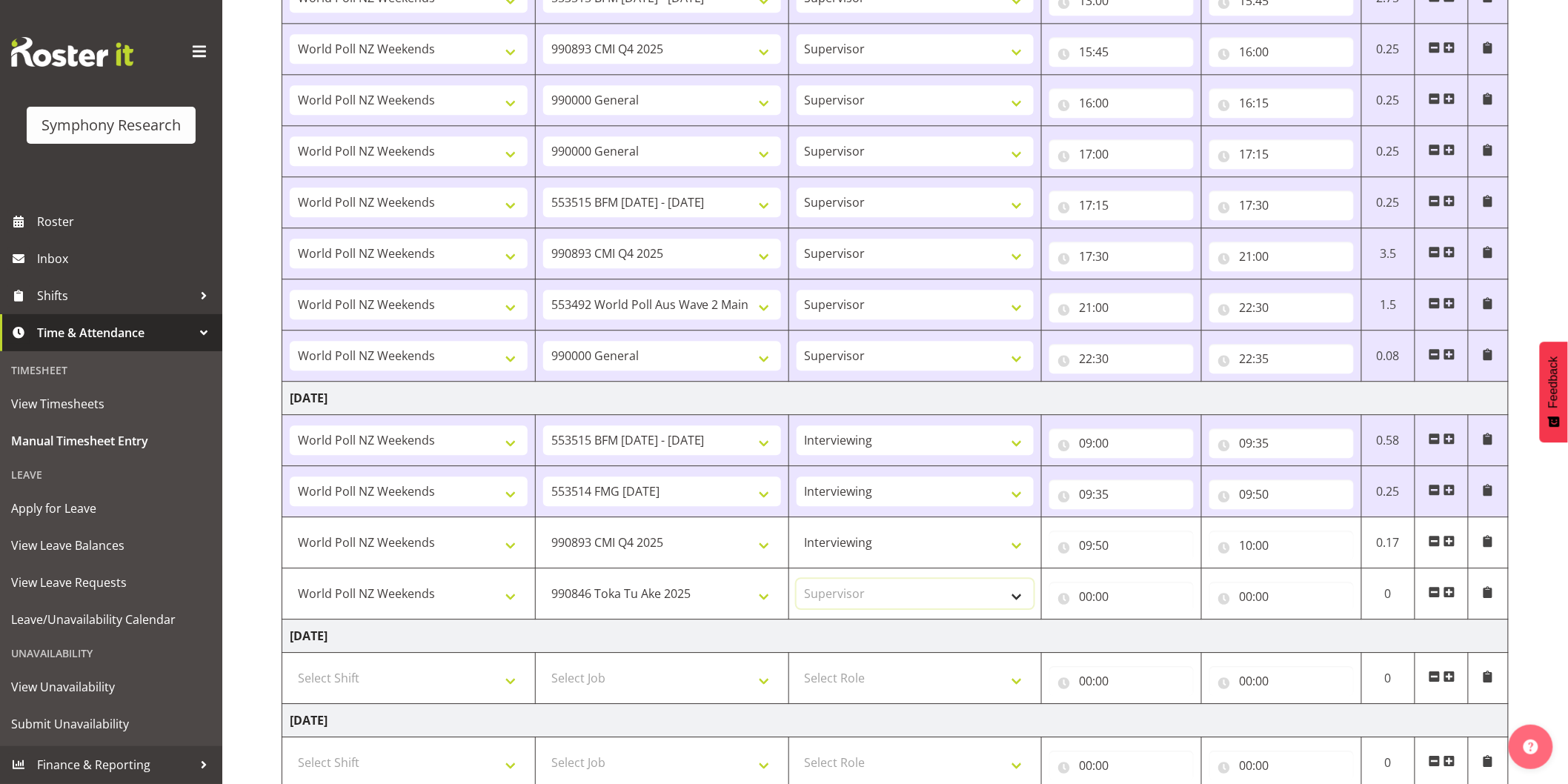
click at [797, 582] on select "Select Role Interviewing Briefing Supervisor" at bounding box center [916, 594] width 238 height 30
click at [1090, 597] on input "00:00" at bounding box center [1122, 596] width 144 height 30
click at [1132, 634] on div "00 01 02 03 04 05 06 07 08 09 10 11 12 13 14 15 16 17 18 19 20 21 22 23" at bounding box center [1149, 639] width 33 height 37
click at [1146, 640] on select "00 01 02 03 04 05 06 07 08 09 10 11 12 13 14 15 16 17 18 19 20 21 22 23" at bounding box center [1150, 636] width 33 height 30
click at [1134, 623] on select "00 01 02 03 04 05 06 07 08 09 10 11 12 13 14 15 16 17 18 19 20 21 22 23" at bounding box center [1150, 636] width 33 height 30
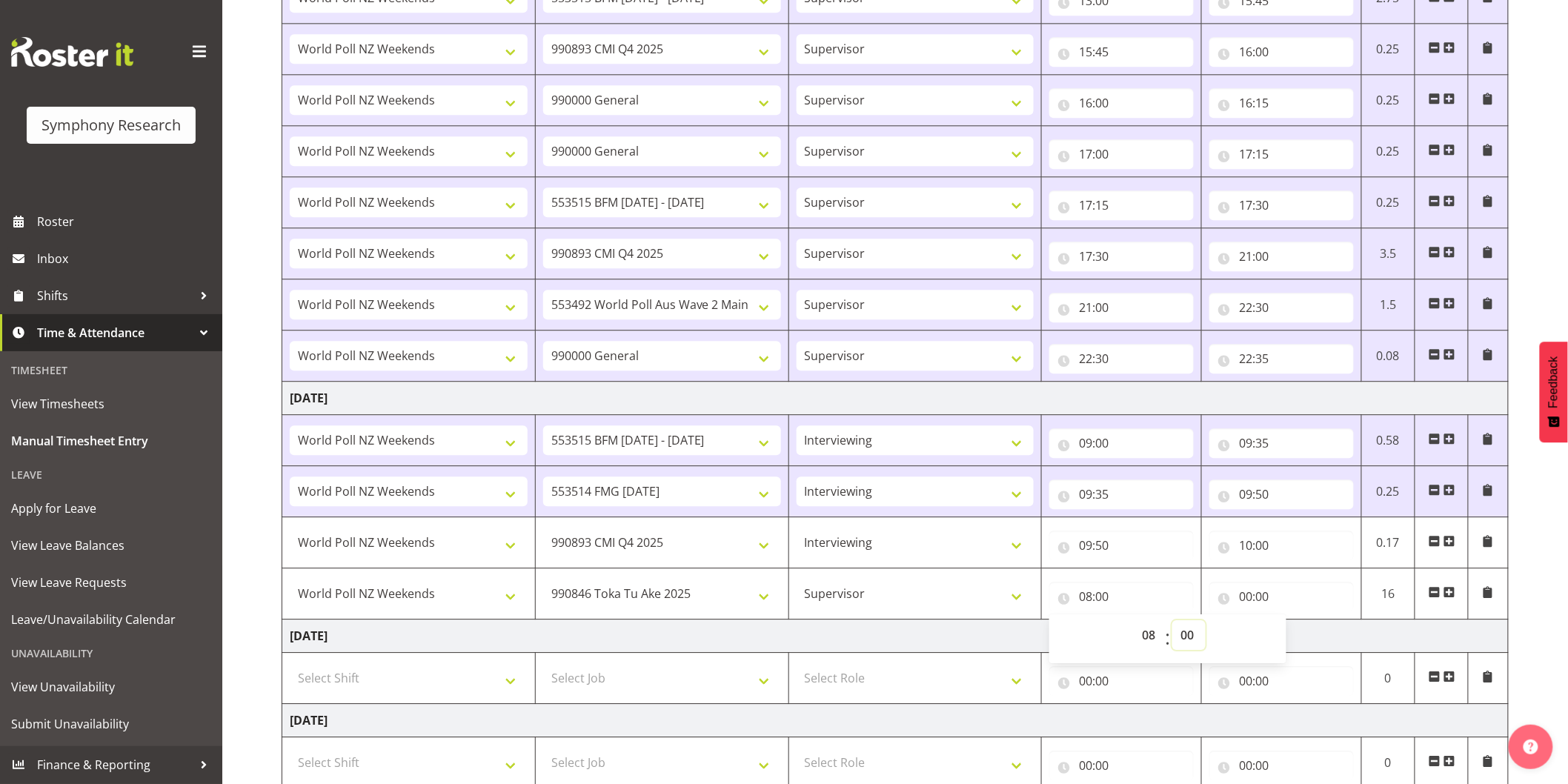
click at [1193, 635] on select "00 01 02 03 04 05 06 07 08 09 10 11 12 13 14 15 16 17 18 19 20 21 22 23 24 25 2…" at bounding box center [1189, 636] width 33 height 30
click at [1173, 623] on select "00 01 02 03 04 05 06 07 08 09 10 11 12 13 14 15 16 17 18 19 20 21 22 23 24 25 2…" at bounding box center [1189, 636] width 33 height 30
click at [1248, 599] on input "00:00" at bounding box center [1281, 596] width 144 height 30
click at [1304, 646] on select "00 01 02 03 04 05 06 07 08 09 10 11 12 13 14 15 16 17 18 19 20 21 22 23" at bounding box center [1311, 636] width 33 height 30
click at [1295, 623] on select "00 01 02 03 04 05 06 07 08 09 10 11 12 13 14 15 16 17 18 19 20 21 22 23" at bounding box center [1311, 636] width 33 height 30
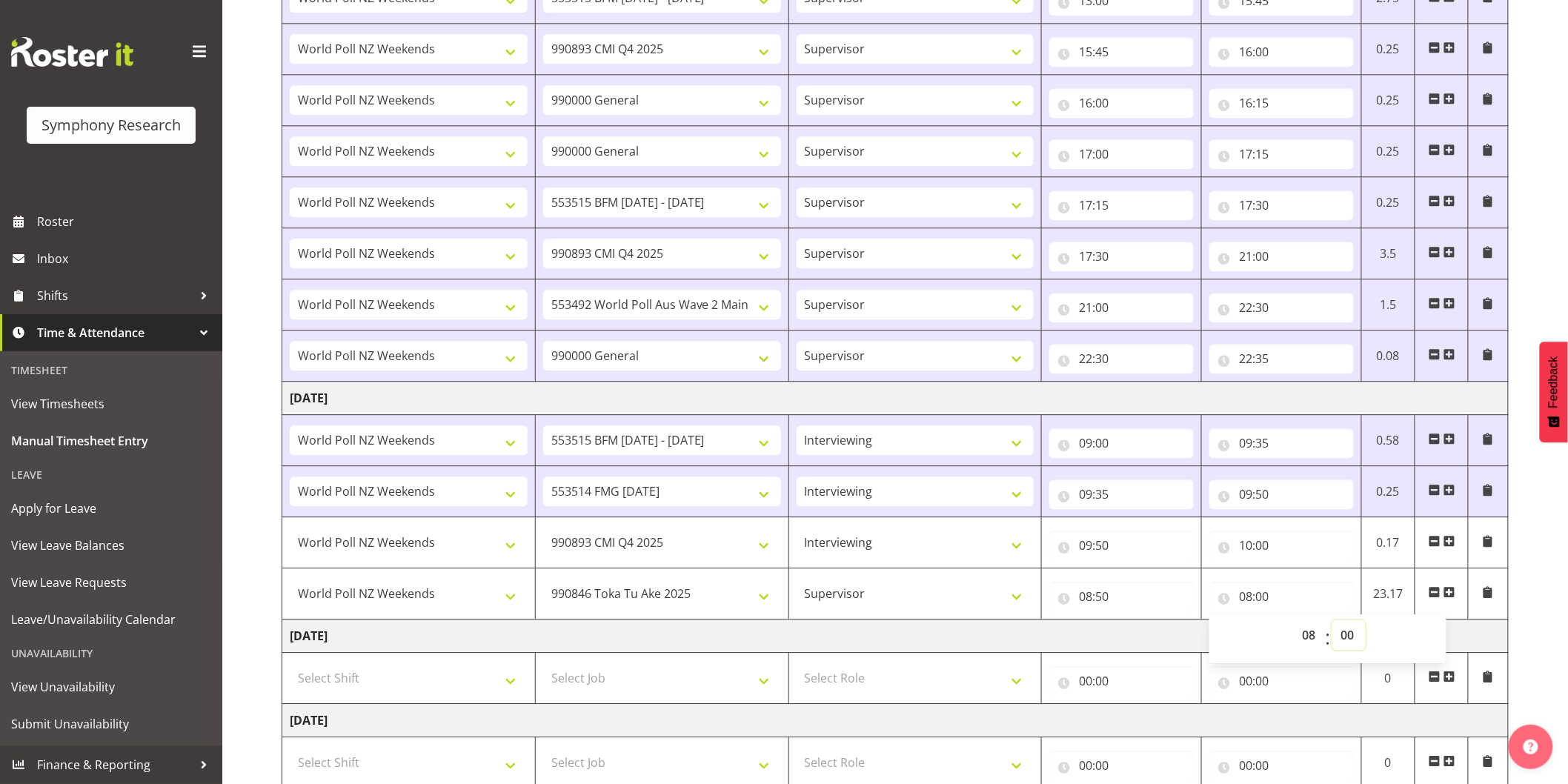
click at [1347, 641] on select "00 01 02 03 04 05 06 07 08 09 10 11 12 13 14 15 16 17 18 19 20 21 22 23 24 25 2…" at bounding box center [1349, 636] width 33 height 30
click at [1333, 623] on select "00 01 02 03 04 05 06 07 08 09 10 11 12 13 14 15 16 17 18 19 20 21 22 23 24 25 2…" at bounding box center [1349, 636] width 33 height 30
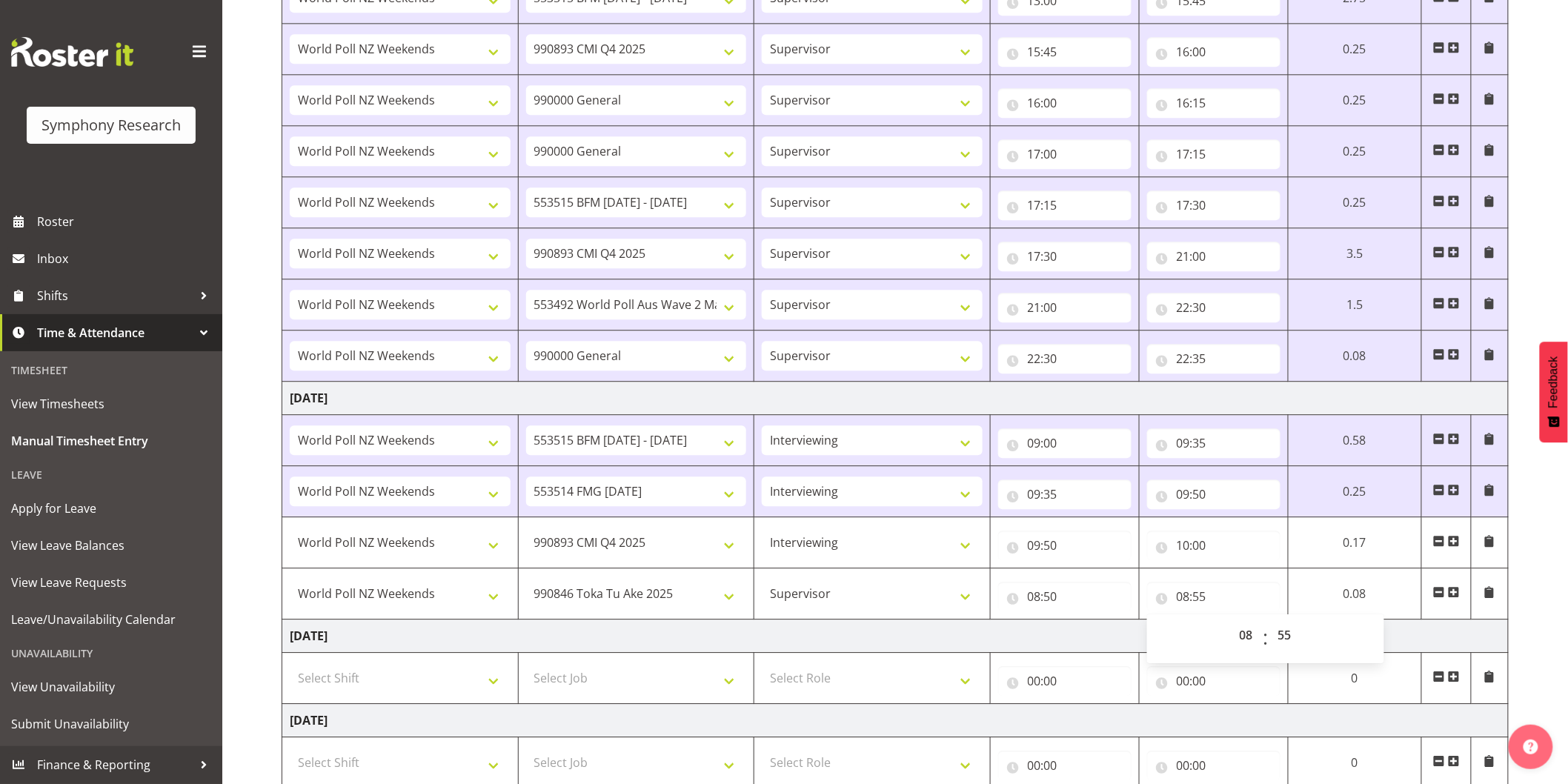
click at [1458, 597] on span at bounding box center [1454, 592] width 12 height 12
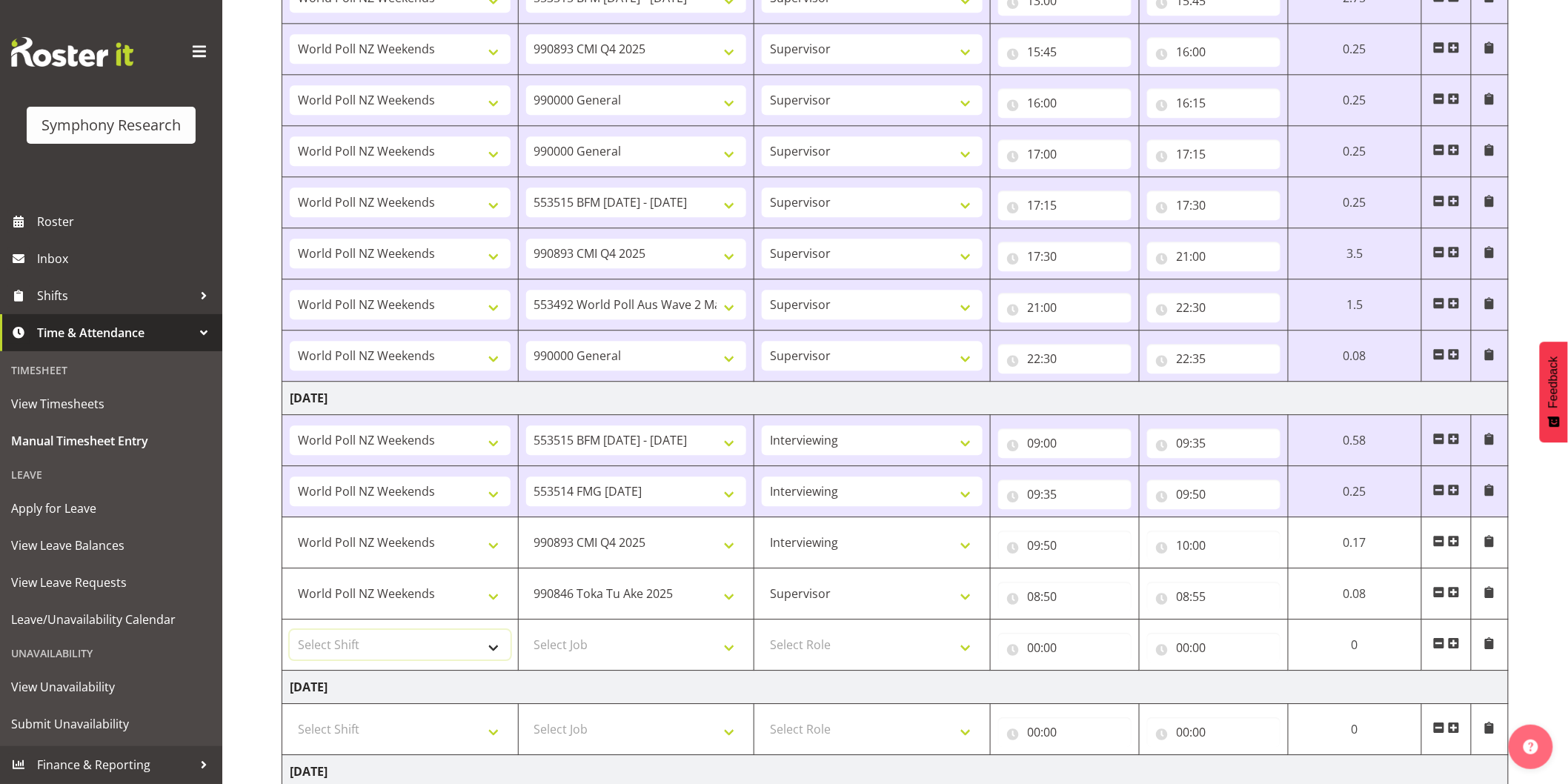
click at [403, 658] on select "Select Shift !!Weekend Residential (Roster IT Shift Label) *Business 9/10am ~ 4…" at bounding box center [400, 645] width 221 height 30
click at [290, 633] on select "Select Shift !!Weekend Residential (Roster IT Shift Label) *Business 9/10am ~ 4…" at bounding box center [400, 645] width 221 height 30
click at [551, 642] on select "Select Job 550060 IF Admin 553492 World Poll Aus Wave 2 Main 2025 553493 World …" at bounding box center [636, 645] width 221 height 30
click at [526, 633] on select "Select Job 550060 IF Admin 553492 World Poll Aus Wave 2 Main 2025 553493 World …" at bounding box center [636, 645] width 221 height 30
click at [819, 646] on select "Select Role Interviewing Briefing Supervisor" at bounding box center [873, 645] width 221 height 30
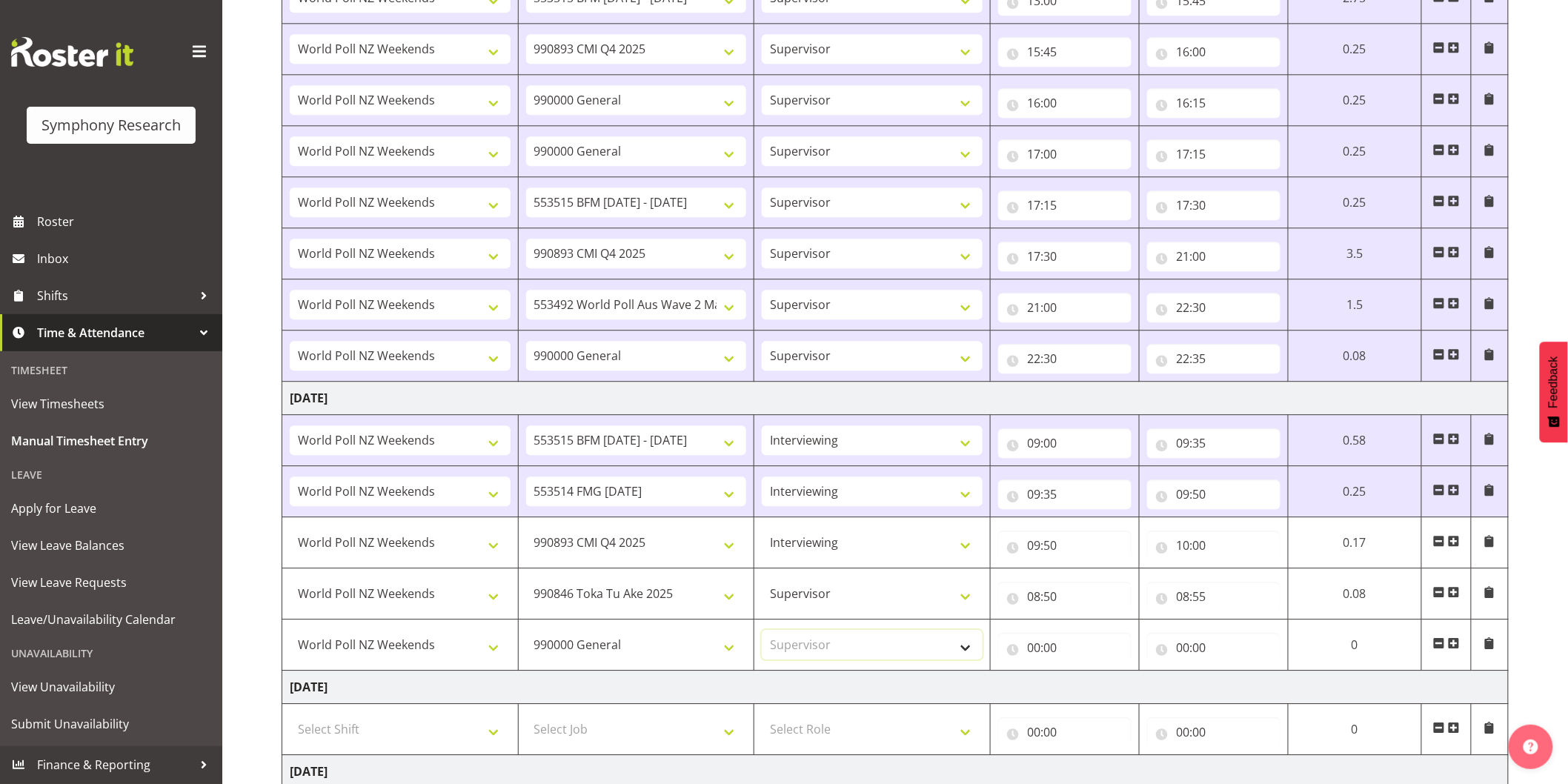
click at [762, 633] on select "Select Role Interviewing Briefing Supervisor" at bounding box center [873, 645] width 221 height 30
click at [1032, 648] on input "00:00" at bounding box center [1065, 648] width 134 height 30
drag, startPoint x: 1100, startPoint y: 695, endPoint x: 1114, endPoint y: 687, distance: 16.1
click at [1100, 694] on select "00 01 02 03 04 05 06 07 08 09 10 11 12 13 14 15 16 17 18 19 20 21 22 23" at bounding box center [1099, 686] width 33 height 30
click at [1083, 675] on select "00 01 02 03 04 05 06 07 08 09 10 11 12 13 14 15 16 17 18 19 20 21 22 23" at bounding box center [1099, 686] width 33 height 30
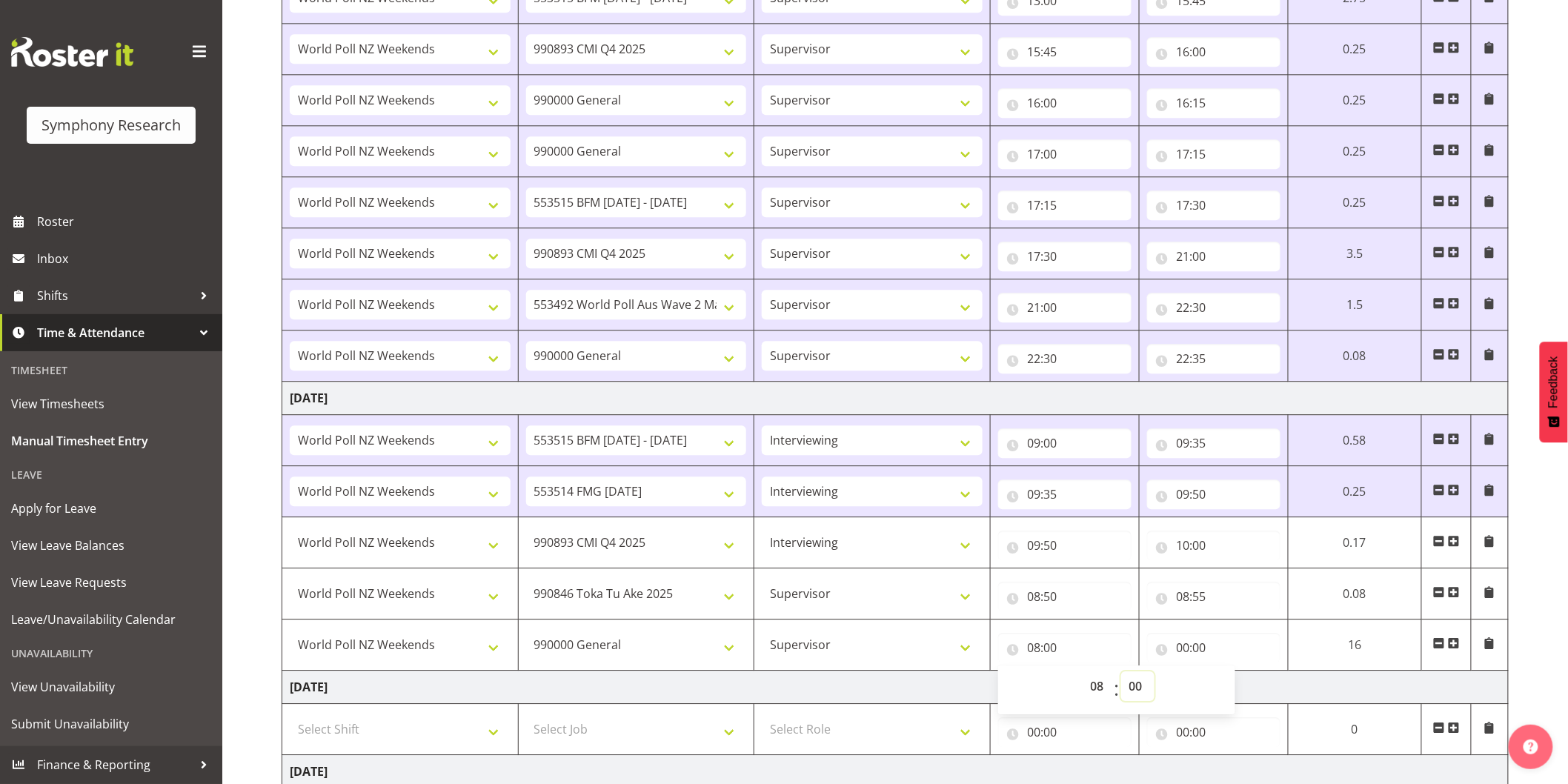
click at [1132, 694] on select "00 01 02 03 04 05 06 07 08 09 10 11 12 13 14 15 16 17 18 19 20 21 22 23 24 25 2…" at bounding box center [1138, 686] width 33 height 30
click at [1124, 675] on select "00 01 02 03 04 05 06 07 08 09 10 11 12 13 14 15 16 17 18 19 20 21 22 23 24 25 2…" at bounding box center [1138, 686] width 33 height 30
click at [1183, 649] on input "00:00" at bounding box center [1219, 648] width 135 height 30
drag, startPoint x: 1243, startPoint y: 690, endPoint x: 1254, endPoint y: 687, distance: 11.4
click at [1243, 690] on select "00 01 02 03 04 05 06 07 08 09 10 11 12 13 14 15 16 17 18 19 20 21 22 23" at bounding box center [1253, 686] width 33 height 30
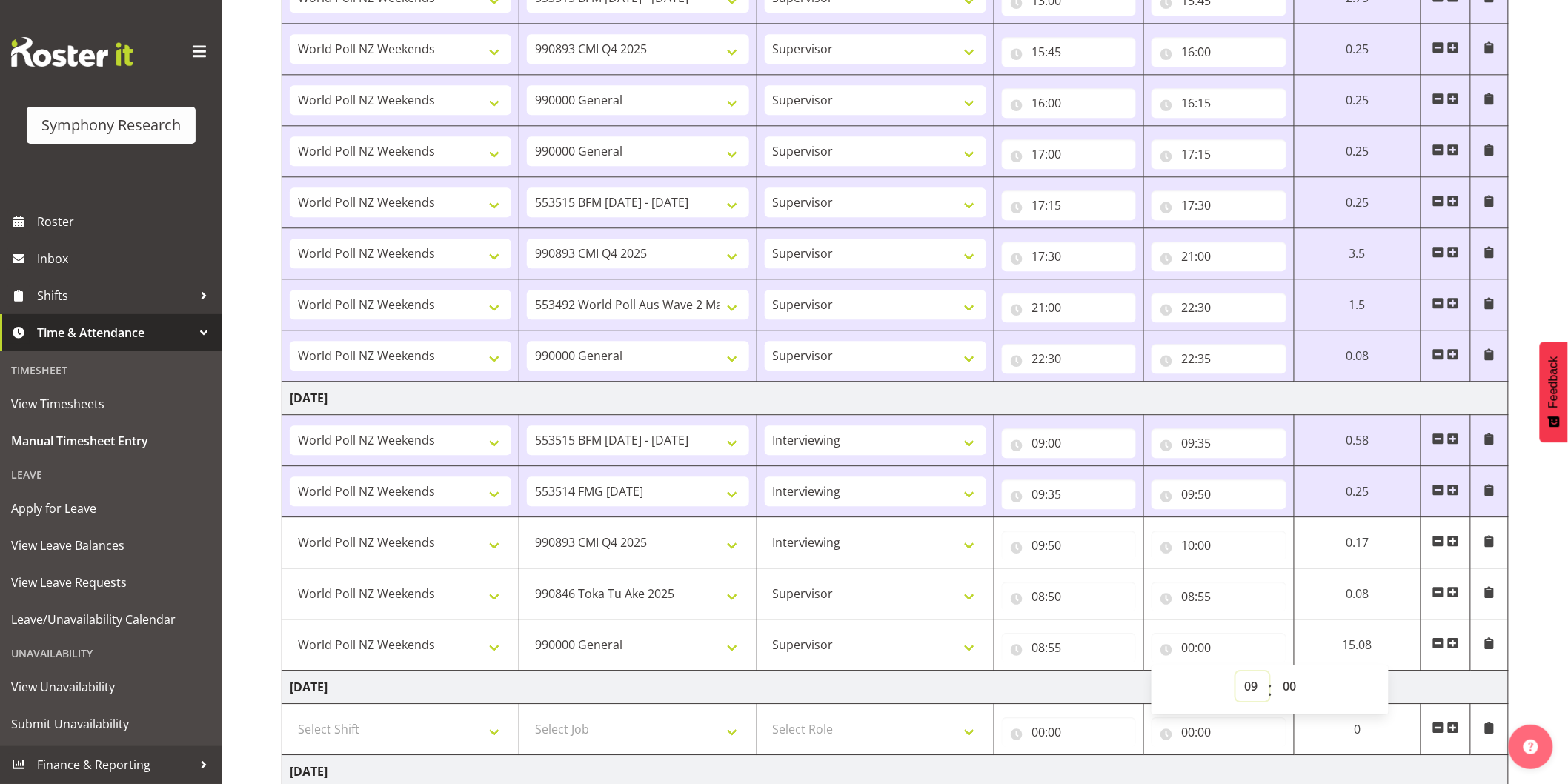
click at [1236, 675] on select "00 01 02 03 04 05 06 07 08 09 10 11 12 13 14 15 16 17 18 19 20 21 22 23" at bounding box center [1253, 686] width 33 height 30
click at [1450, 648] on span at bounding box center [1453, 643] width 12 height 12
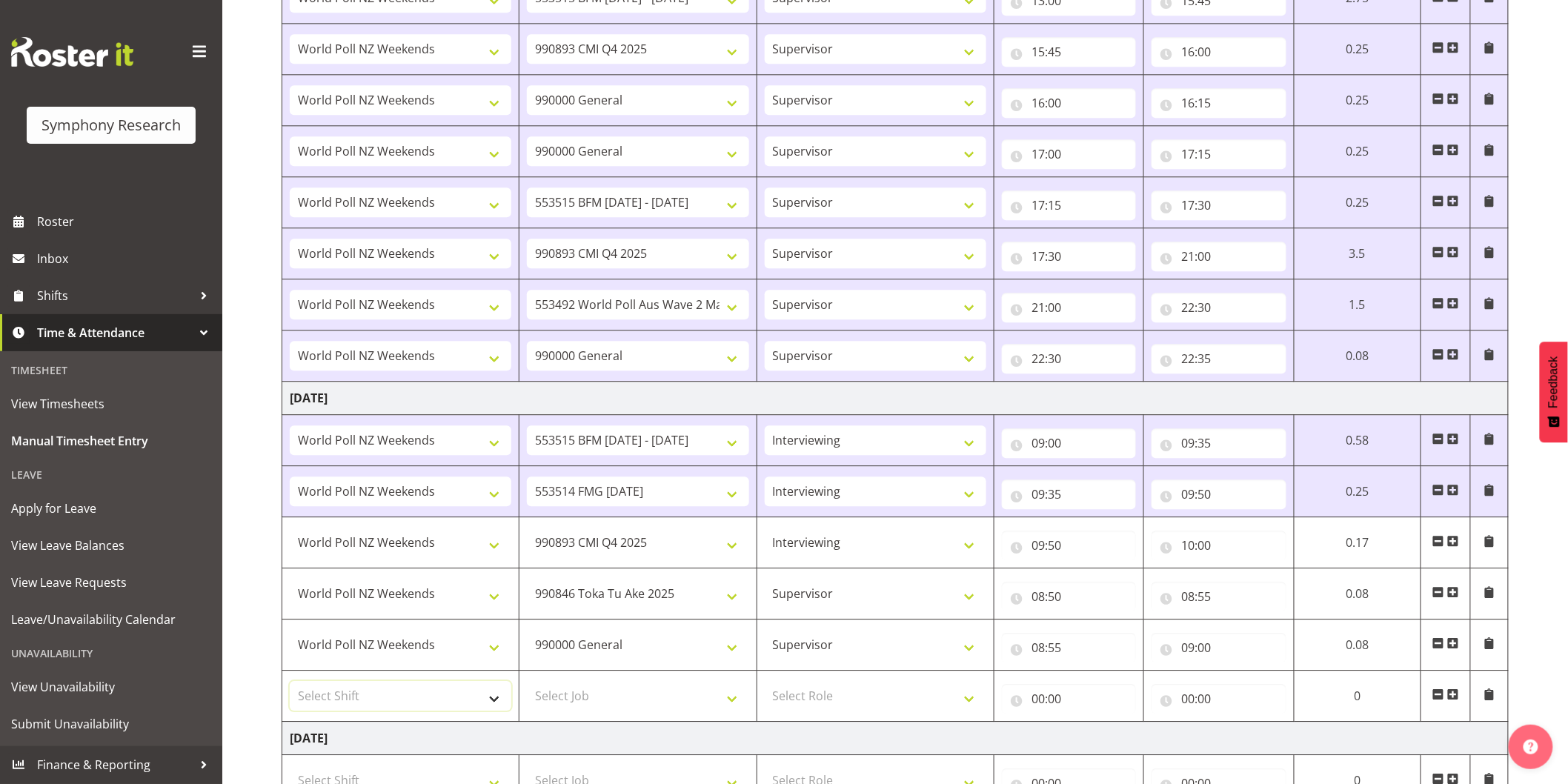
drag, startPoint x: 375, startPoint y: 704, endPoint x: 375, endPoint y: 693, distance: 11.0
click at [375, 704] on select "Select Shift !!Weekend Residential (Roster IT Shift Label) *Business 9/10am ~ 4…" at bounding box center [400, 696] width 221 height 30
click at [290, 684] on select "Select Shift !!Weekend Residential (Roster IT Shift Label) *Business 9/10am ~ 4…" at bounding box center [400, 696] width 221 height 30
click at [574, 691] on select "Select Job 550060 IF Admin 553492 World Poll Aus Wave 2 Main 2025 553493 World …" at bounding box center [637, 696] width 221 height 30
click at [527, 684] on select "Select Job 550060 IF Admin 553492 World Poll Aus Wave 2 Main 2025 553493 World …" at bounding box center [637, 696] width 221 height 30
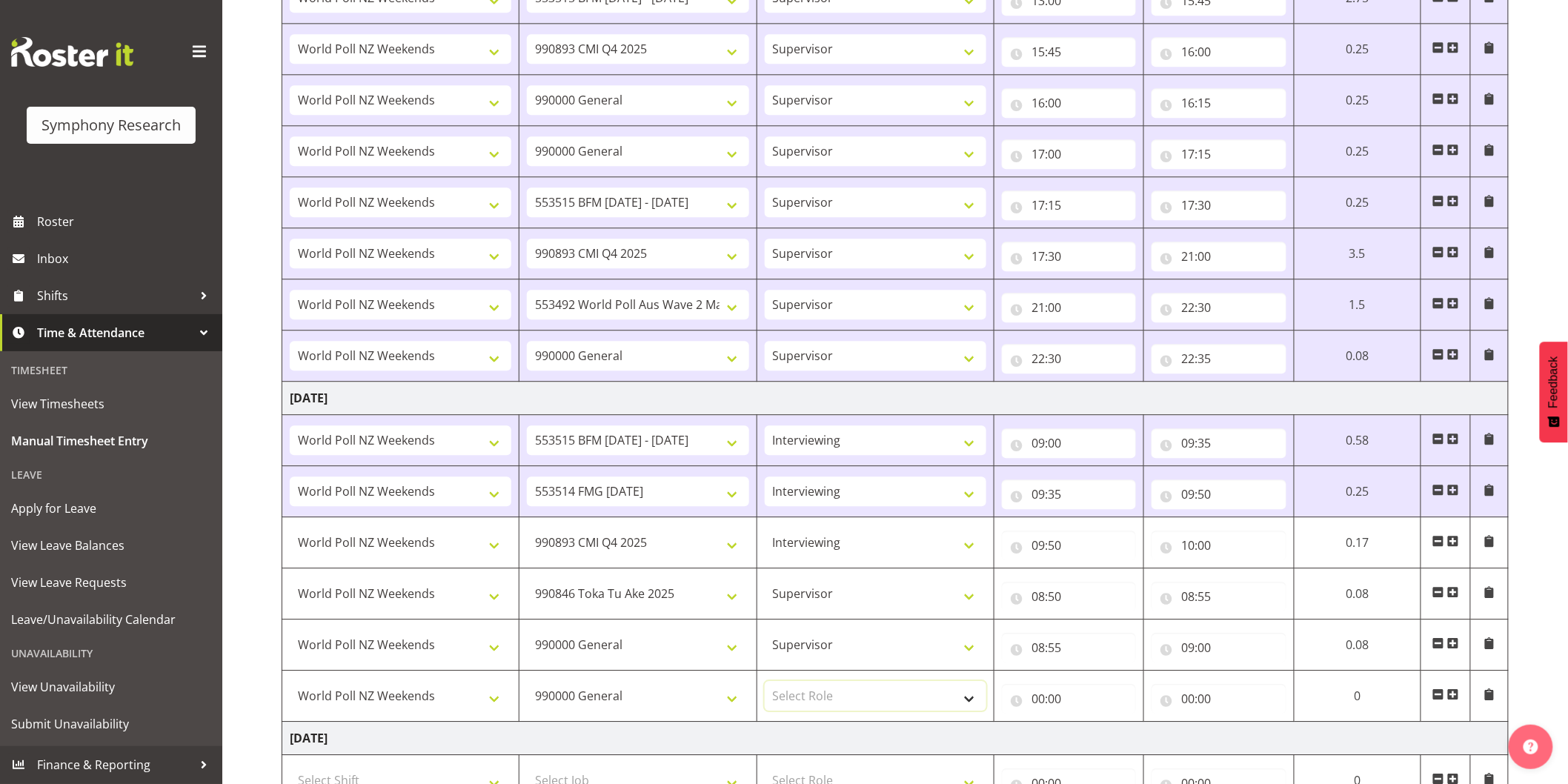
drag, startPoint x: 803, startPoint y: 692, endPoint x: 827, endPoint y: 700, distance: 25.3
click at [803, 692] on select "Select Role Interviewing Briefing Supervisor" at bounding box center [875, 696] width 221 height 30
click at [765, 684] on select "Select Role Interviewing Briefing Supervisor" at bounding box center [875, 696] width 221 height 30
click at [1041, 707] on input "00:00" at bounding box center [1069, 699] width 135 height 30
drag, startPoint x: 1086, startPoint y: 735, endPoint x: 1117, endPoint y: 728, distance: 31.8
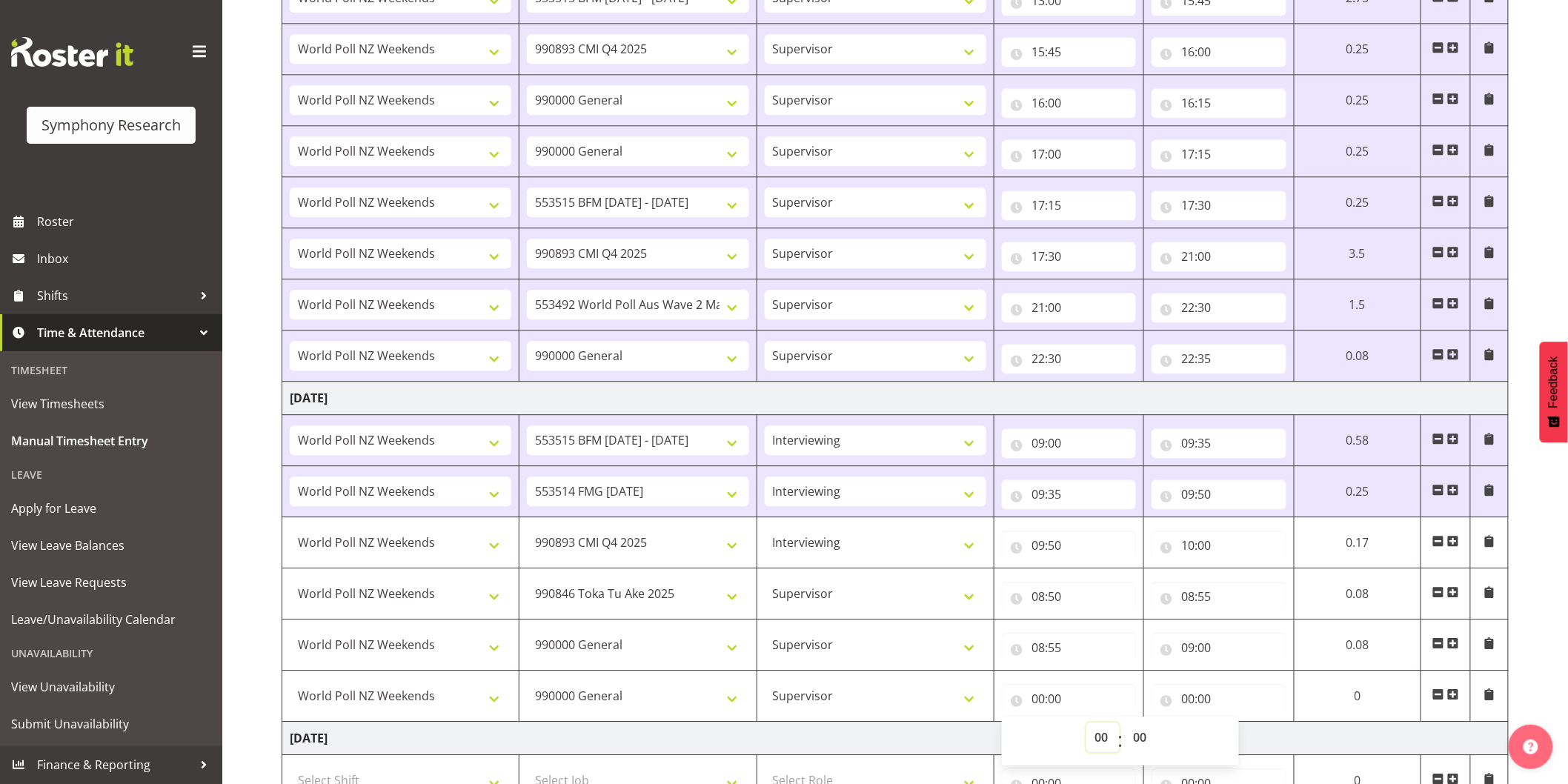
click at [1086, 735] on select "00 01 02 03 04 05 06 07 08 09 10 11 12 13 14 15 16 17 18 19 20 21 22 23" at bounding box center [1103, 737] width 33 height 30
click at [1086, 726] on select "00 01 02 03 04 05 06 07 08 09 10 11 12 13 14 15 16 17 18 19 20 21 22 23" at bounding box center [1103, 737] width 33 height 30
click at [1187, 699] on input "00:00" at bounding box center [1219, 699] width 135 height 30
click at [1255, 743] on select "00 01 02 03 04 05 06 07 08 09 10 11 12 13 14 15 16 17 18 19 20 21 22 23" at bounding box center [1253, 737] width 33 height 30
click at [1236, 726] on select "00 01 02 03 04 05 06 07 08 09 10 11 12 13 14 15 16 17 18 19 20 21 22 23" at bounding box center [1253, 737] width 33 height 30
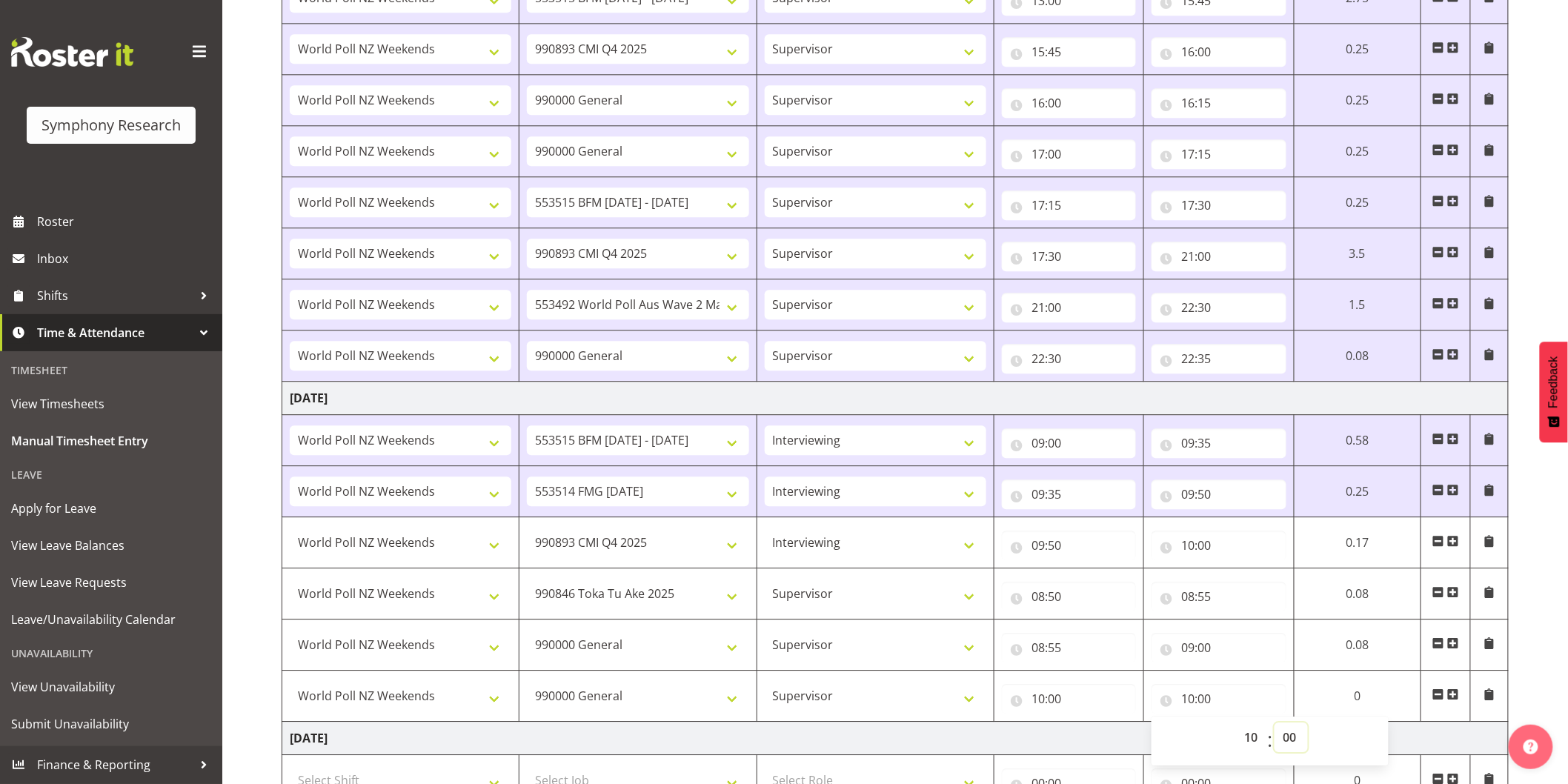
click at [1286, 736] on select "00 01 02 03 04 05 06 07 08 09 10 11 12 13 14 15 16 17 18 19 20 21 22 23 24 25 2…" at bounding box center [1291, 737] width 33 height 30
click at [1275, 726] on select "00 01 02 03 04 05 06 07 08 09 10 11 12 13 14 15 16 17 18 19 20 21 22 23 24 25 2…" at bounding box center [1291, 737] width 33 height 30
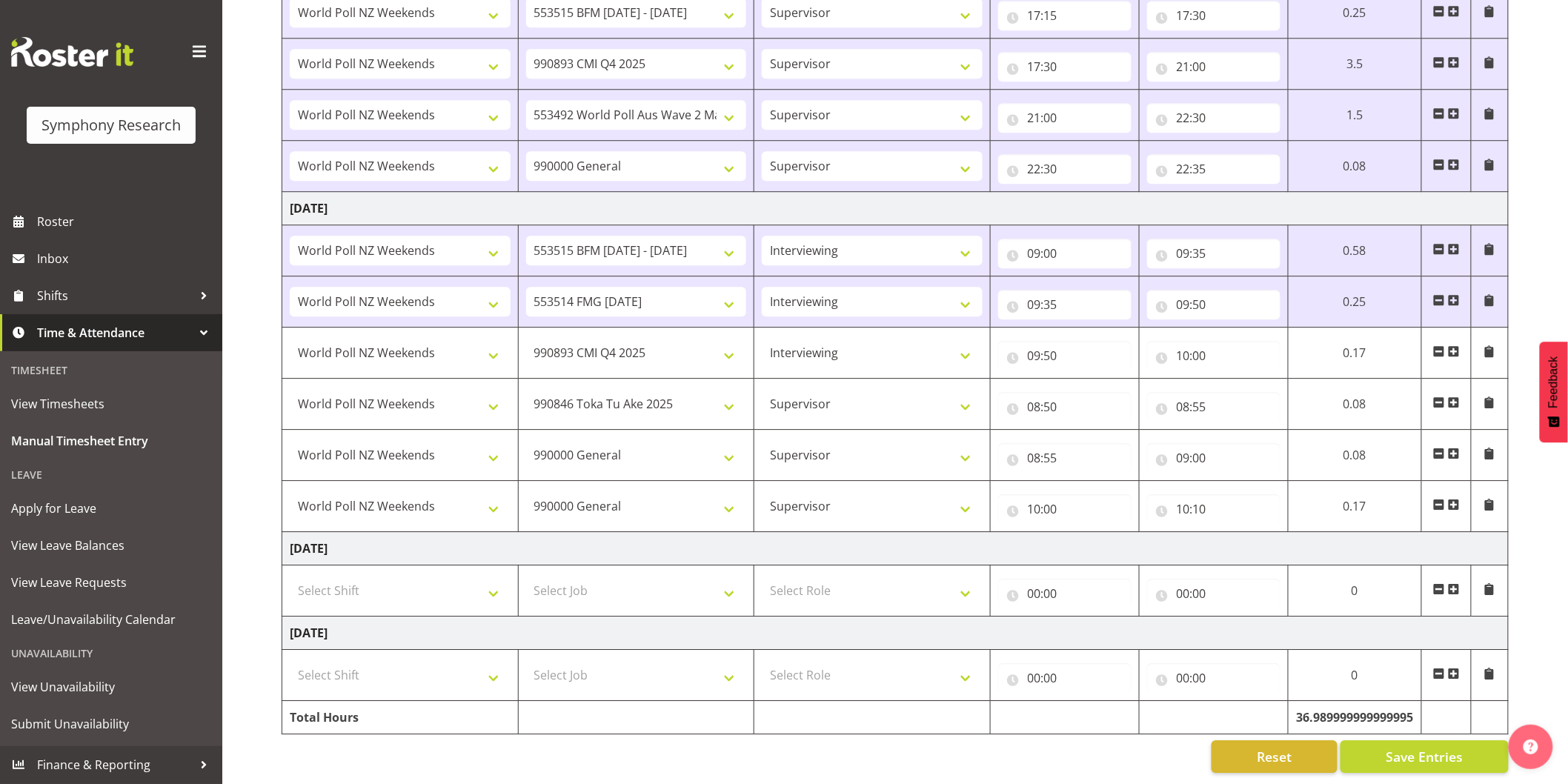
scroll to position [1674, 0]
click at [1424, 748] on span "Save Entries" at bounding box center [1424, 757] width 77 height 19
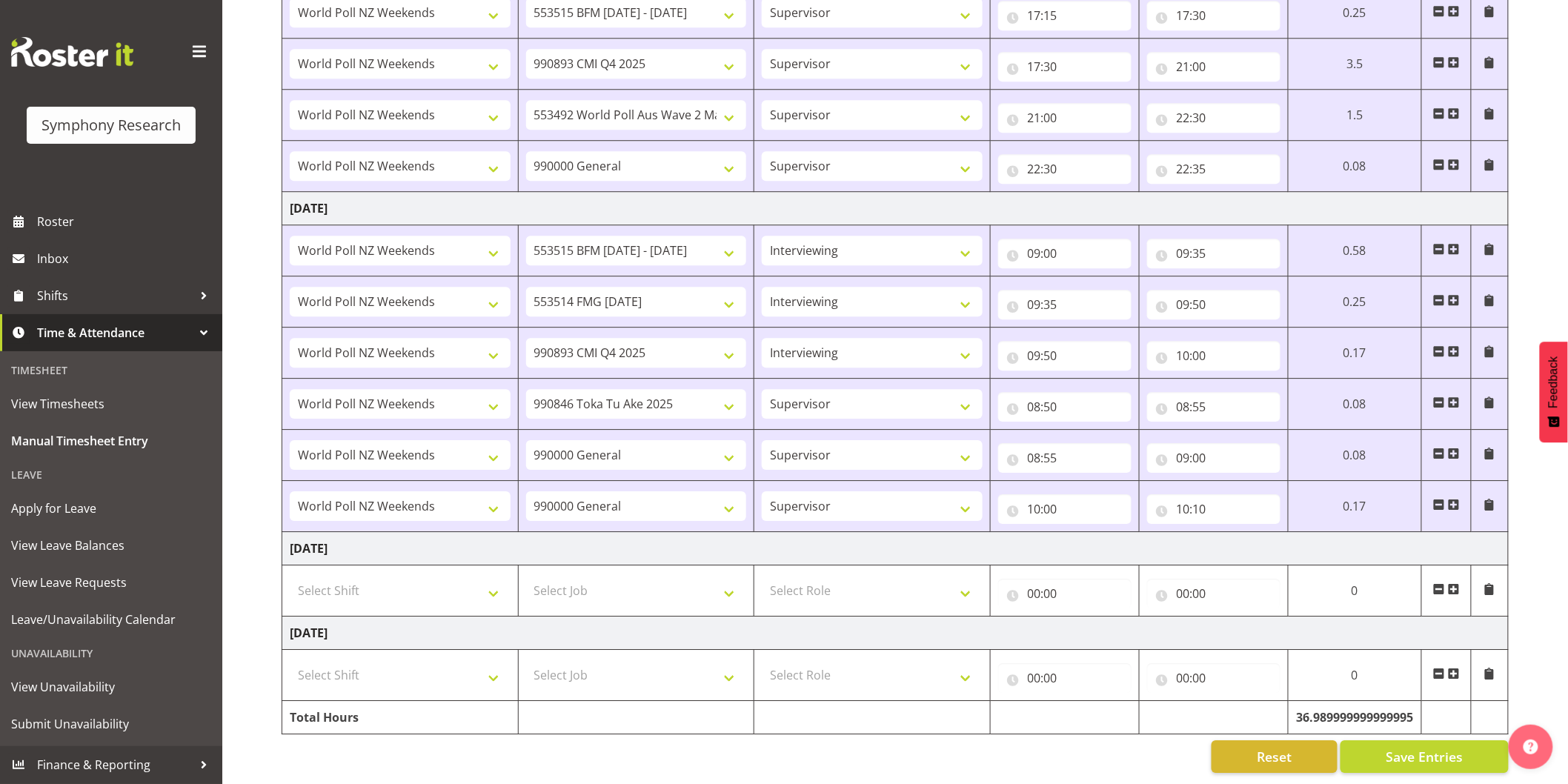
click at [1454, 499] on span at bounding box center [1454, 505] width 12 height 12
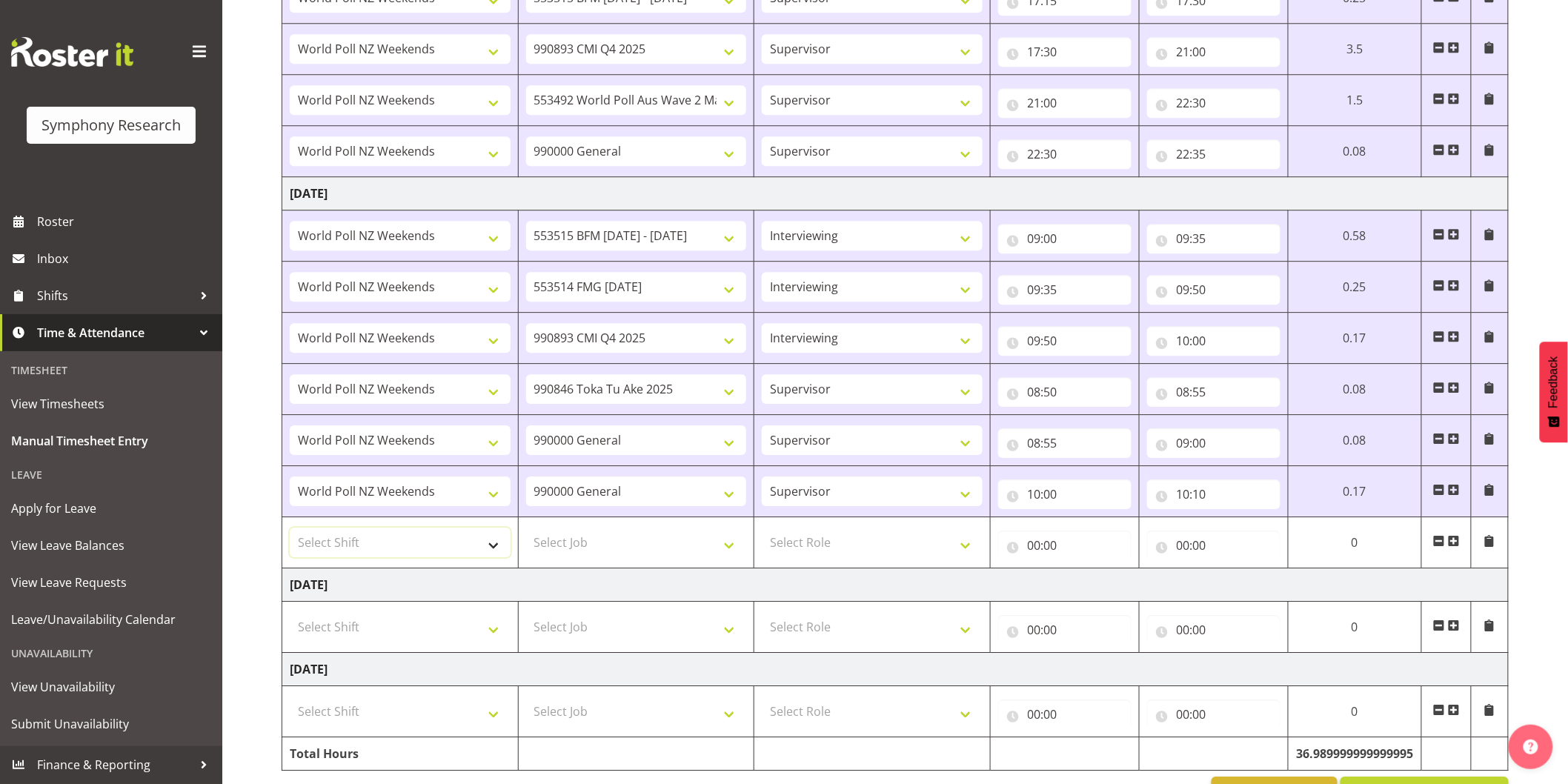
click at [387, 539] on select "Select Shift !!Weekend Residential (Roster IT Shift Label) *Business 9/10am ~ 4…" at bounding box center [400, 543] width 221 height 30
click at [290, 530] on select "Select Shift !!Weekend Residential (Roster IT Shift Label) *Business 9/10am ~ 4…" at bounding box center [400, 543] width 221 height 30
click at [550, 534] on select "Select Job 550060 IF Admin 553492 World Poll Aus Wave 2 Main 2025 553493 World …" at bounding box center [636, 543] width 221 height 30
click at [526, 530] on select "Select Job 550060 IF Admin 553492 World Poll Aus Wave 2 Main 2025 553493 World …" at bounding box center [636, 543] width 221 height 30
click at [841, 545] on select "Select Role Interviewing Briefing Supervisor" at bounding box center [873, 543] width 221 height 30
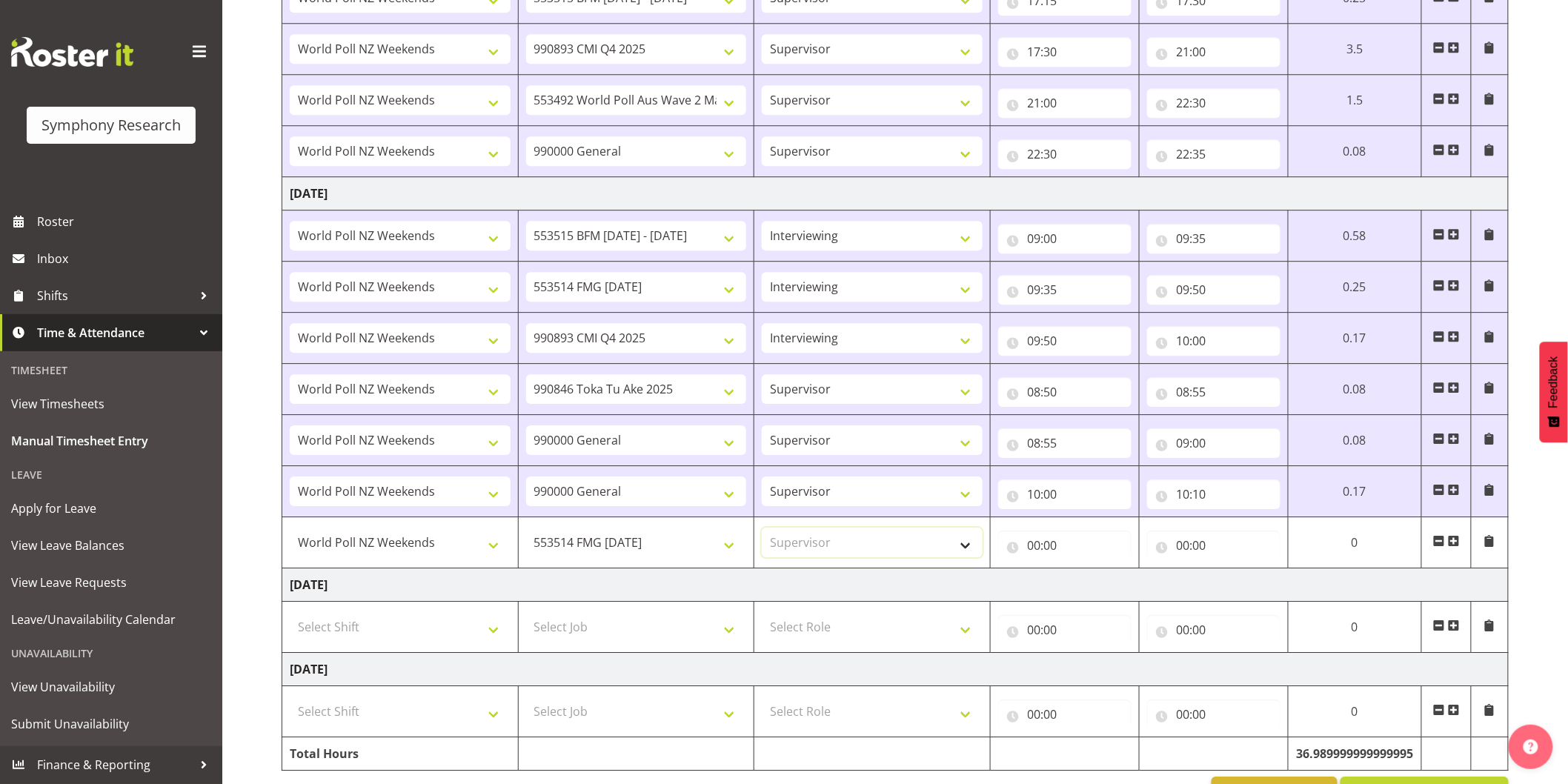
click at [762, 530] on select "Select Role Interviewing Briefing Supervisor" at bounding box center [873, 543] width 221 height 30
click at [1046, 553] on input "00:00" at bounding box center [1065, 545] width 134 height 30
click at [1086, 588] on select "00 01 02 03 04 05 06 07 08 09 10 11 12 13 14 15 16 17 18 19 20 21 22 23" at bounding box center [1099, 584] width 33 height 30
click at [1083, 571] on select "00 01 02 03 04 05 06 07 08 09 10 11 12 13 14 15 16 17 18 19 20 21 22 23" at bounding box center [1099, 584] width 33 height 30
click at [1130, 581] on select "00 01 02 03 04 05 06 07 08 09 10 11 12 13 14 15 16 17 18 19 20 21 22 23 24 25 2…" at bounding box center [1138, 584] width 33 height 30
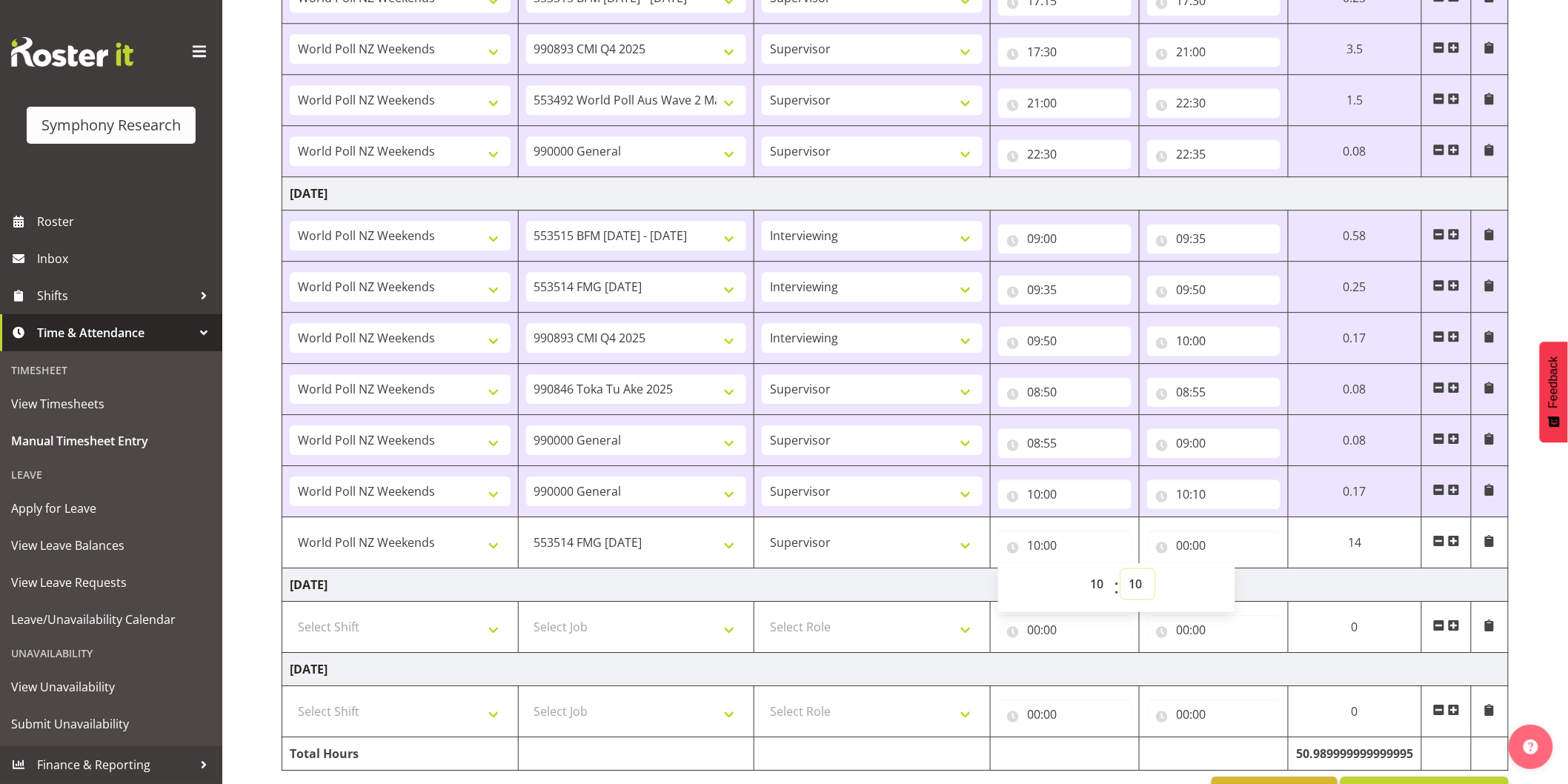
click at [1124, 571] on select "00 01 02 03 04 05 06 07 08 09 10 11 12 13 14 15 16 17 18 19 20 21 22 23 24 25 2…" at bounding box center [1138, 584] width 33 height 30
click at [1186, 542] on input "00:00" at bounding box center [1219, 545] width 135 height 30
click at [1248, 582] on select "00 01 02 03 04 05 06 07 08 09 10 11 12 13 14 15 16 17 18 19 20 21 22 23" at bounding box center [1253, 584] width 33 height 30
click at [1236, 571] on select "00 01 02 03 04 05 06 07 08 09 10 11 12 13 14 15 16 17 18 19 20 21 22 23" at bounding box center [1253, 584] width 33 height 30
click at [1299, 583] on select "00 01 02 03 04 05 06 07 08 09 10 11 12 13 14 15 16 17 18 19 20 21 22 23 24 25 2…" at bounding box center [1291, 584] width 33 height 30
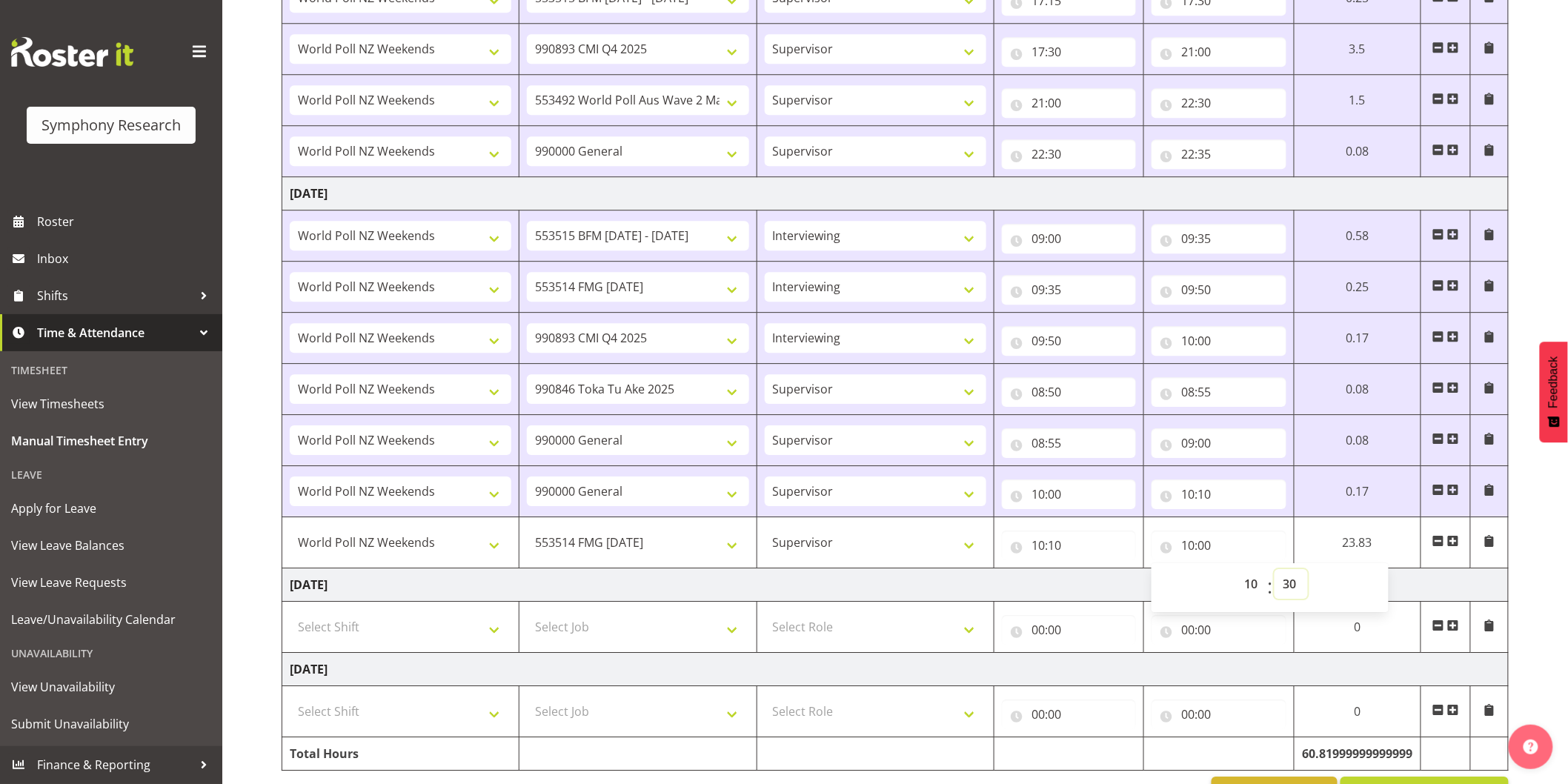
click at [1275, 571] on select "00 01 02 03 04 05 06 07 08 09 10 11 12 13 14 15 16 17 18 19 20 21 22 23 24 25 2…" at bounding box center [1291, 584] width 33 height 30
click at [1287, 590] on select "00 01 02 03 04 05 06 07 08 09 10 11 12 13 14 15 16 17 18 19 20 21 22 23 24 25 2…" at bounding box center [1291, 584] width 33 height 30
click at [1308, 571] on select "00 01 02 03 04 05 06 07 08 09 10 11 12 13 14 15 16 17 18 19 20 21 22 23 24 25 2…" at bounding box center [1291, 584] width 33 height 30
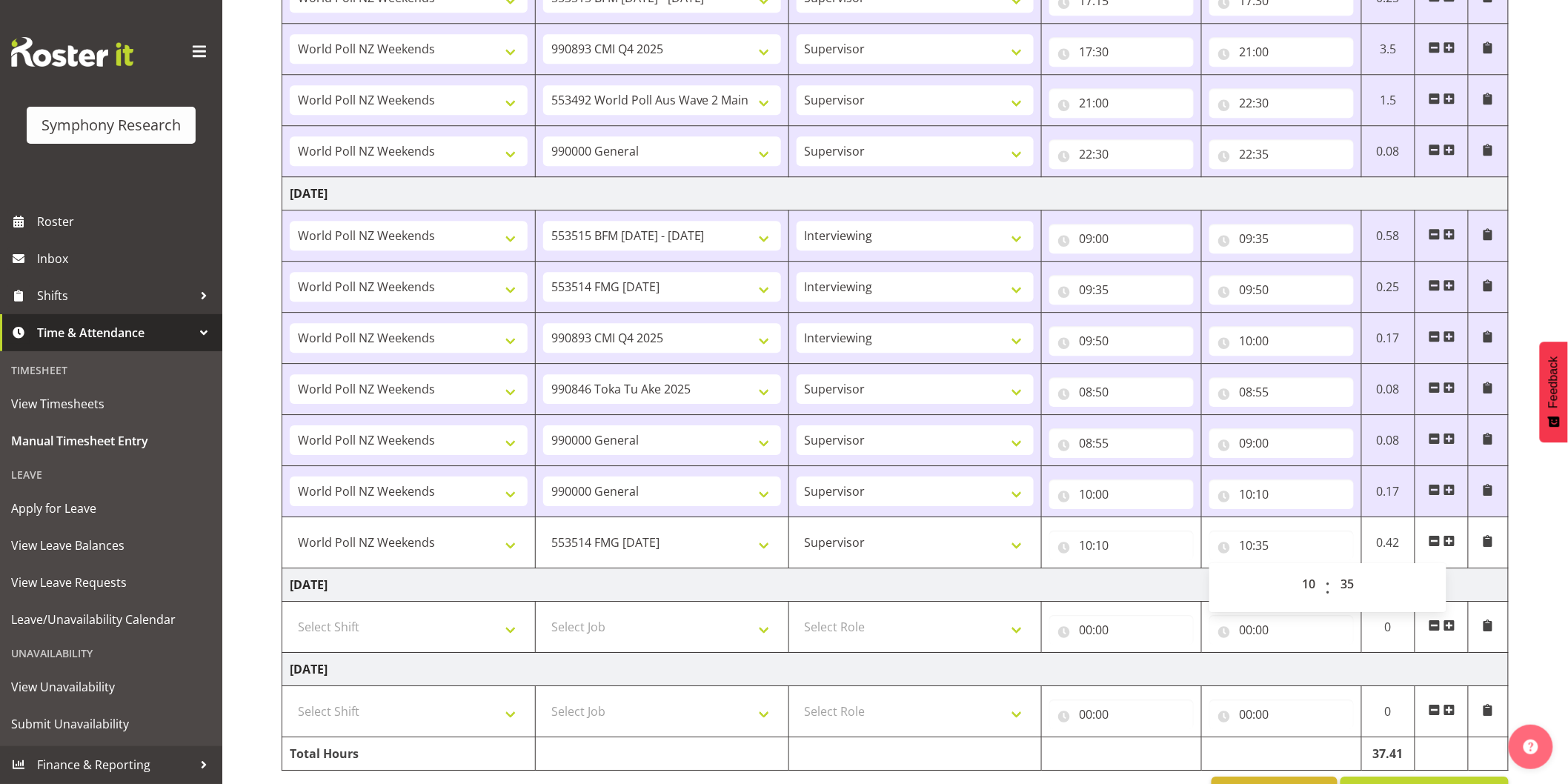
click at [1447, 546] on span at bounding box center [1450, 541] width 12 height 12
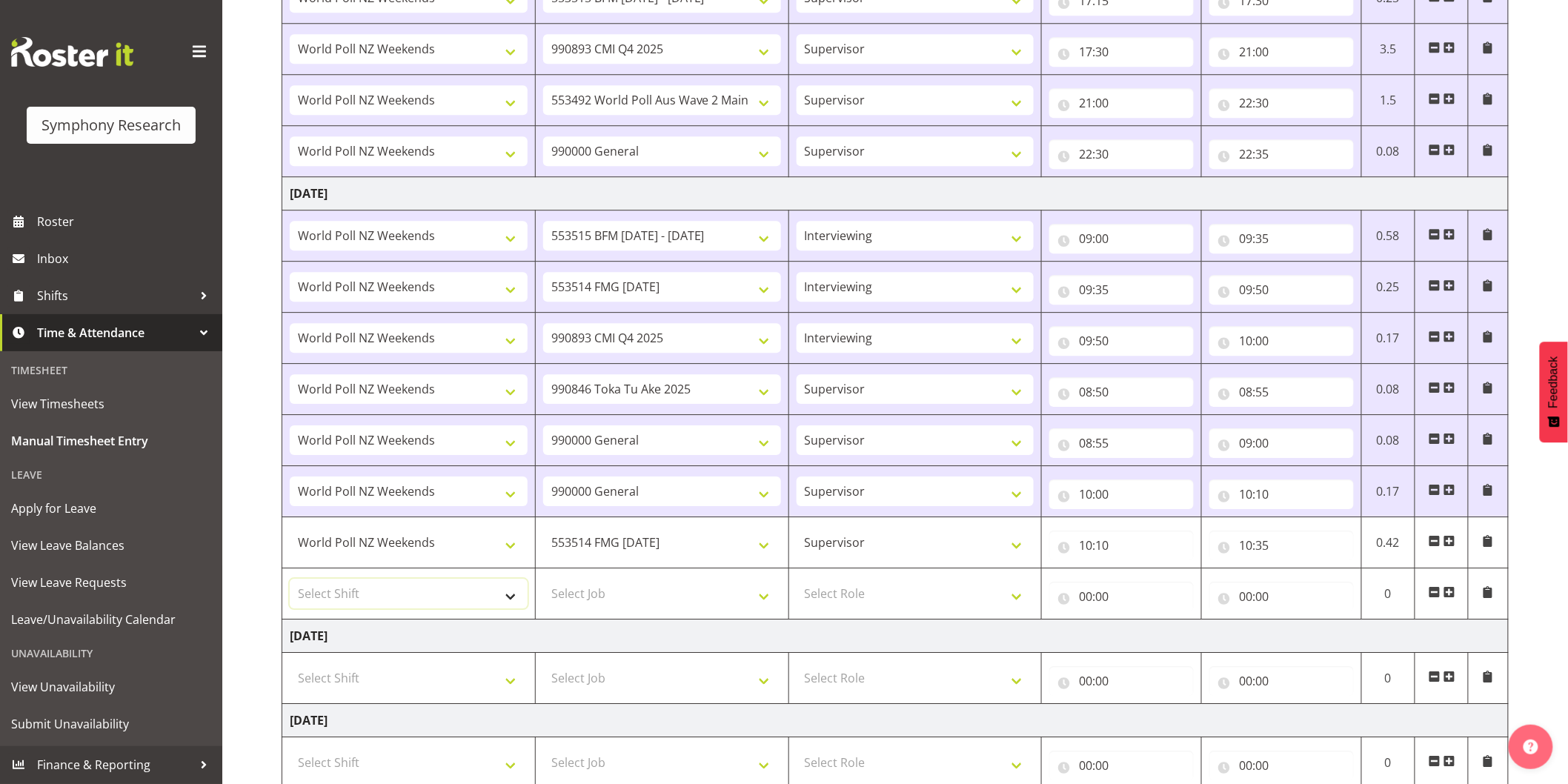
click at [352, 594] on select "Select Shift !!Weekend Residential (Roster IT Shift Label) *Business 9/10am ~ 4…" at bounding box center [409, 594] width 238 height 30
click at [290, 581] on select "Select Shift !!Weekend Residential (Roster IT Shift Label) *Business 9/10am ~ 4…" at bounding box center [409, 594] width 238 height 30
click at [567, 597] on select "Select Job 550060 IF Admin 553492 World Poll Aus Wave 2 Main 2025 553493 World …" at bounding box center [662, 594] width 238 height 30
click at [544, 581] on select "Select Job 550060 IF Admin 553492 World Poll Aus Wave 2 Main 2025 553493 World …" at bounding box center [662, 594] width 238 height 30
click at [883, 591] on select "Select Role Interviewing Briefing Supervisor" at bounding box center [916, 594] width 238 height 30
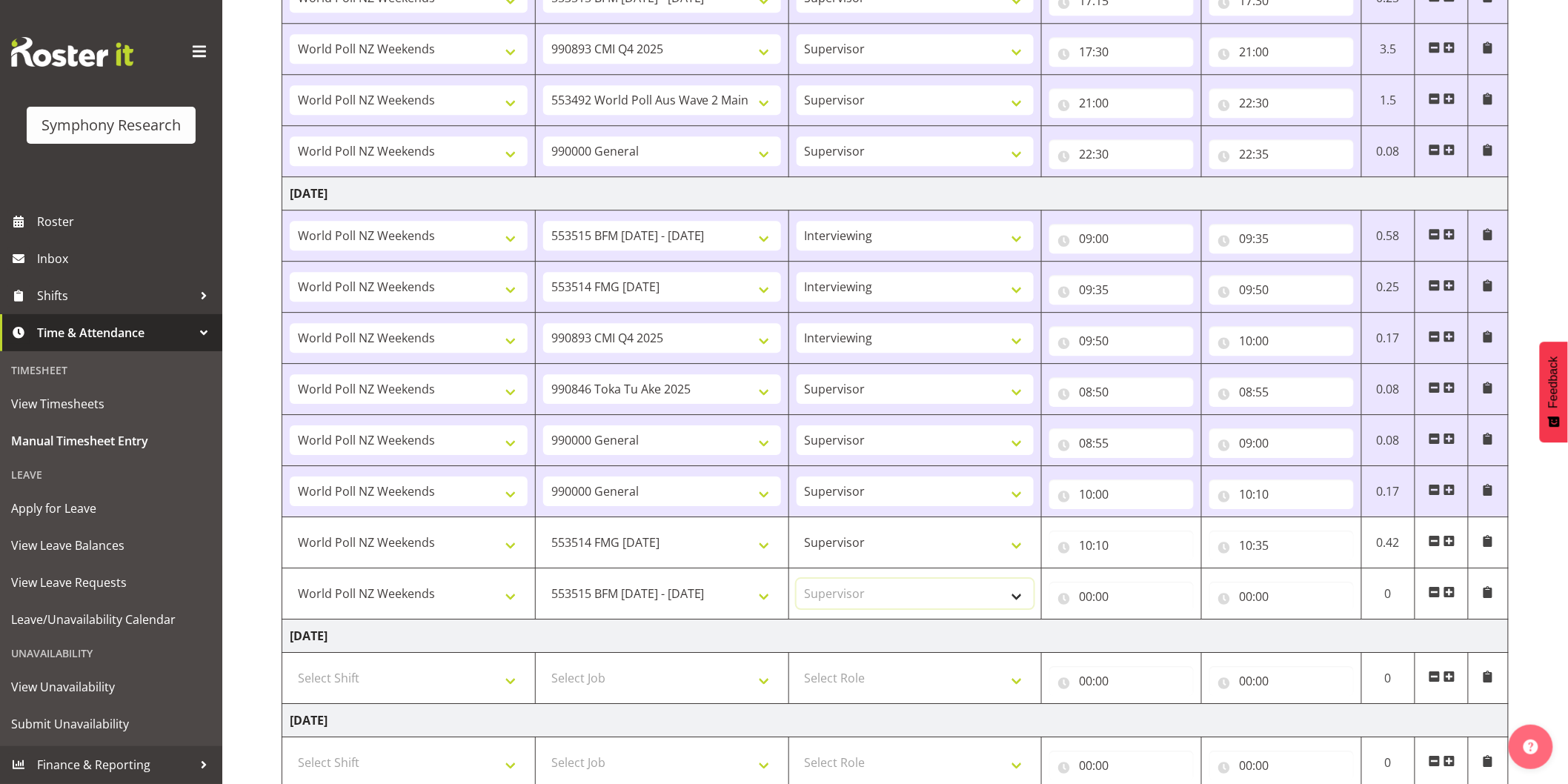
click at [797, 581] on select "Select Role Interviewing Briefing Supervisor" at bounding box center [916, 594] width 238 height 30
click at [1091, 603] on input "00:00" at bounding box center [1122, 596] width 144 height 30
click at [1146, 645] on select "00 01 02 03 04 05 06 07 08 09 10 11 12 13 14 15 16 17 18 19 20 21 22 23" at bounding box center [1150, 636] width 33 height 30
click at [1134, 623] on select "00 01 02 03 04 05 06 07 08 09 10 11 12 13 14 15 16 17 18 19 20 21 22 23" at bounding box center [1150, 636] width 33 height 30
click at [1193, 636] on select "00 01 02 03 04 05 06 07 08 09 10 11 12 13 14 15 16 17 18 19 20 21 22 23 24 25 2…" at bounding box center [1189, 636] width 33 height 30
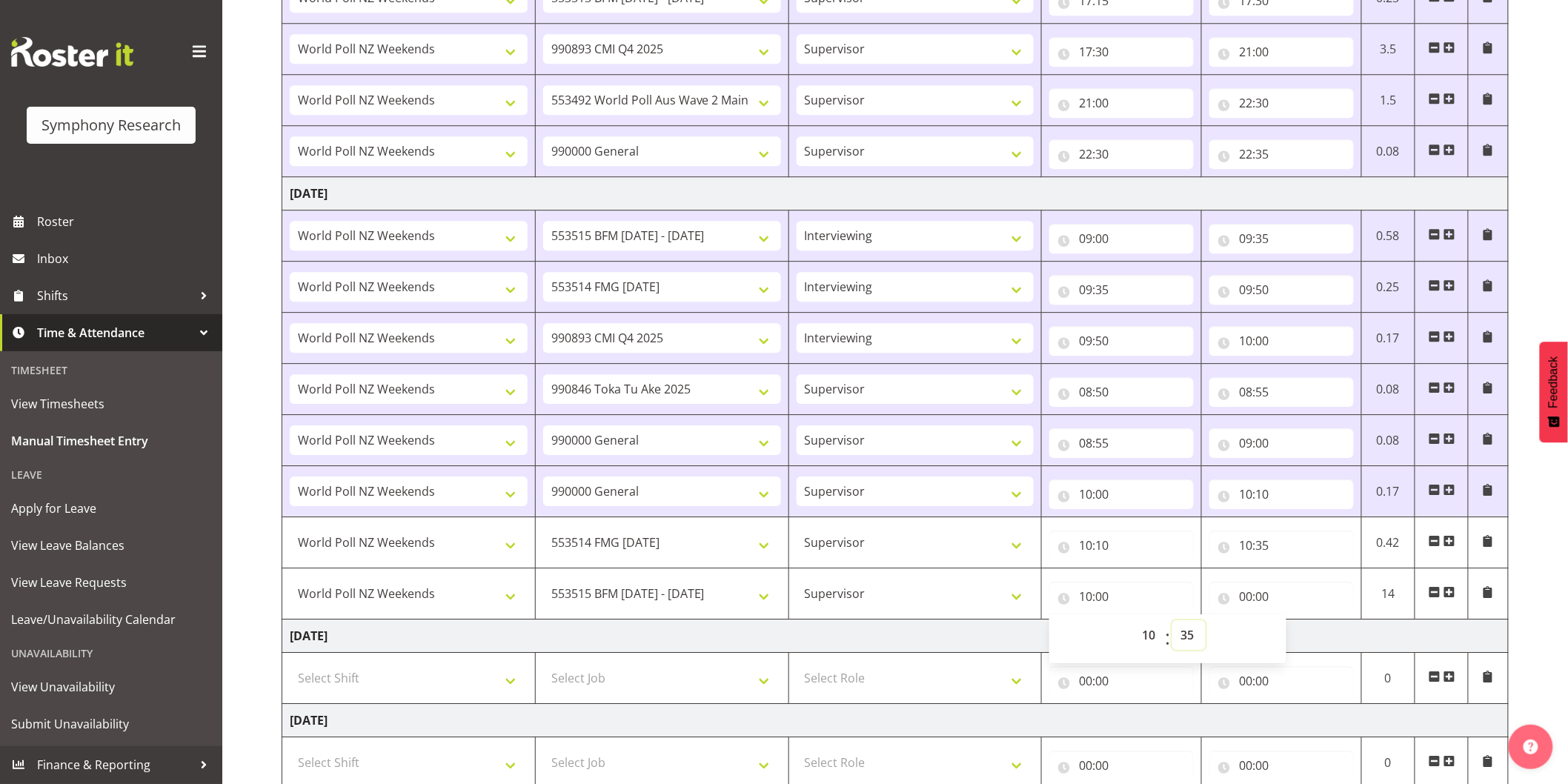
click at [1173, 623] on select "00 01 02 03 04 05 06 07 08 09 10 11 12 13 14 15 16 17 18 19 20 21 22 23 24 25 2…" at bounding box center [1189, 636] width 33 height 30
click at [1248, 603] on input "00:00" at bounding box center [1281, 596] width 144 height 30
click at [1299, 637] on select "00 01 02 03 04 05 06 07 08 09 10 11 12 13 14 15 16 17 18 19 20 21 22 23" at bounding box center [1311, 636] width 33 height 30
click at [1295, 623] on select "00 01 02 03 04 05 06 07 08 09 10 11 12 13 14 15 16 17 18 19 20 21 22 23" at bounding box center [1311, 636] width 33 height 30
click at [1347, 637] on select "00 01 02 03 04 05 06 07 08 09 10 11 12 13 14 15 16 17 18 19 20 21 22 23 24 25 2…" at bounding box center [1349, 636] width 33 height 30
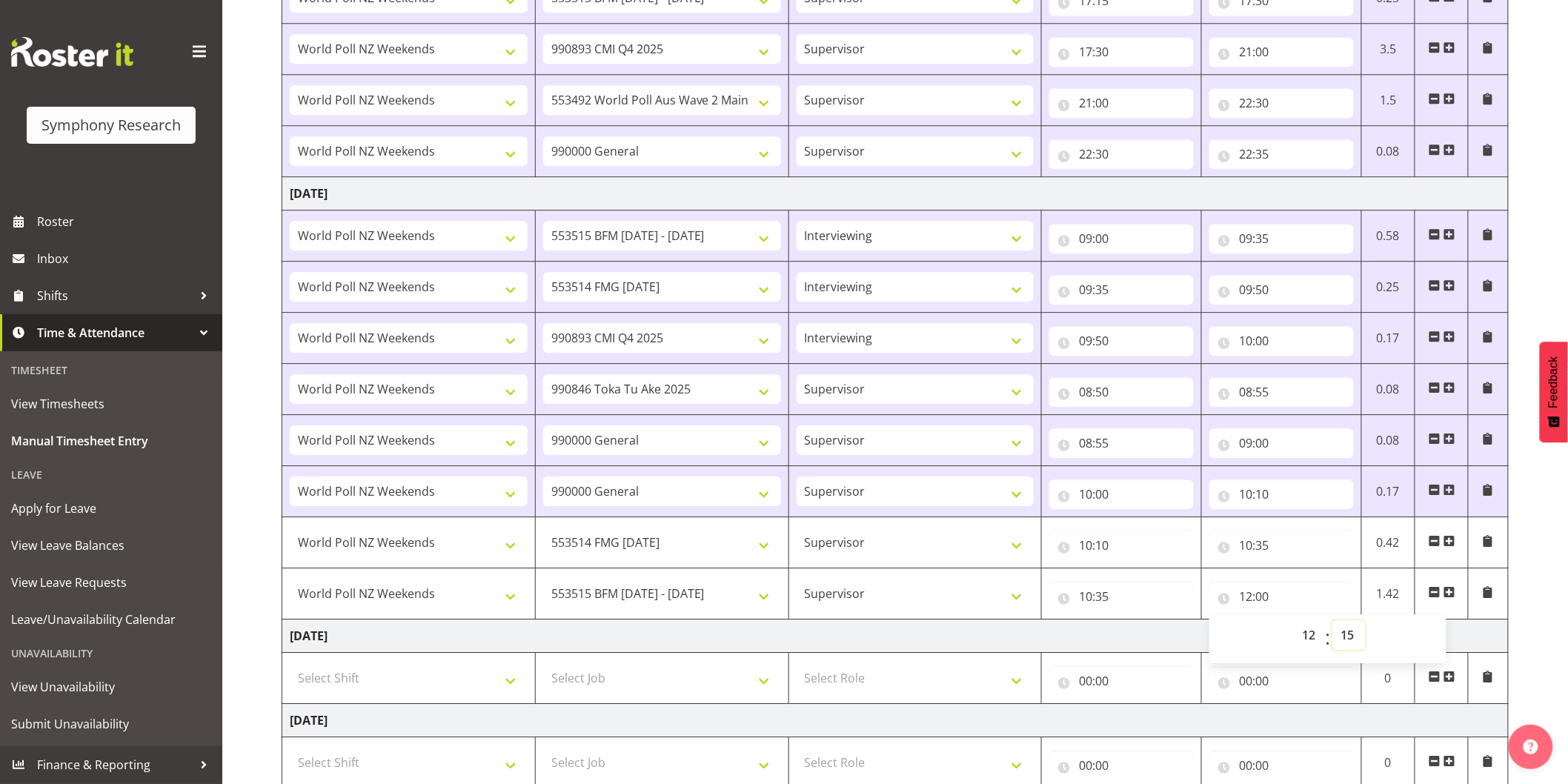
click at [1333, 623] on select "00 01 02 03 04 05 06 07 08 09 10 11 12 13 14 15 16 17 18 19 20 21 22 23 24 25 2…" at bounding box center [1349, 636] width 33 height 30
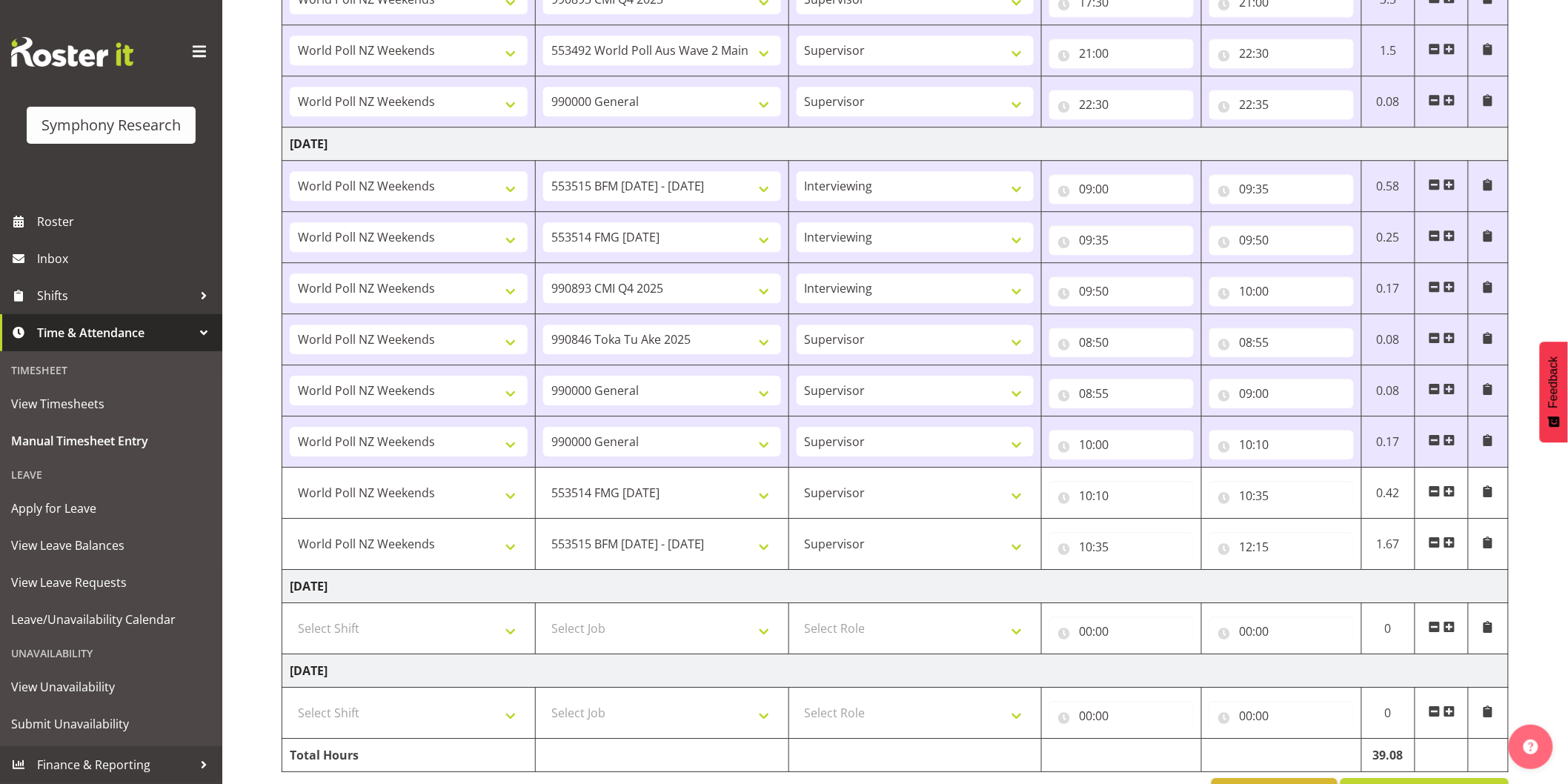
scroll to position [1776, 0]
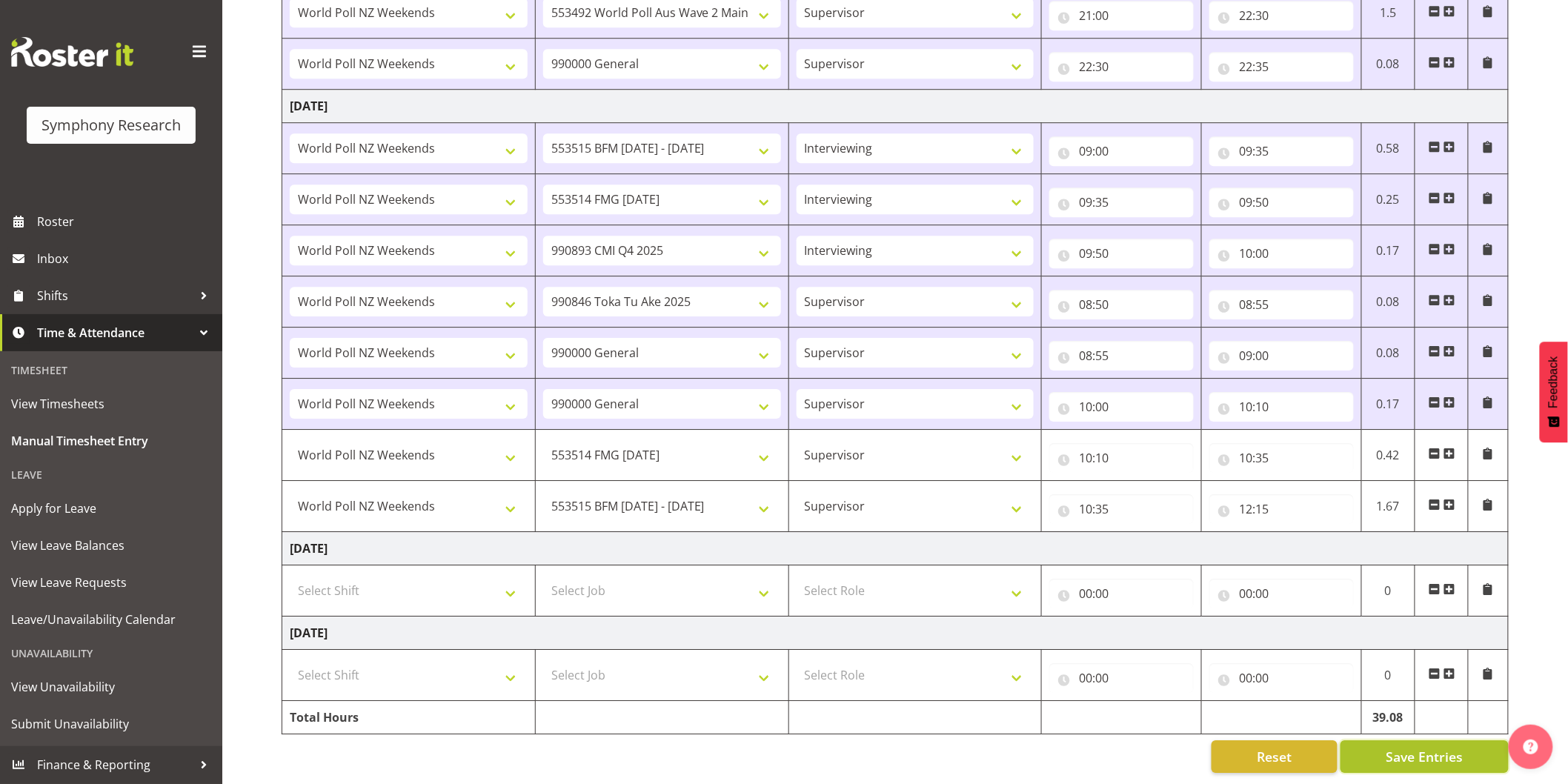
click at [1433, 748] on span "Save Entries" at bounding box center [1424, 757] width 77 height 19
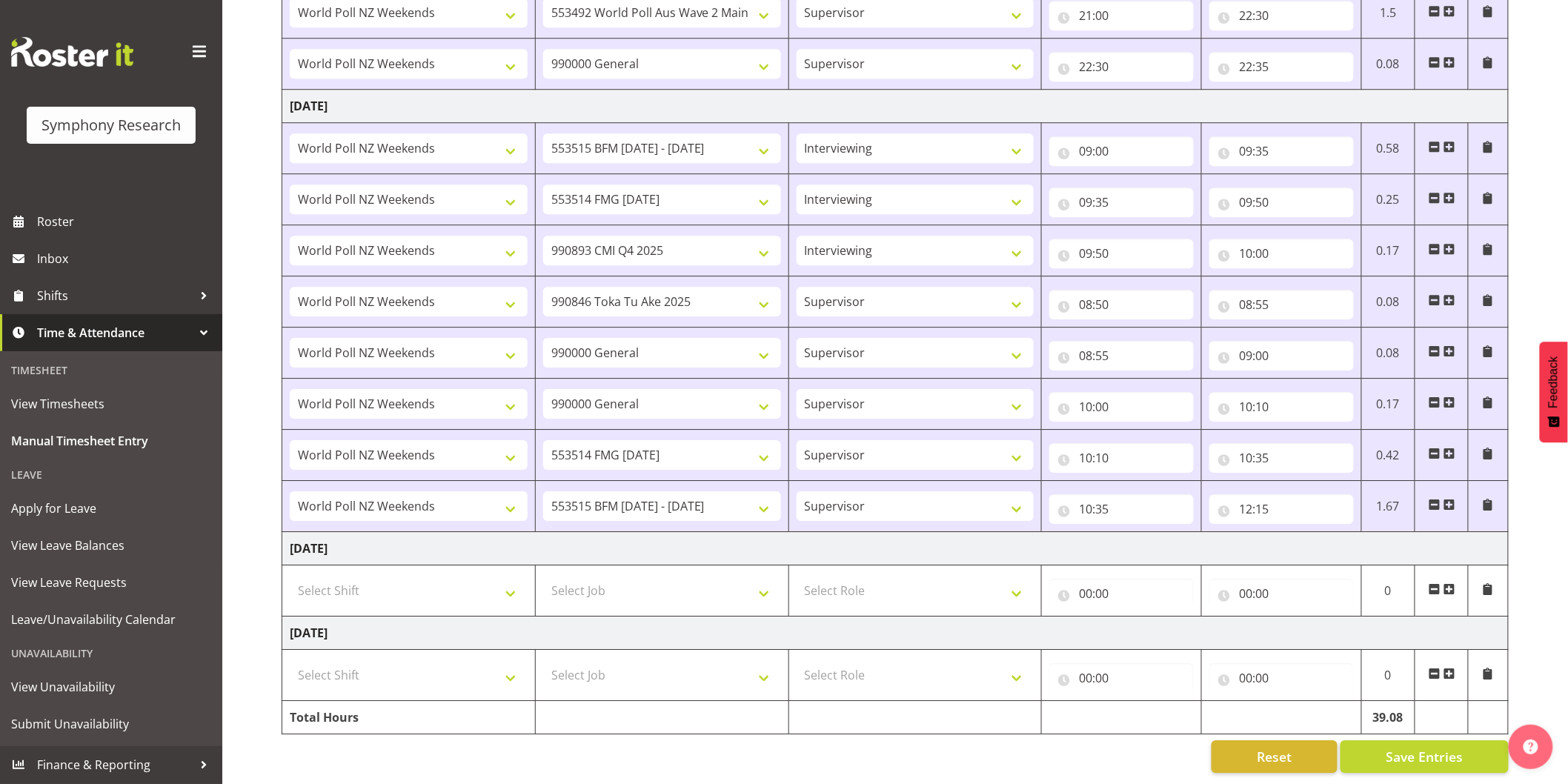
click at [1453, 499] on span at bounding box center [1450, 505] width 12 height 12
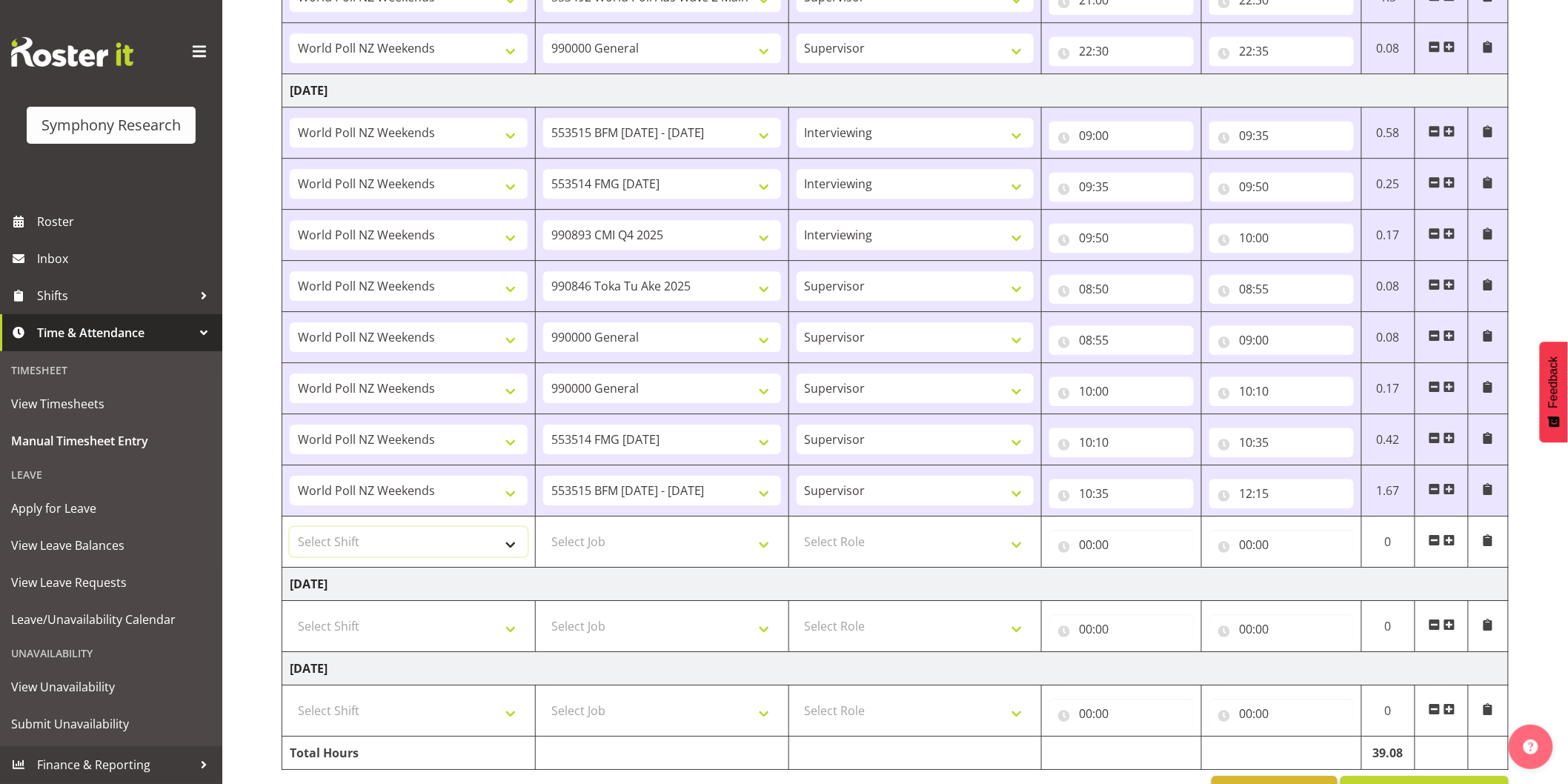
click at [348, 545] on select "Select Shift !!Weekend Residential (Roster IT Shift Label) *Business 9/10am ~ 4…" at bounding box center [409, 542] width 238 height 30
click at [290, 530] on select "Select Shift !!Weekend Residential (Roster IT Shift Label) *Business 9/10am ~ 4…" at bounding box center [409, 542] width 238 height 30
click at [620, 555] on select "Select Job 550060 IF Admin 553492 World Poll Aus Wave 2 Main 2025 553493 World …" at bounding box center [662, 542] width 238 height 30
click at [544, 530] on select "Select Job 550060 IF Admin 553492 World Poll Aus Wave 2 Main 2025 553493 World …" at bounding box center [662, 542] width 238 height 30
click at [856, 536] on select "Select Role Interviewing Briefing Supervisor" at bounding box center [916, 542] width 238 height 30
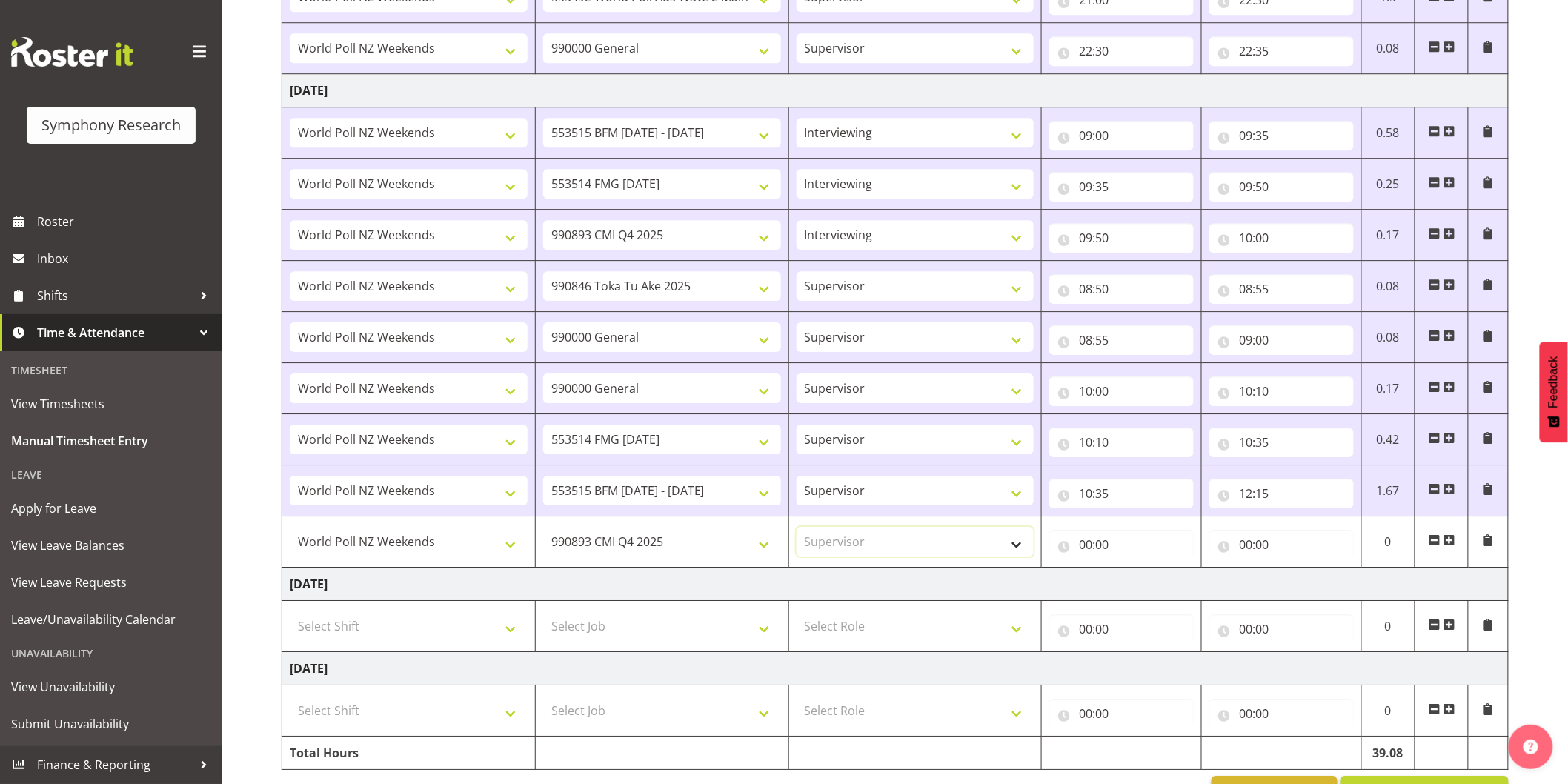
click at [797, 530] on select "Select Role Interviewing Briefing Supervisor" at bounding box center [916, 542] width 238 height 30
click at [1083, 552] on input "00:00" at bounding box center [1122, 544] width 144 height 30
click at [1156, 584] on select "00 01 02 03 04 05 06 07 08 09 10 11 12 13 14 15 16 17 18 19 20 21 22 23" at bounding box center [1150, 583] width 33 height 30
click at [1134, 571] on select "00 01 02 03 04 05 06 07 08 09 10 11 12 13 14 15 16 17 18 19 20 21 22 23" at bounding box center [1150, 583] width 33 height 30
click at [1194, 582] on select "00 01 02 03 04 05 06 07 08 09 10 11 12 13 14 15 16 17 18 19 20 21 22 23 24 25 2…" at bounding box center [1189, 583] width 33 height 30
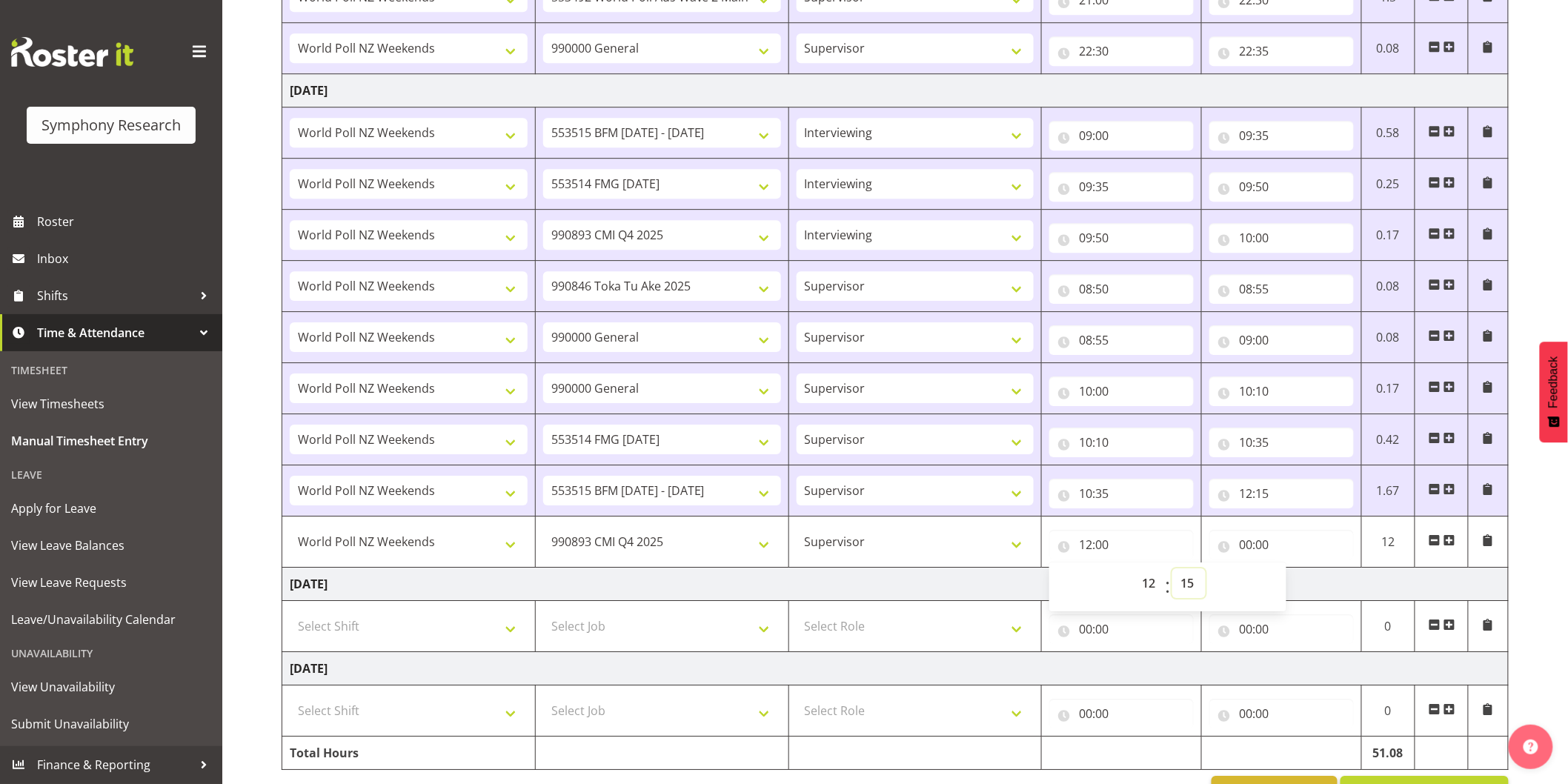
click at [1173, 571] on select "00 01 02 03 04 05 06 07 08 09 10 11 12 13 14 15 16 17 18 19 20 21 22 23 24 25 2…" at bounding box center [1189, 583] width 33 height 30
click at [1248, 549] on input "00:00" at bounding box center [1281, 544] width 144 height 30
click at [1298, 584] on select "00 01 02 03 04 05 06 07 08 09 10 11 12 13 14 15 16 17 18 19 20 21 22 23" at bounding box center [1311, 583] width 33 height 30
click at [1295, 571] on select "00 01 02 03 04 05 06 07 08 09 10 11 12 13 14 15 16 17 18 19 20 21 22 23" at bounding box center [1311, 583] width 33 height 30
click at [1353, 582] on select "00 01 02 03 04 05 06 07 08 09 10 11 12 13 14 15 16 17 18 19 20 21 22 23 24 25 2…" at bounding box center [1349, 583] width 33 height 30
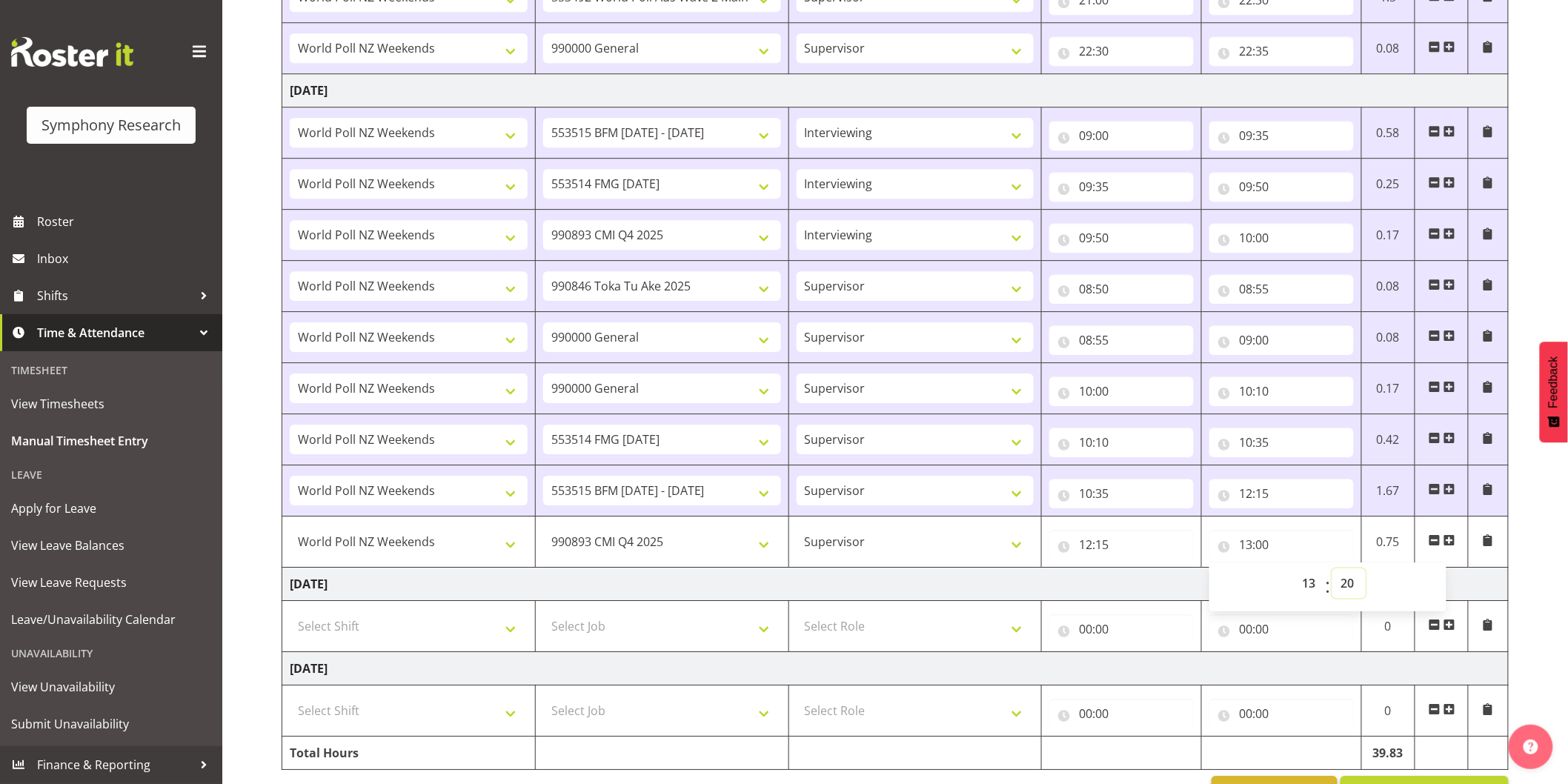
click at [1333, 571] on select "00 01 02 03 04 05 06 07 08 09 10 11 12 13 14 15 16 17 18 19 20 21 22 23 24 25 2…" at bounding box center [1349, 583] width 33 height 30
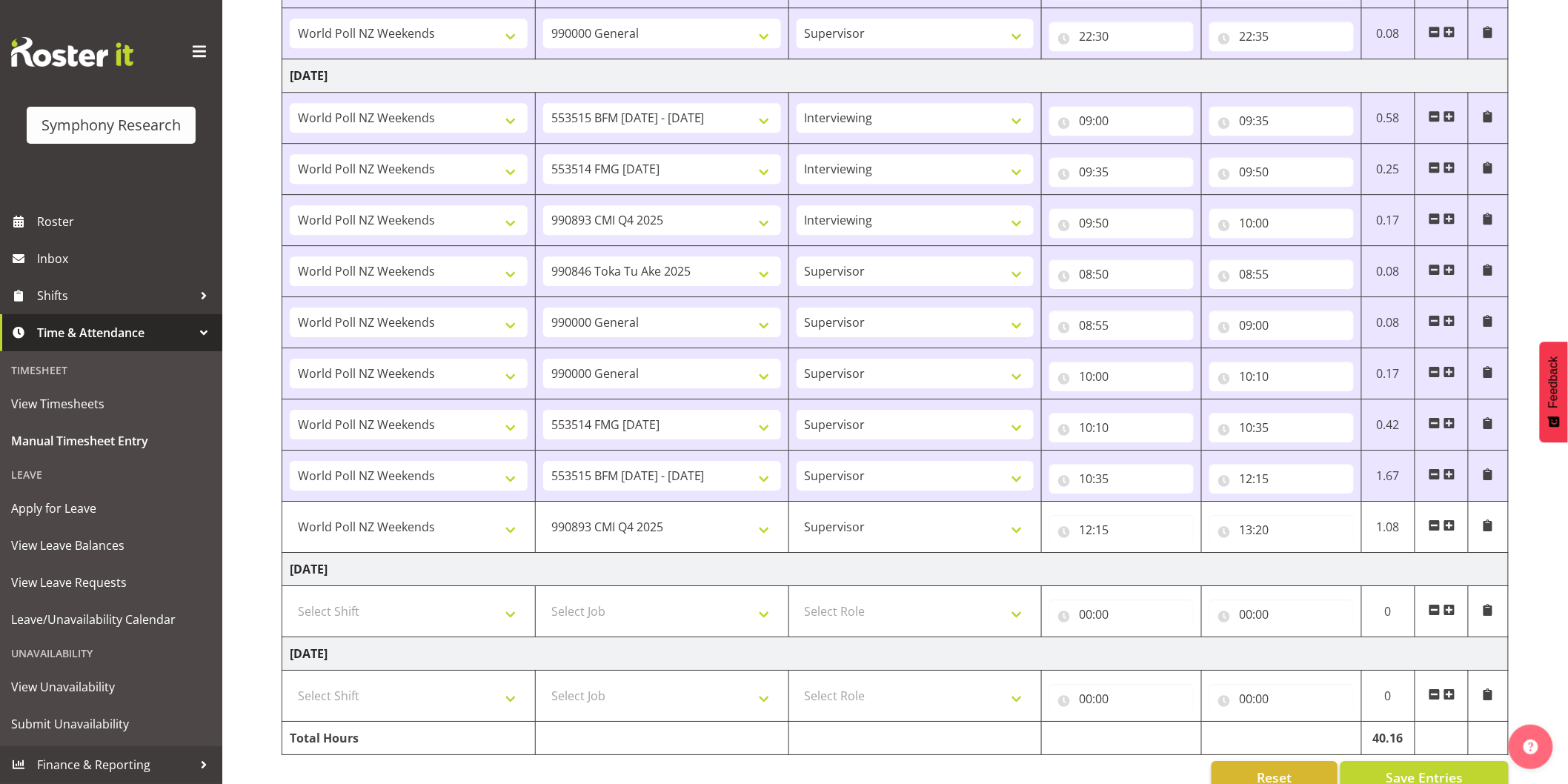
scroll to position [1828, 0]
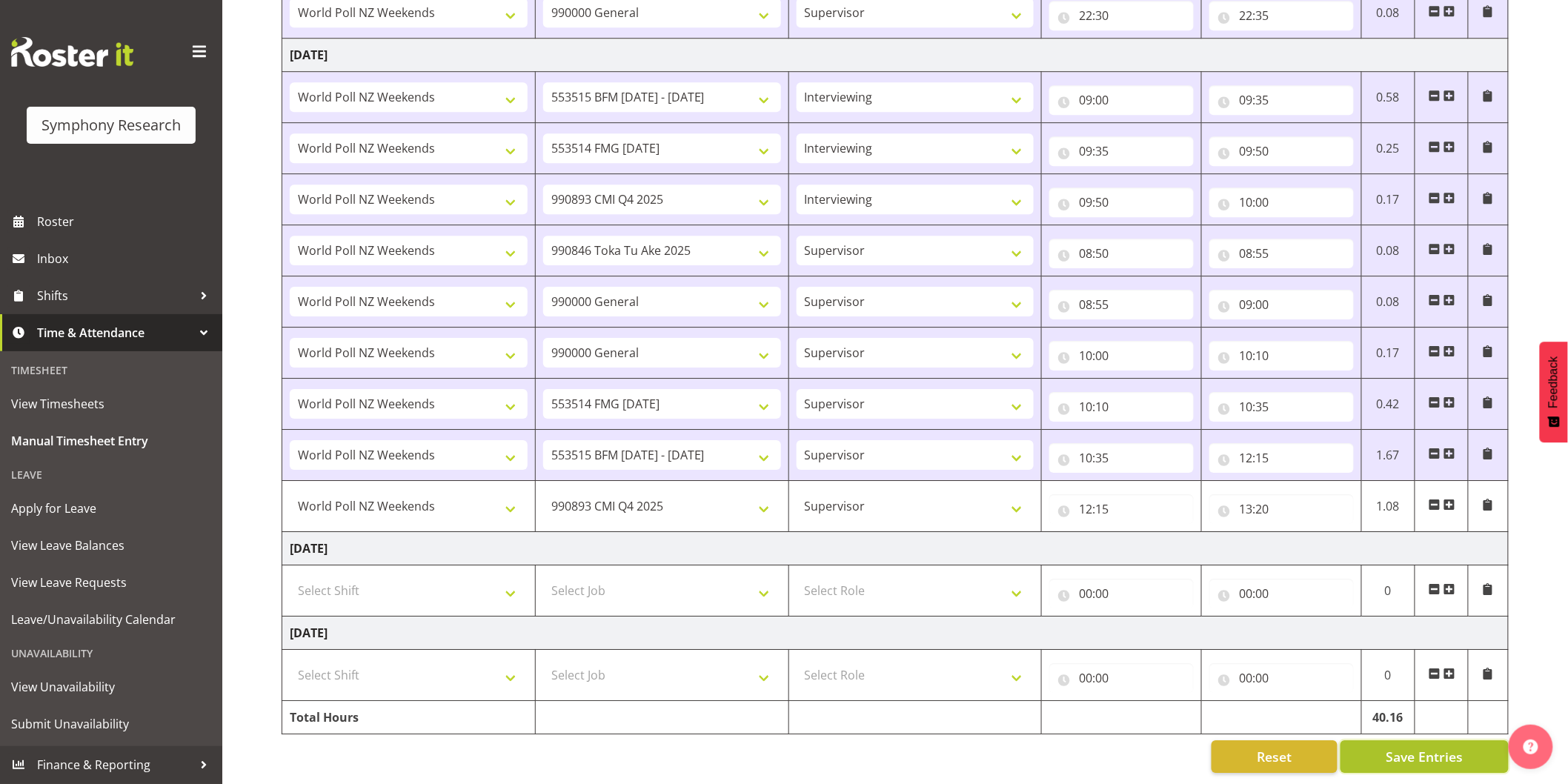
click at [1394, 748] on span "Save Entries" at bounding box center [1424, 757] width 77 height 19
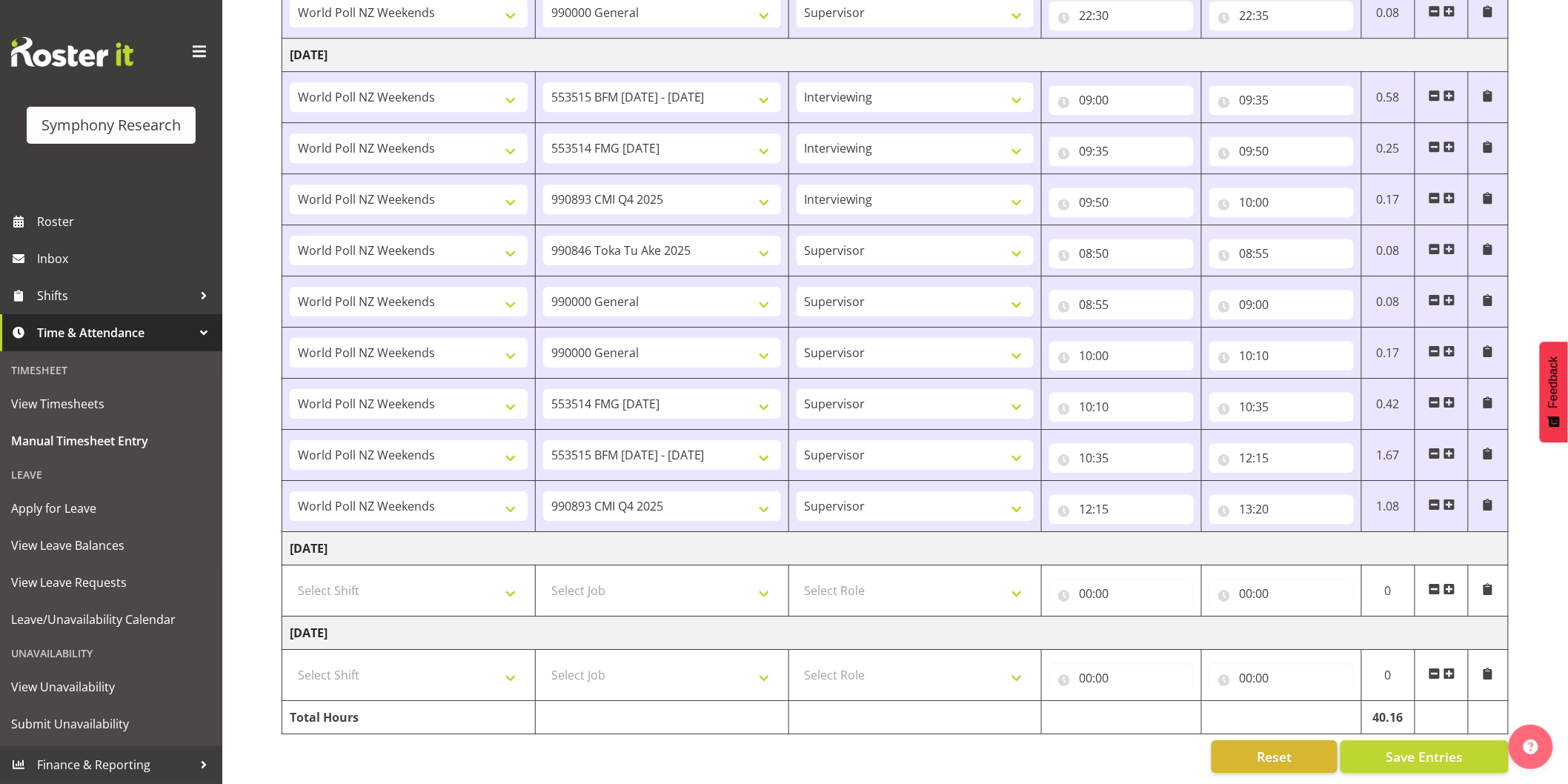
click at [1446, 499] on span at bounding box center [1450, 505] width 12 height 12
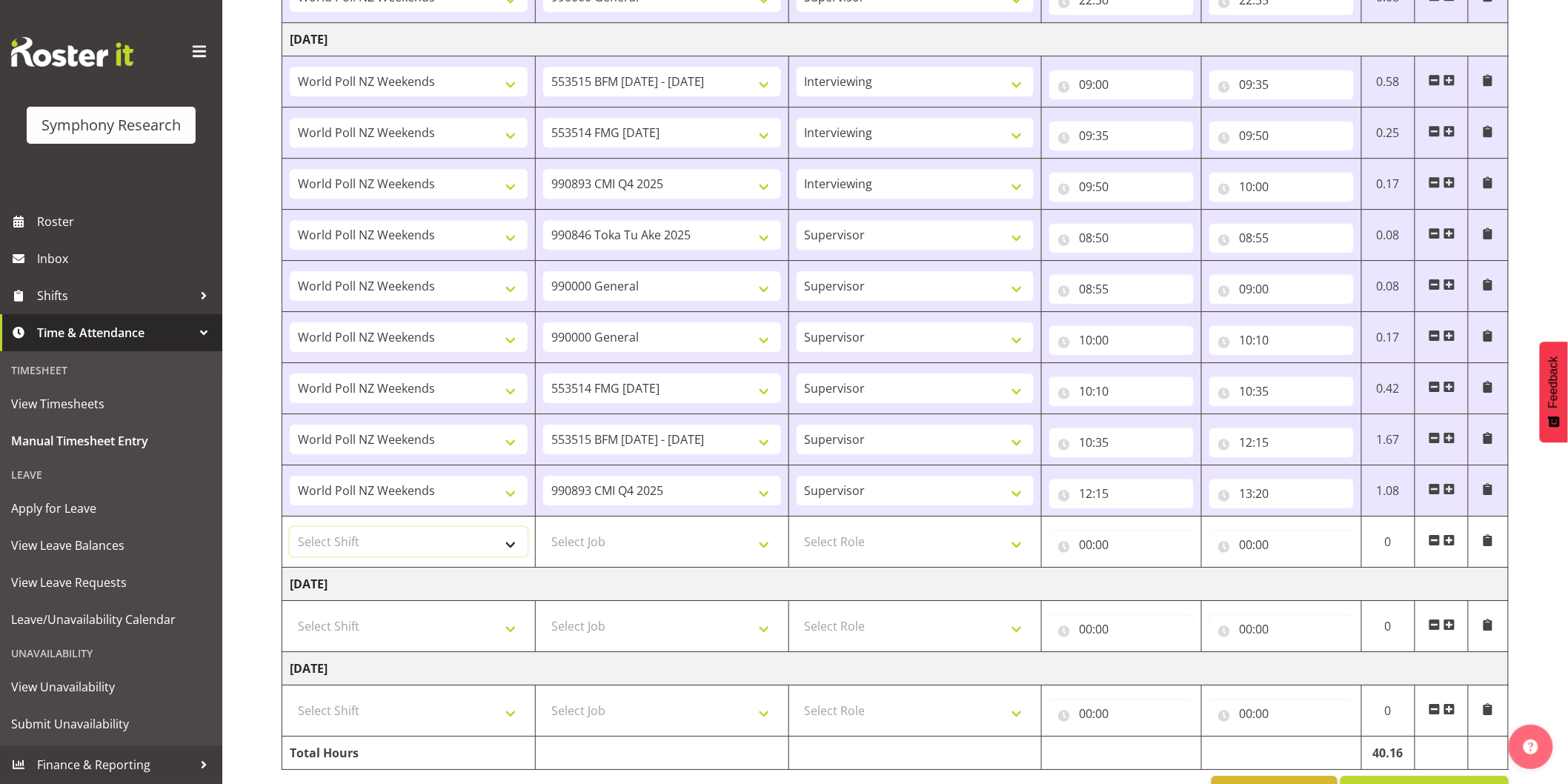
click at [398, 543] on select "Select Shift !!Weekend Residential (Roster IT Shift Label) *Business 9/10am ~ 4…" at bounding box center [409, 542] width 238 height 30
click at [290, 530] on select "Select Shift !!Weekend Residential (Roster IT Shift Label) *Business 9/10am ~ 4…" at bounding box center [409, 542] width 238 height 30
drag, startPoint x: 585, startPoint y: 546, endPoint x: 591, endPoint y: 537, distance: 10.8
click at [585, 546] on select "Select Job 550060 IF Admin 553492 World Poll Aus Wave 2 Main 2025 553493 World …" at bounding box center [662, 542] width 238 height 30
click at [544, 530] on select "Select Job 550060 IF Admin 553492 World Poll Aus Wave 2 Main 2025 553493 World …" at bounding box center [662, 542] width 238 height 30
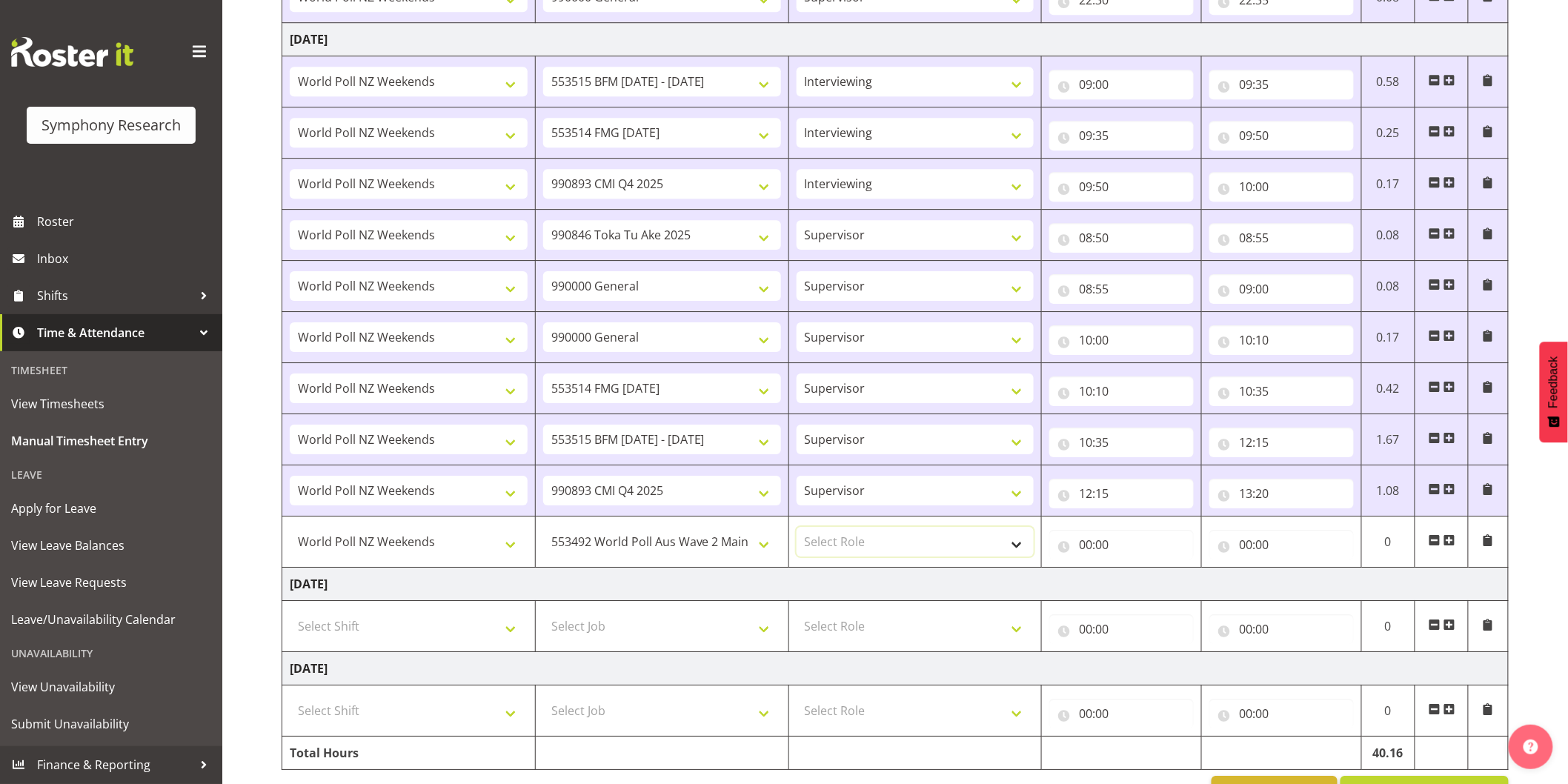
click at [884, 549] on select "Select Role Interviewing Briefing Supervisor" at bounding box center [916, 542] width 238 height 30
click at [797, 530] on select "Select Role Interviewing Briefing Supervisor" at bounding box center [916, 542] width 238 height 30
click at [1084, 553] on input "00:00" at bounding box center [1122, 544] width 144 height 30
click at [1138, 589] on select "00 01 02 03 04 05 06 07 08 09 10 11 12 13 14 15 16 17 18 19 20 21 22 23" at bounding box center [1150, 583] width 33 height 30
click at [1134, 571] on select "00 01 02 03 04 05 06 07 08 09 10 11 12 13 14 15 16 17 18 19 20 21 22 23" at bounding box center [1150, 583] width 33 height 30
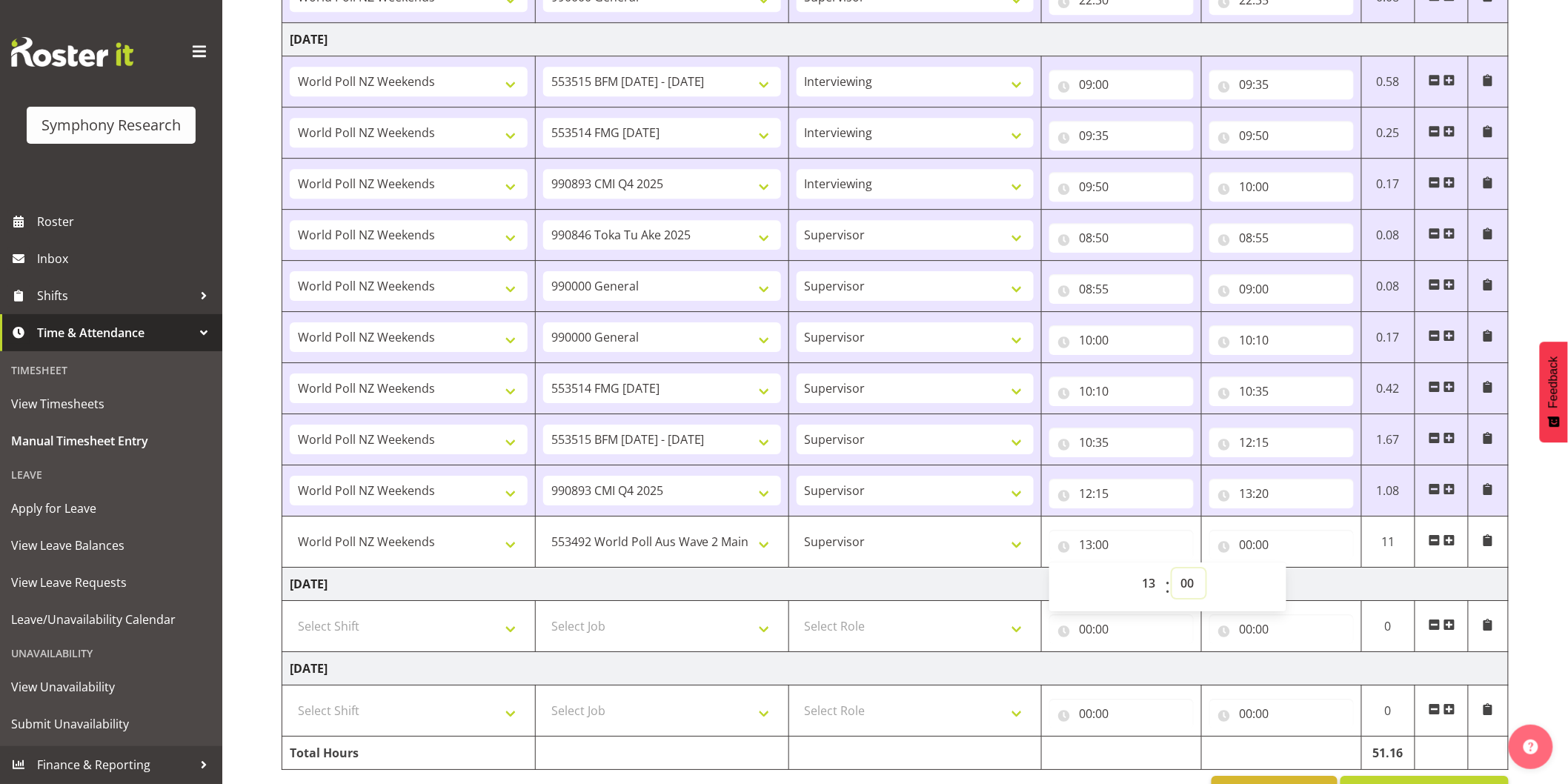
click at [1196, 583] on select "00 01 02 03 04 05 06 07 08 09 10 11 12 13 14 15 16 17 18 19 20 21 22 23 24 25 2…" at bounding box center [1189, 583] width 33 height 30
click at [1173, 571] on select "00 01 02 03 04 05 06 07 08 09 10 11 12 13 14 15 16 17 18 19 20 21 22 23 24 25 2…" at bounding box center [1189, 583] width 33 height 30
click at [1251, 545] on input "00:00" at bounding box center [1281, 544] width 144 height 30
click at [1317, 581] on select "00 01 02 03 04 05 06 07 08 09 10 11 12 13 14 15 16 17 18 19 20 21 22 23" at bounding box center [1311, 583] width 33 height 30
click at [1295, 571] on select "00 01 02 03 04 05 06 07 08 09 10 11 12 13 14 15 16 17 18 19 20 21 22 23" at bounding box center [1311, 583] width 33 height 30
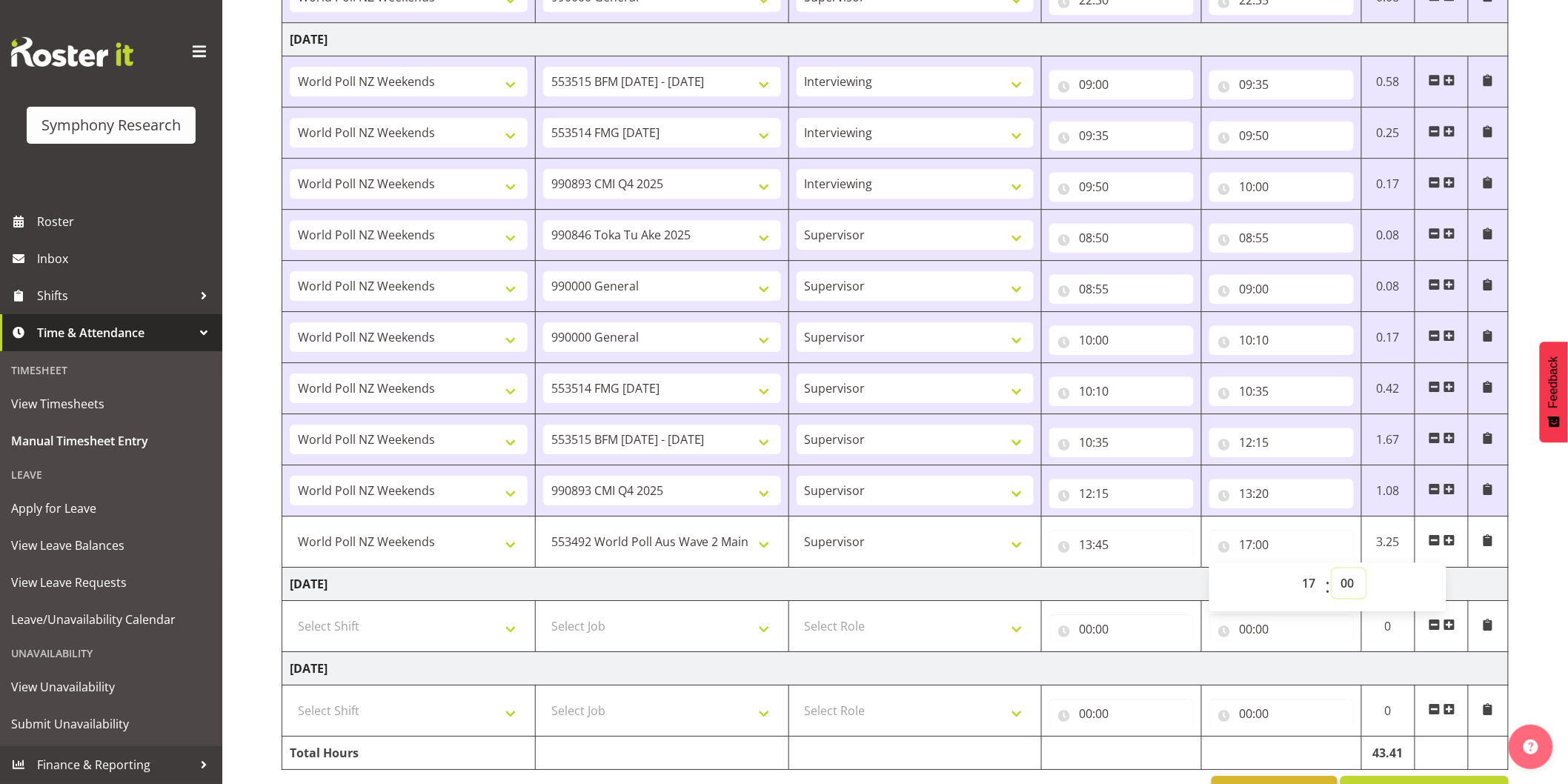
click at [1345, 587] on select "00 01 02 03 04 05 06 07 08 09 10 11 12 13 14 15 16 17 18 19 20 21 22 23 24 25 2…" at bounding box center [1349, 583] width 33 height 30
click at [1333, 571] on select "00 01 02 03 04 05 06 07 08 09 10 11 12 13 14 15 16 17 18 19 20 21 22 23 24 25 2…" at bounding box center [1349, 583] width 33 height 30
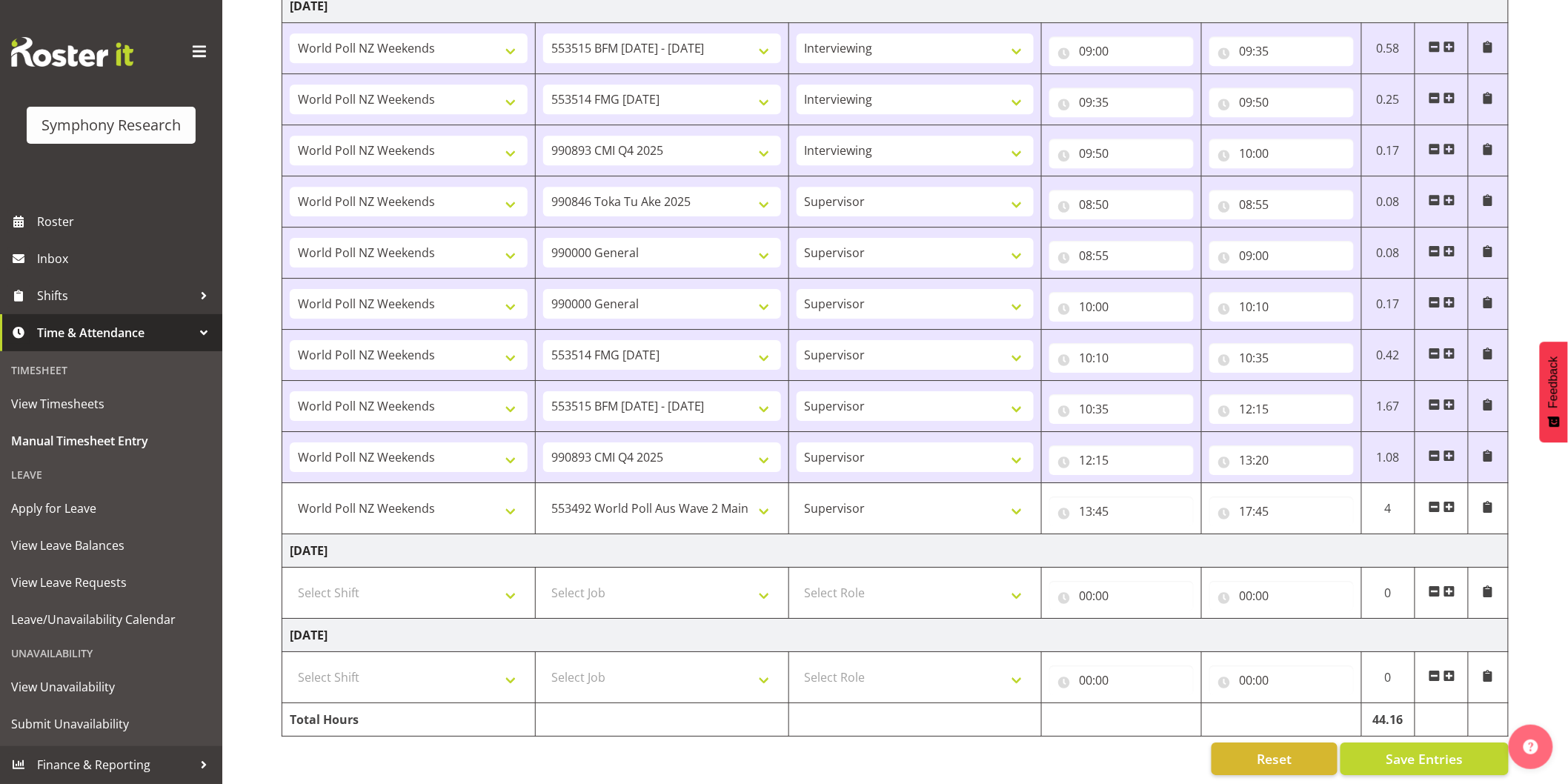
scroll to position [1879, 0]
click at [1406, 748] on span "Save Entries" at bounding box center [1424, 757] width 77 height 19
